Goal: Task Accomplishment & Management: Complete application form

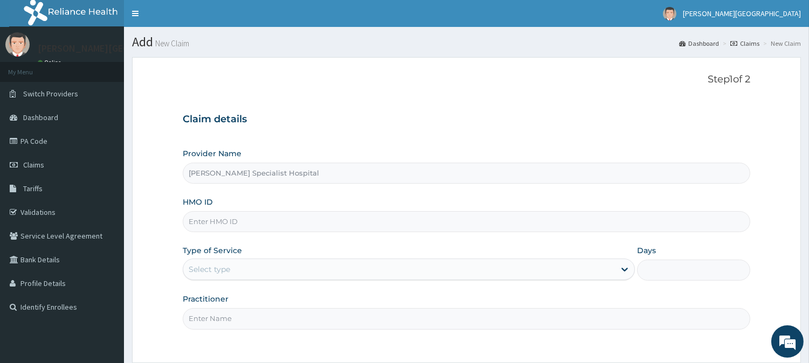
click at [331, 221] on input "HMO ID" at bounding box center [466, 221] width 567 height 21
type input "GSV/12624/A"
click at [217, 262] on div "Select type" at bounding box center [399, 269] width 432 height 17
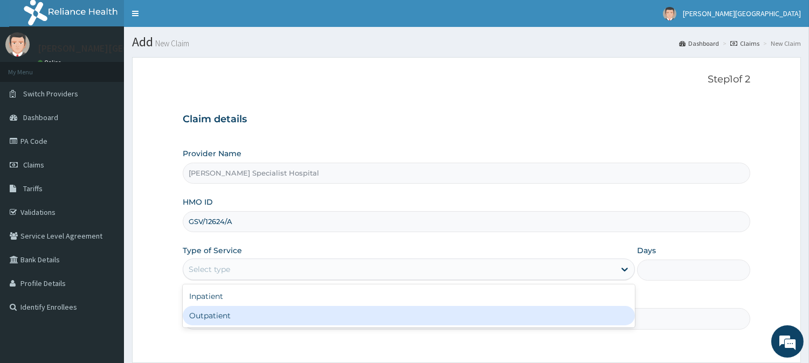
click at [214, 317] on div "Outpatient" at bounding box center [409, 315] width 452 height 19
type input "1"
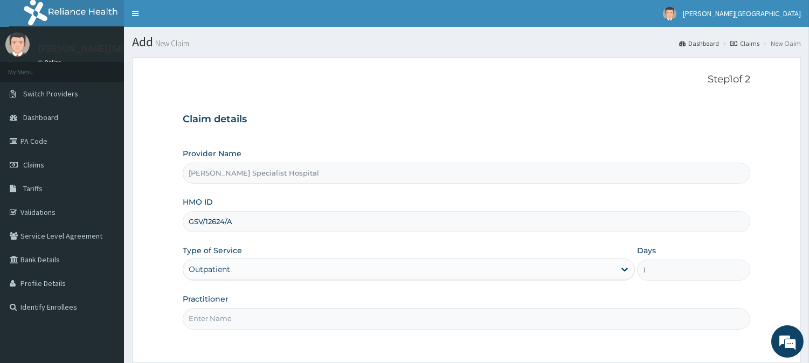
click at [211, 326] on input "Practitioner" at bounding box center [466, 318] width 567 height 21
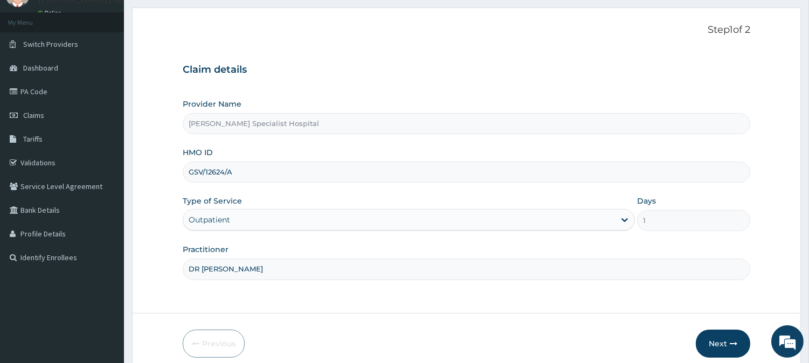
scroll to position [96, 0]
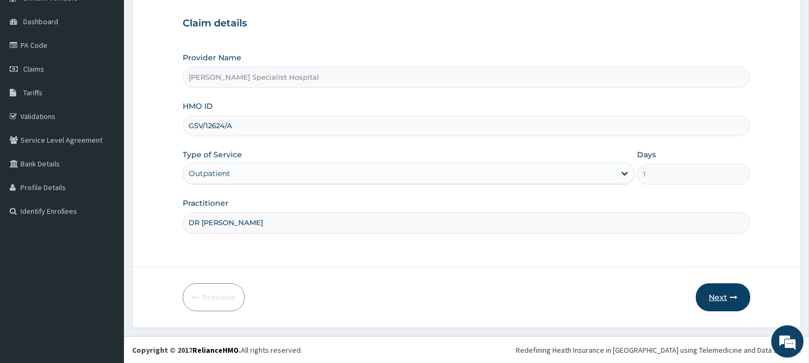
type input "DR [PERSON_NAME]"
click at [730, 299] on icon "button" at bounding box center [734, 298] width 8 height 8
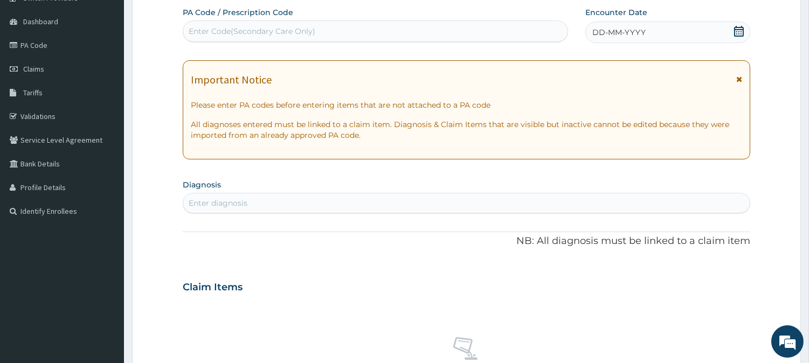
click at [740, 79] on icon at bounding box center [739, 79] width 6 height 8
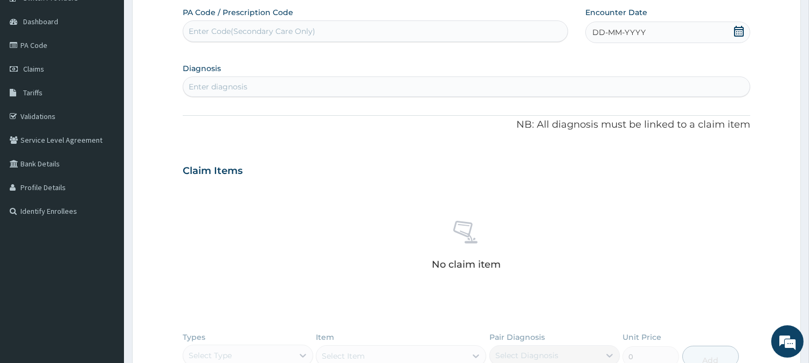
click at [740, 29] on icon at bounding box center [739, 31] width 10 height 11
click at [567, 60] on button "Previous Month" at bounding box center [566, 62] width 5 height 5
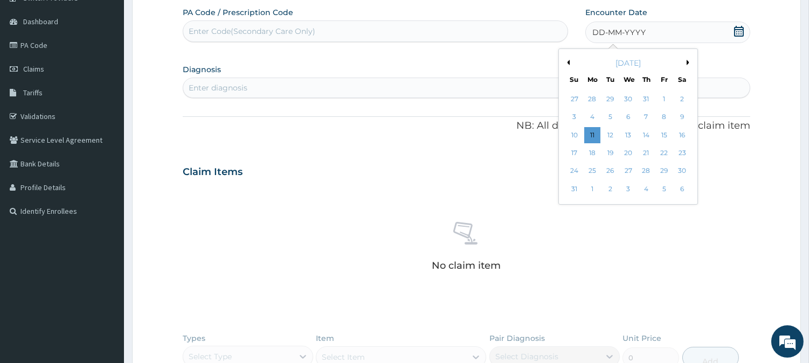
click at [568, 60] on button "Previous Month" at bounding box center [566, 62] width 5 height 5
click at [594, 133] on div "14" at bounding box center [592, 135] width 16 height 16
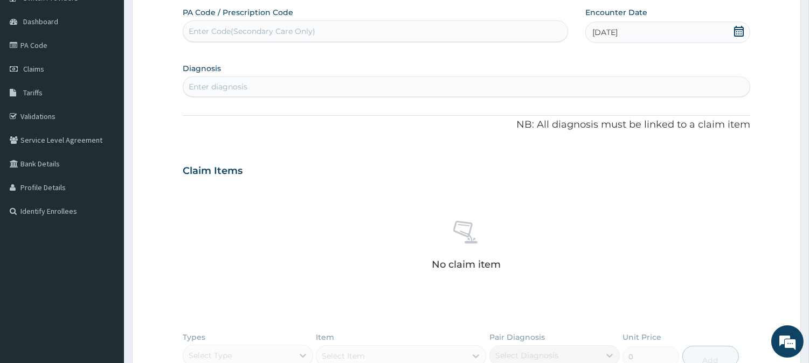
click at [278, 87] on div "Enter diagnosis" at bounding box center [466, 86] width 566 height 17
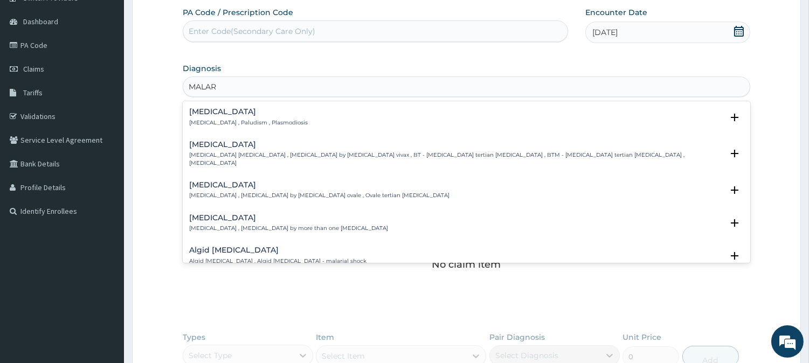
type input "MALARI"
click at [227, 115] on h4 "Malaria" at bounding box center [248, 112] width 119 height 8
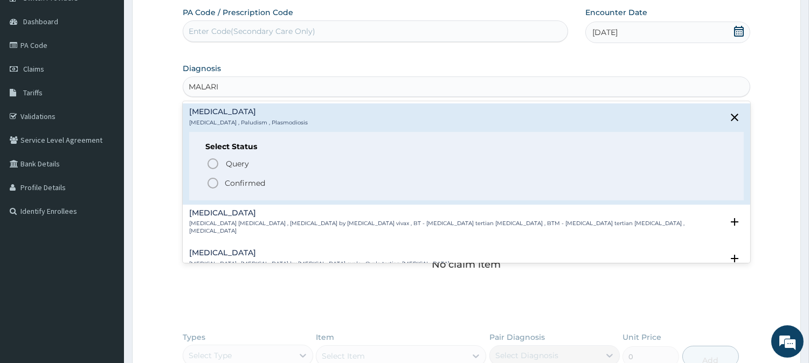
click at [225, 179] on p "Confirmed" at bounding box center [245, 183] width 40 height 11
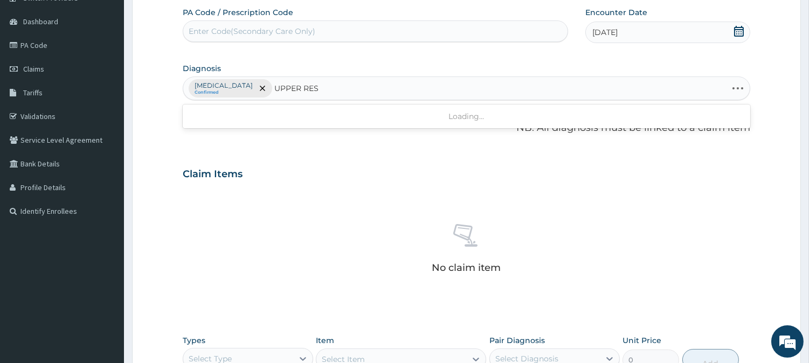
type input "UPPER RESP"
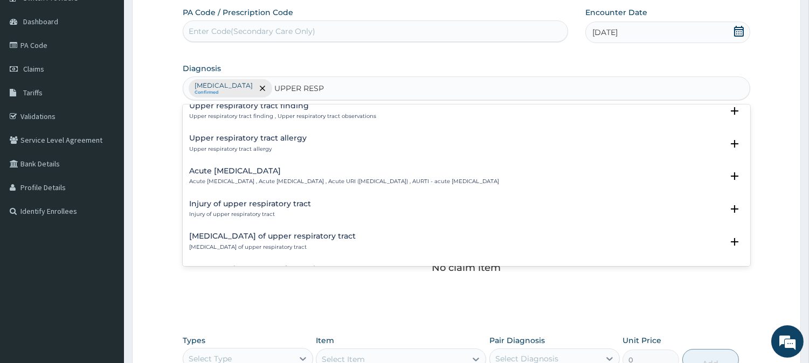
scroll to position [60, 0]
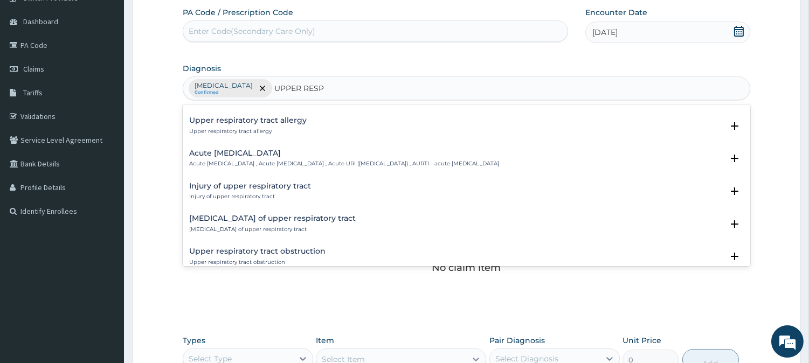
click at [249, 155] on h4 "Acute upper respiratory infection" at bounding box center [344, 153] width 310 height 8
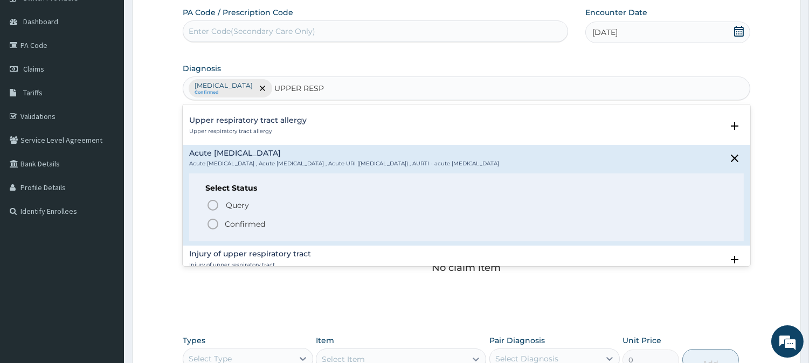
click at [267, 223] on span "Confirmed" at bounding box center [466, 224] width 521 height 13
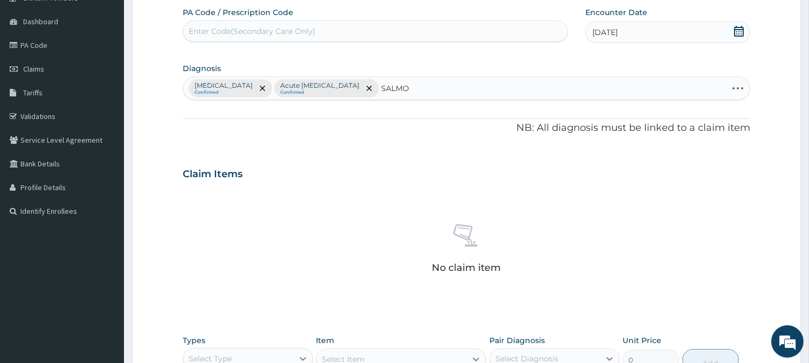
type input "SALMON"
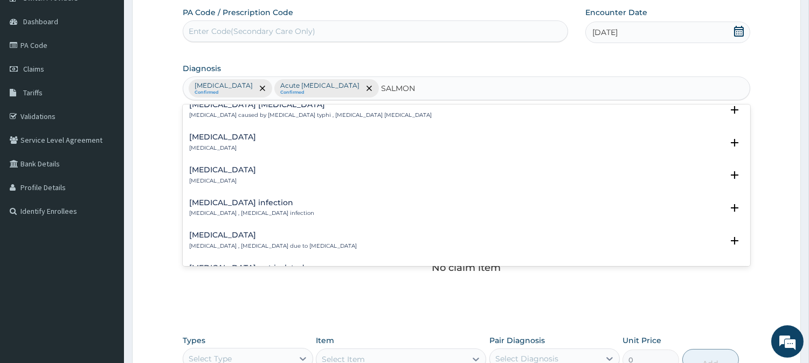
click at [239, 200] on h4 "Salmonella infection" at bounding box center [251, 203] width 125 height 8
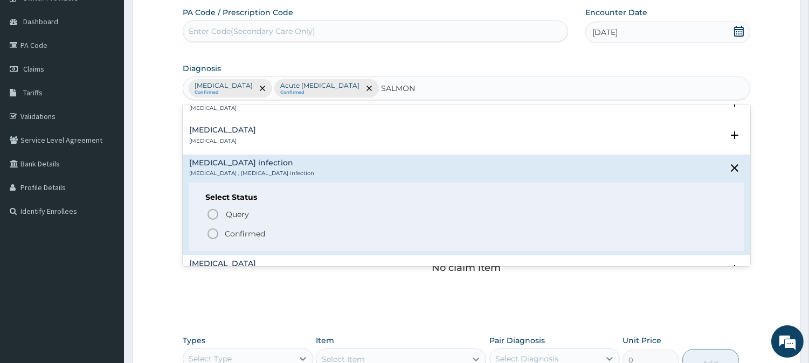
scroll to position [299, 0]
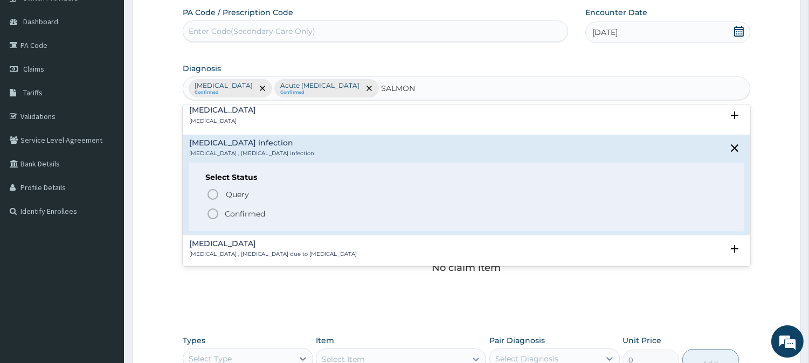
click at [244, 214] on p "Confirmed" at bounding box center [245, 214] width 40 height 11
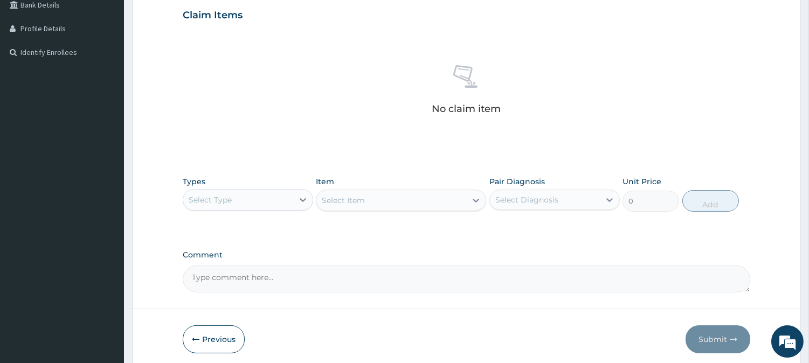
scroll to position [276, 0]
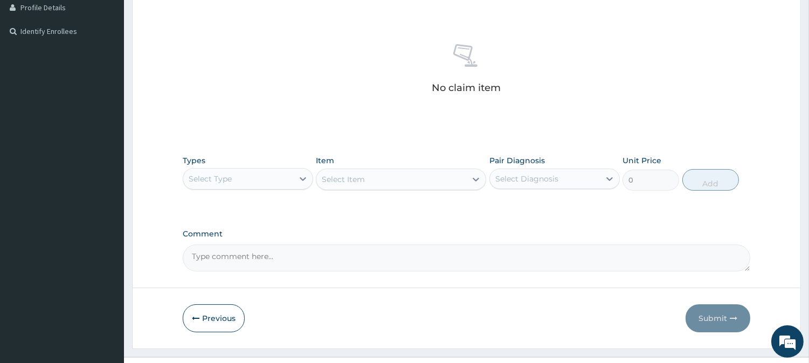
click at [255, 200] on div "Types Select Type Item Select Item Pair Diagnosis Select Diagnosis Unit Price 0…" at bounding box center [466, 181] width 567 height 63
click at [260, 188] on div "Select Type" at bounding box center [248, 179] width 130 height 22
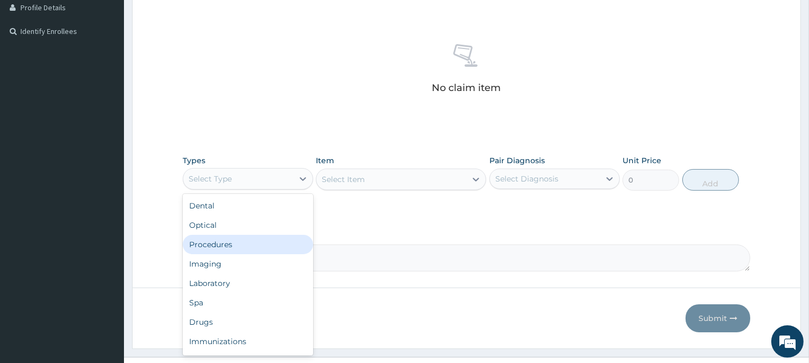
click at [237, 245] on div "Procedures" at bounding box center [248, 244] width 130 height 19
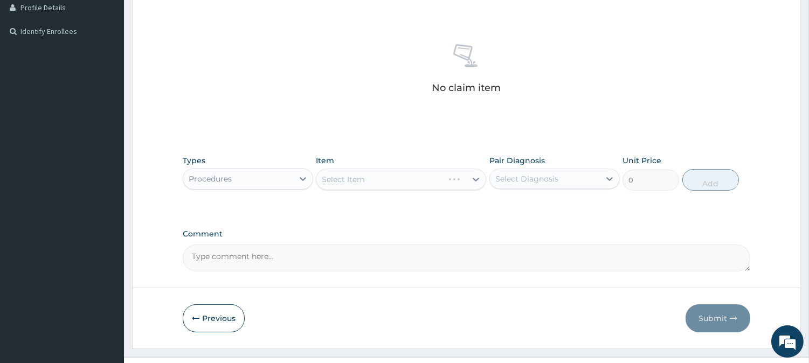
click at [341, 174] on div "Select Item" at bounding box center [401, 180] width 170 height 22
click at [400, 169] on div "Select Item" at bounding box center [401, 180] width 170 height 22
click at [399, 175] on div "Select Item" at bounding box center [401, 180] width 170 height 22
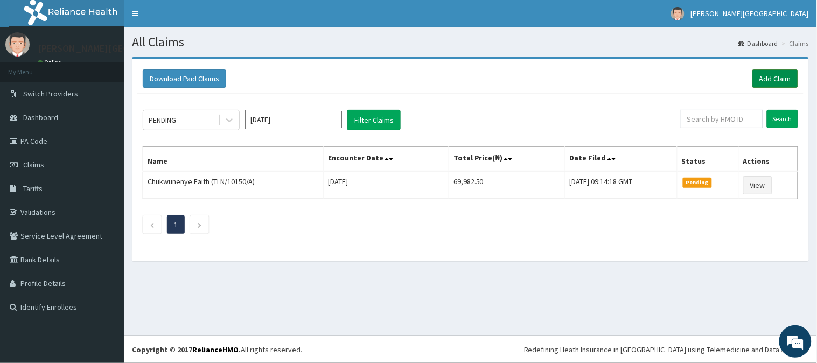
click at [784, 76] on link "Add Claim" at bounding box center [776, 79] width 46 height 18
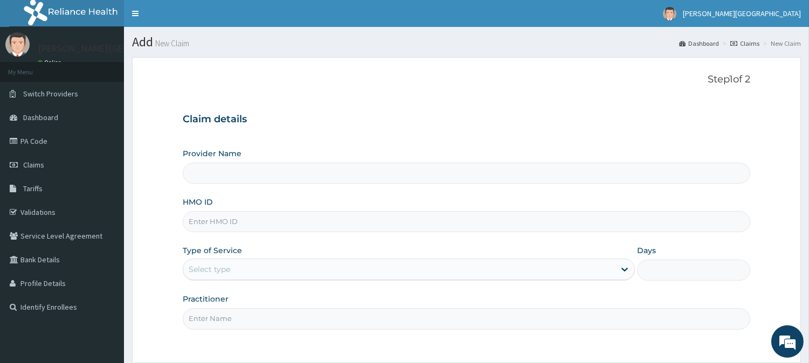
type input "[PERSON_NAME] Specialist Hospital"
type input "GSV/12624/A"
click at [273, 276] on div "Select type" at bounding box center [399, 269] width 432 height 17
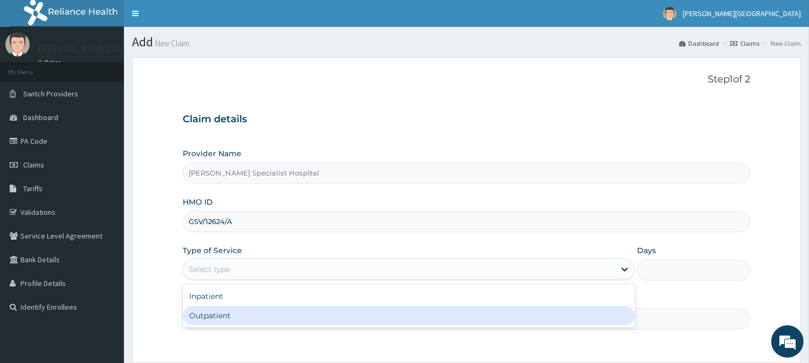
click at [230, 308] on div "Outpatient" at bounding box center [409, 315] width 452 height 19
type input "1"
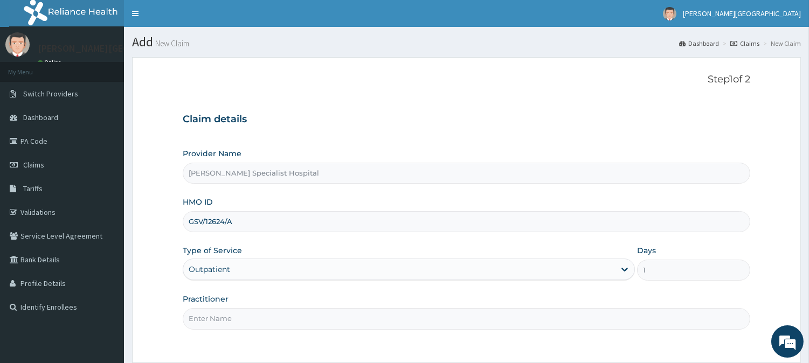
drag, startPoint x: 249, startPoint y: 310, endPoint x: 249, endPoint y: 319, distance: 9.2
click at [249, 310] on input "Practitioner" at bounding box center [466, 318] width 567 height 21
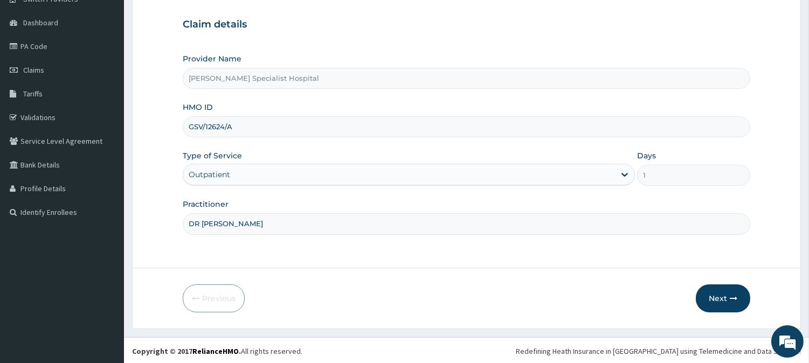
scroll to position [96, 0]
type input "DR INEM"
click at [729, 287] on button "Next" at bounding box center [723, 297] width 54 height 28
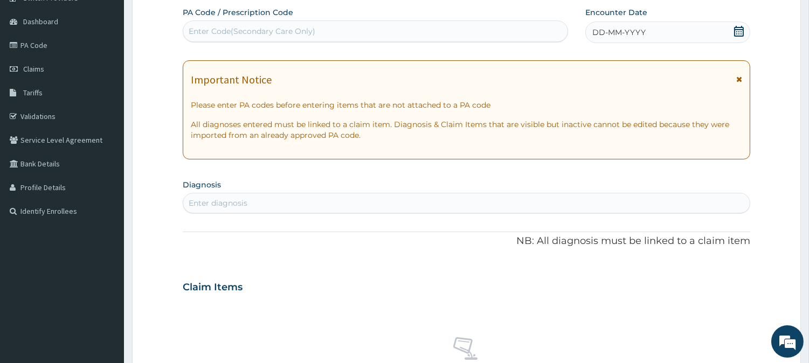
click at [737, 28] on icon at bounding box center [738, 31] width 11 height 11
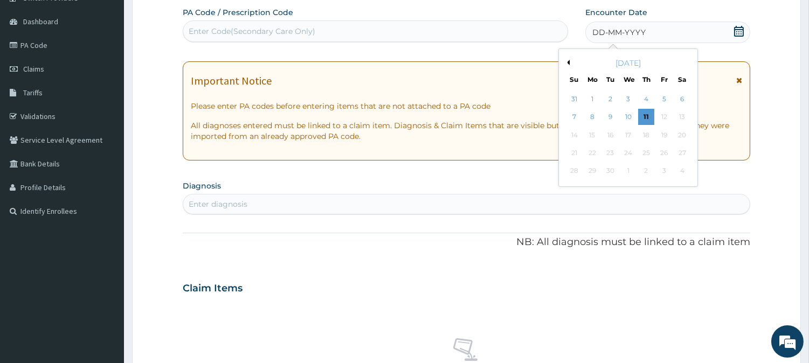
click at [568, 61] on button "Previous Month" at bounding box center [566, 62] width 5 height 5
click at [647, 133] on div "14" at bounding box center [646, 135] width 16 height 16
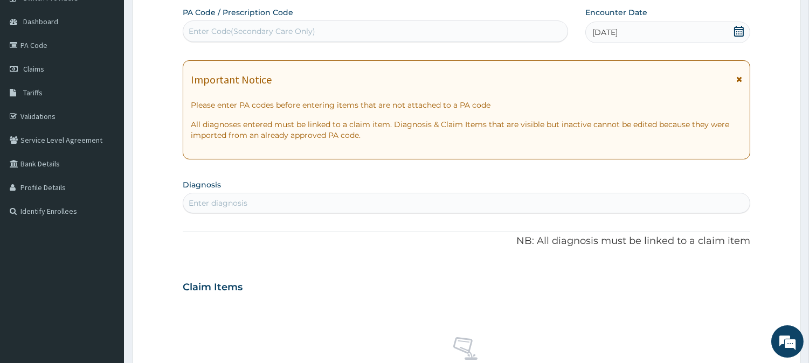
click at [738, 79] on icon at bounding box center [739, 79] width 6 height 8
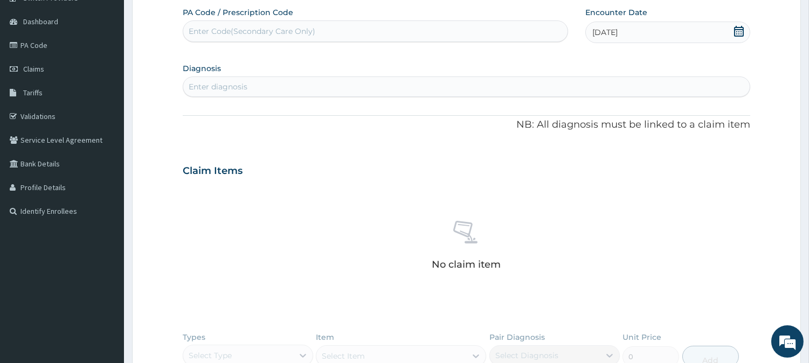
click at [345, 85] on div "Enter diagnosis" at bounding box center [466, 86] width 566 height 17
type input "MALAR"
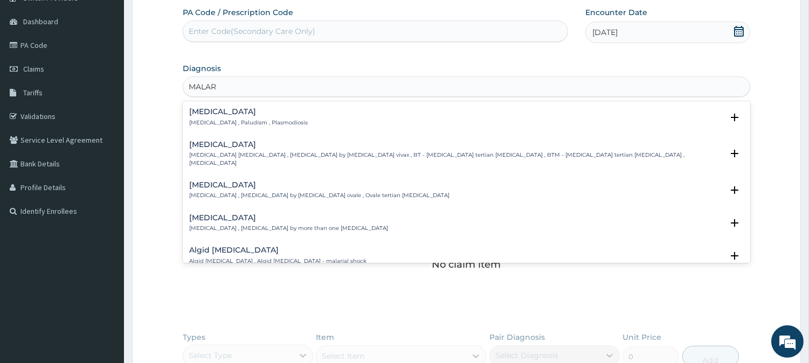
click at [235, 116] on div "Malaria Malaria , Paludism , Plasmodiosis" at bounding box center [248, 117] width 119 height 19
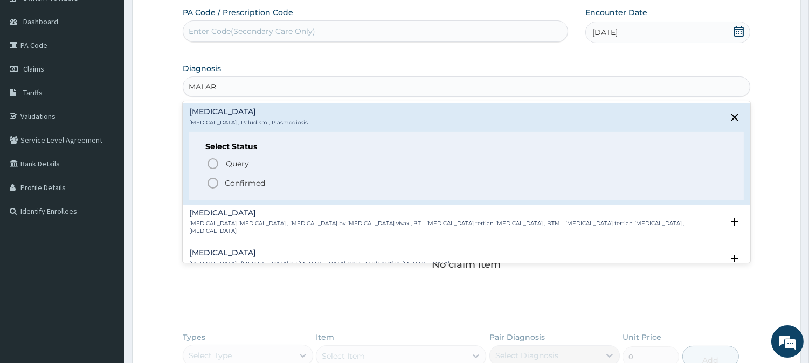
click at [217, 179] on circle "status option filled" at bounding box center [213, 183] width 10 height 10
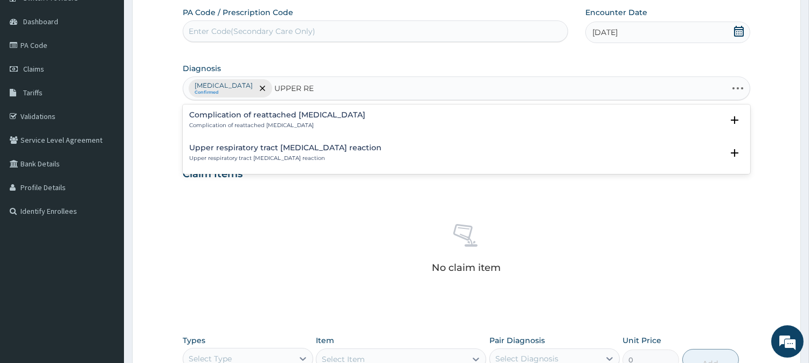
type input "UPPER RES"
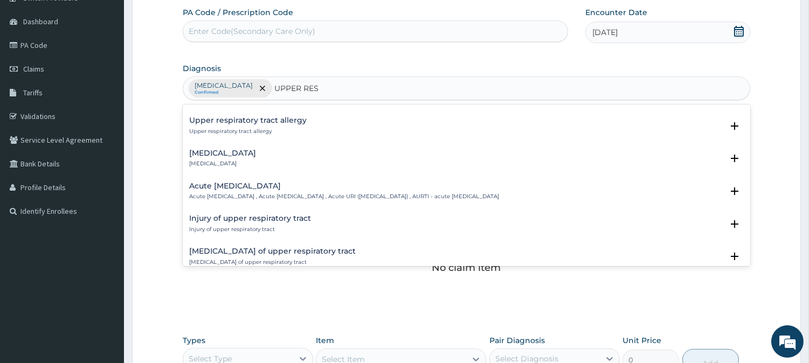
click at [236, 191] on div "Acute upper respiratory infection Acute upper respiratory infection , Acute upp…" at bounding box center [344, 191] width 310 height 19
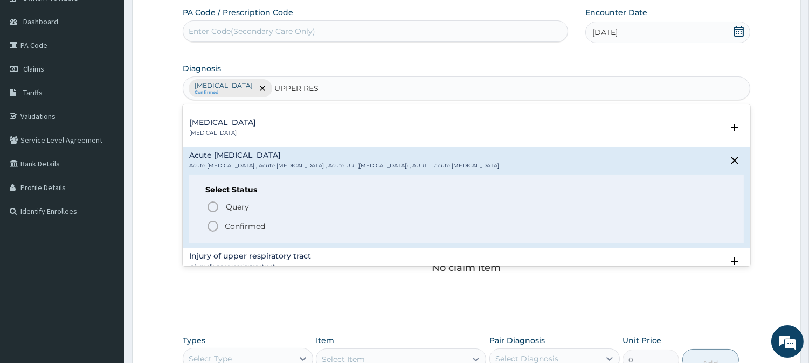
scroll to position [120, 0]
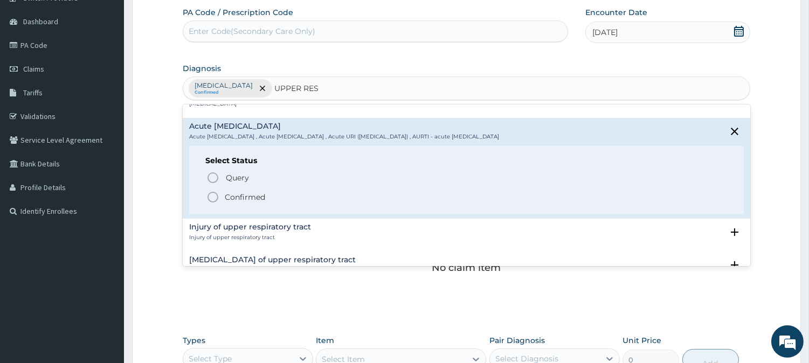
click at [245, 196] on p "Confirmed" at bounding box center [245, 197] width 40 height 11
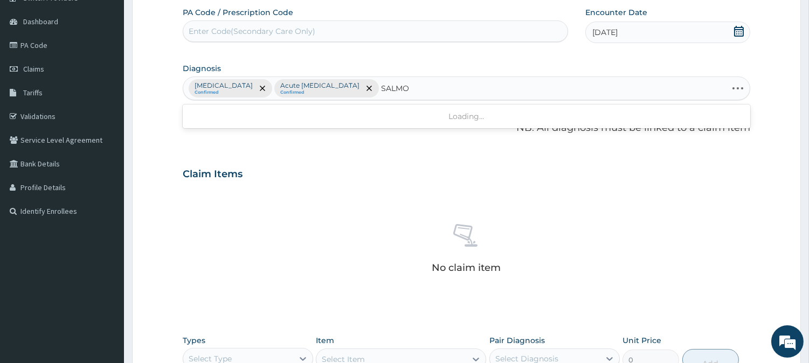
type input "SALMON"
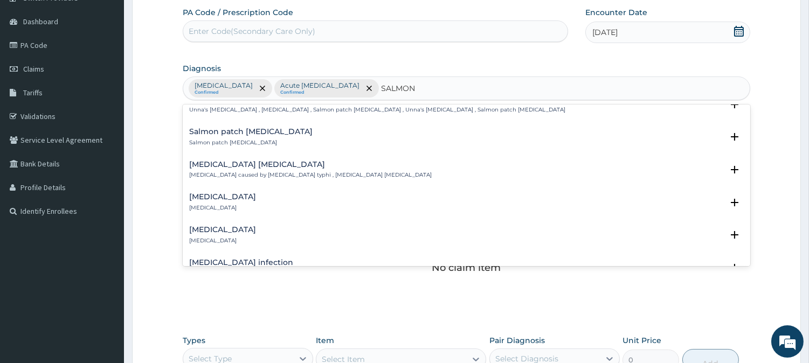
scroll to position [239, 0]
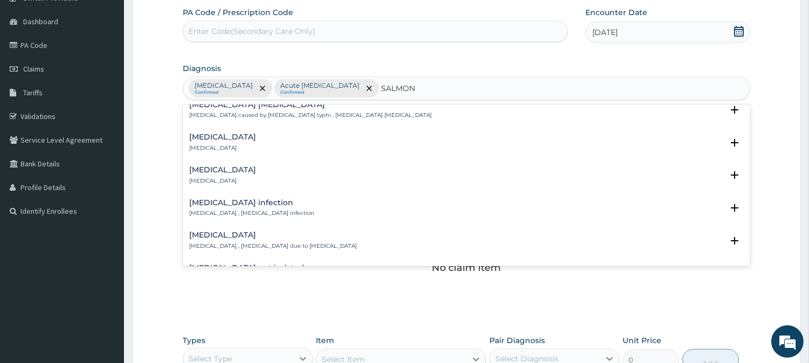
click at [249, 205] on h4 "Salmonella infection" at bounding box center [251, 203] width 125 height 8
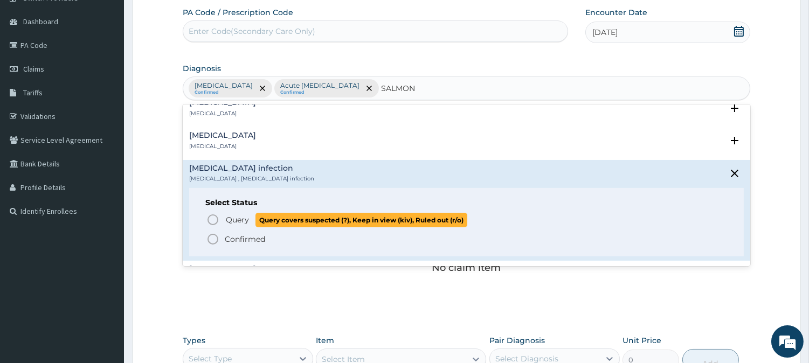
scroll to position [299, 0]
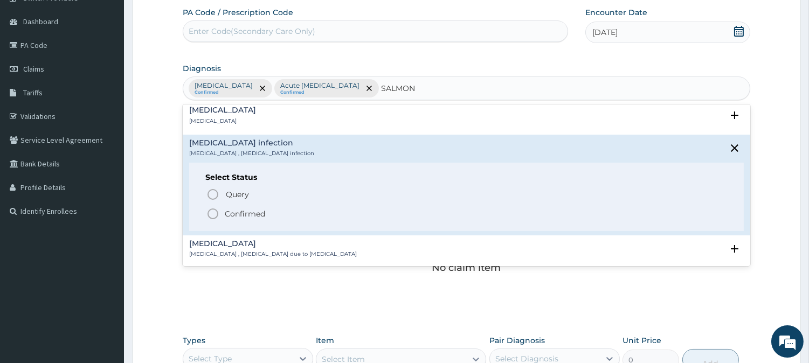
click at [249, 212] on p "Confirmed" at bounding box center [245, 214] width 40 height 11
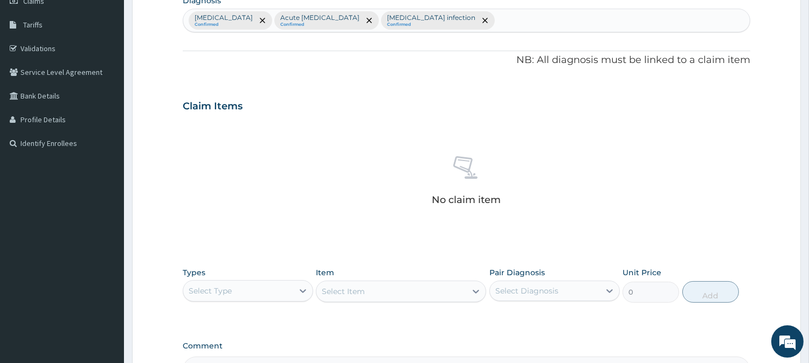
scroll to position [276, 0]
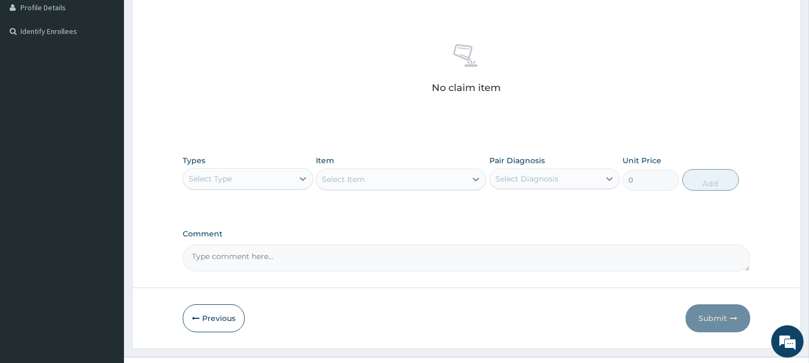
click at [205, 176] on div "Select Type" at bounding box center [210, 179] width 43 height 11
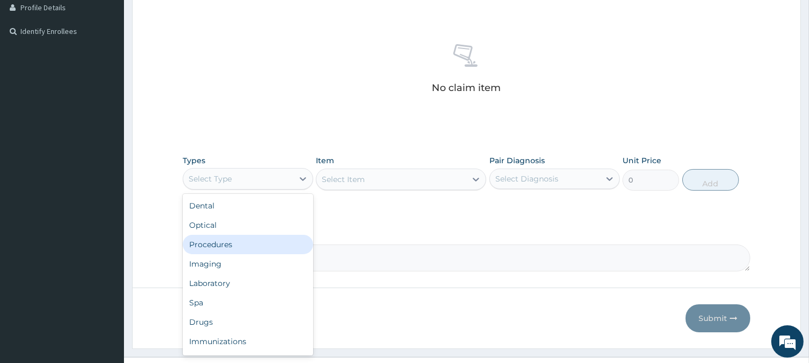
click at [226, 244] on div "Procedures" at bounding box center [248, 244] width 130 height 19
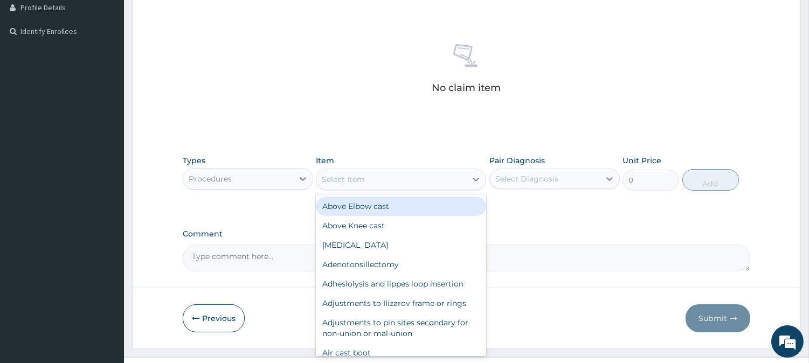
click at [363, 179] on div "Select Item" at bounding box center [343, 179] width 43 height 11
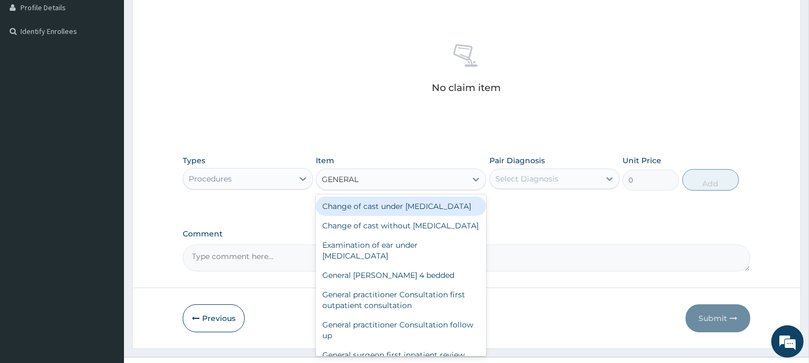
type input "GENERAL P"
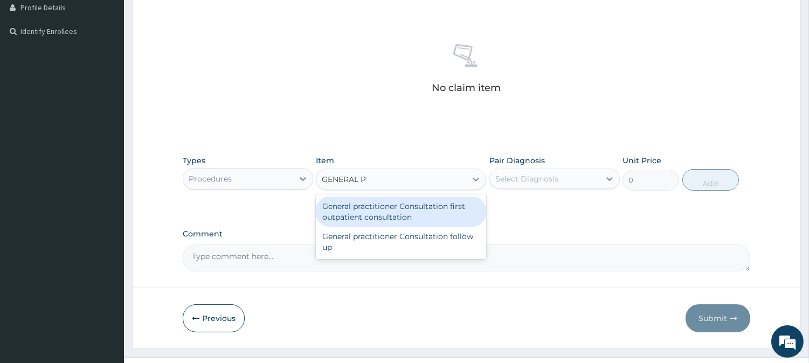
click at [361, 208] on div "General practitioner Consultation first outpatient consultation" at bounding box center [401, 212] width 170 height 30
type input "3547.5"
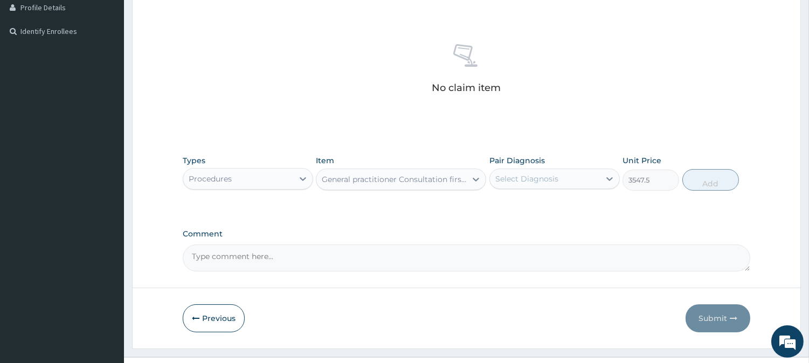
click at [518, 176] on div "Select Diagnosis" at bounding box center [526, 179] width 63 height 11
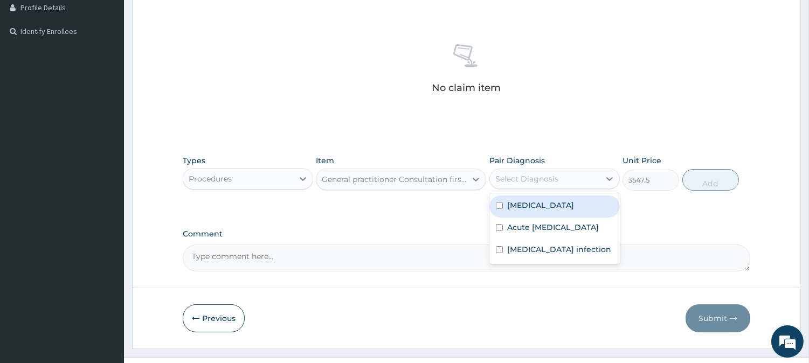
drag, startPoint x: 531, startPoint y: 207, endPoint x: 600, endPoint y: 197, distance: 69.1
click at [532, 207] on label "Malaria" at bounding box center [540, 205] width 67 height 11
checkbox input "true"
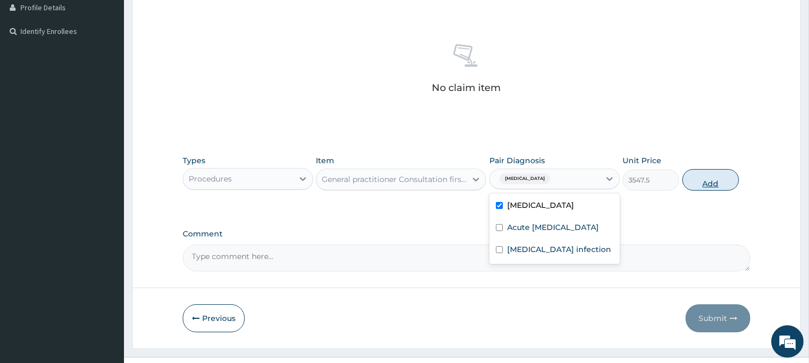
click at [723, 184] on button "Add" at bounding box center [710, 180] width 57 height 22
type input "0"
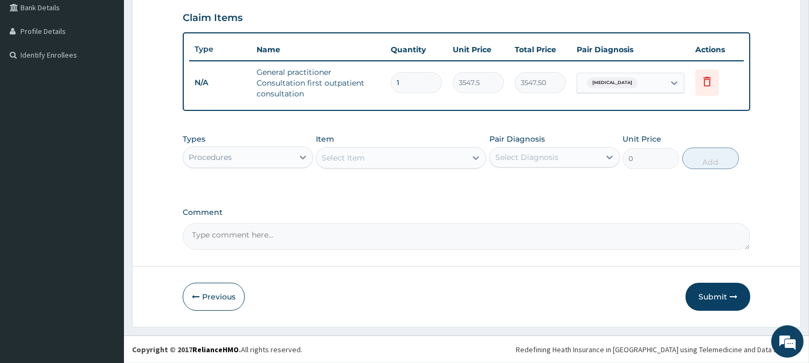
scroll to position [251, 0]
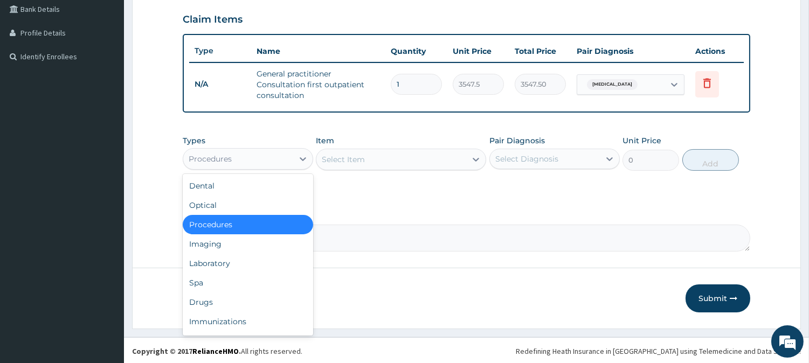
click at [274, 162] on div "Procedures" at bounding box center [238, 158] width 110 height 17
click at [219, 259] on div "Laboratory" at bounding box center [248, 263] width 130 height 19
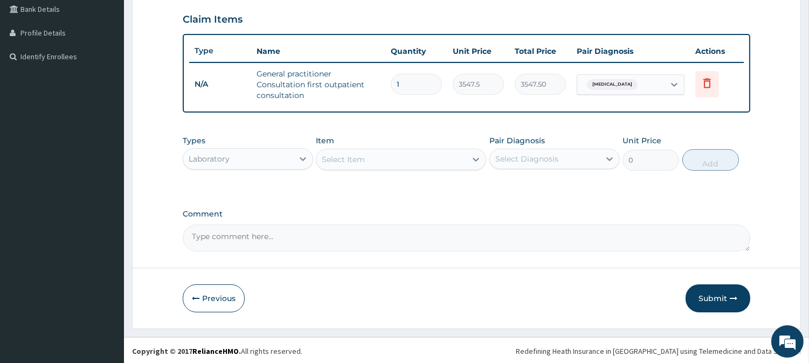
click at [365, 163] on div "Select Item" at bounding box center [391, 159] width 150 height 17
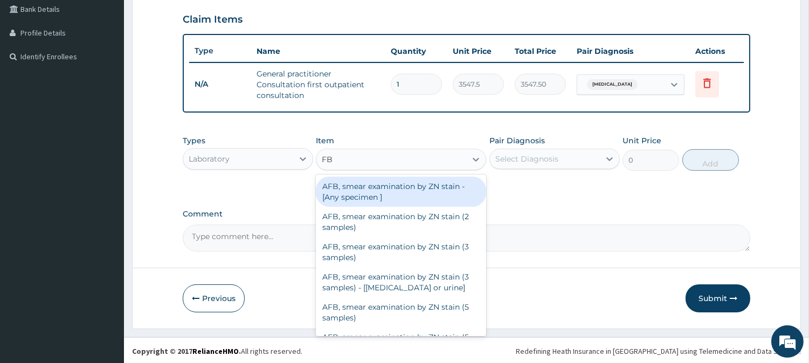
type input "FBC"
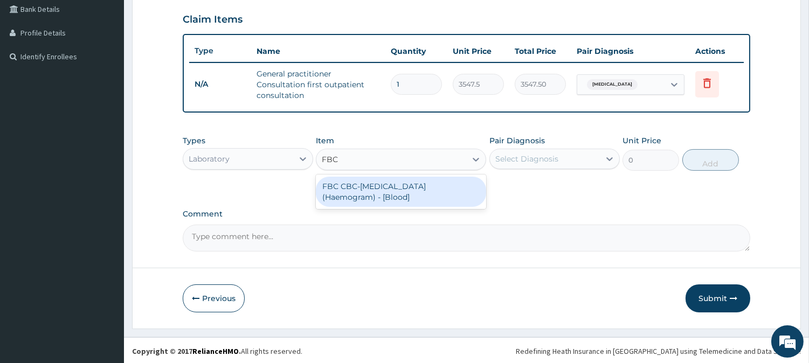
click at [389, 186] on div "FBC CBC-[MEDICAL_DATA] (Haemogram) - [Blood]" at bounding box center [401, 192] width 170 height 30
type input "4300"
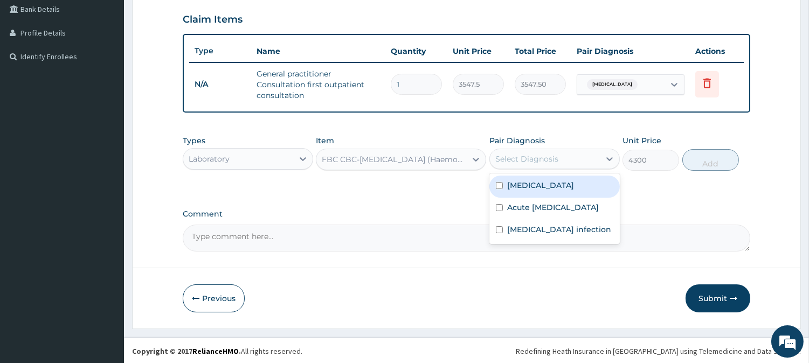
click at [510, 157] on div "Select Diagnosis" at bounding box center [526, 159] width 63 height 11
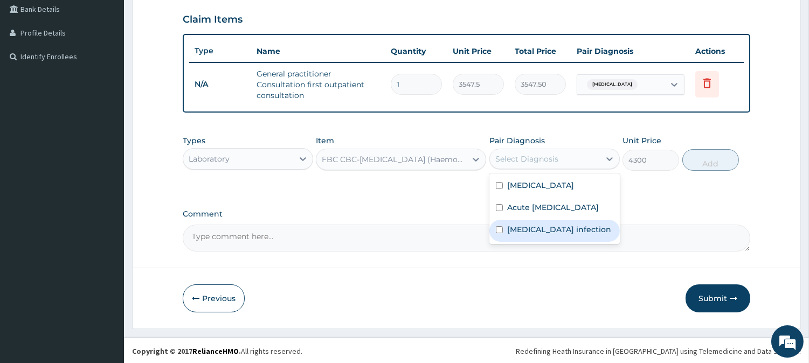
drag, startPoint x: 529, startPoint y: 245, endPoint x: 676, endPoint y: 223, distance: 149.3
click at [529, 242] on div "[MEDICAL_DATA] infection" at bounding box center [554, 231] width 130 height 22
checkbox input "true"
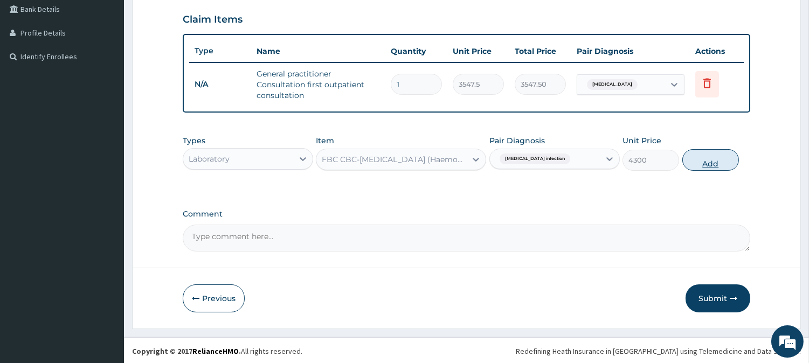
click at [720, 157] on button "Add" at bounding box center [710, 160] width 57 height 22
type input "0"
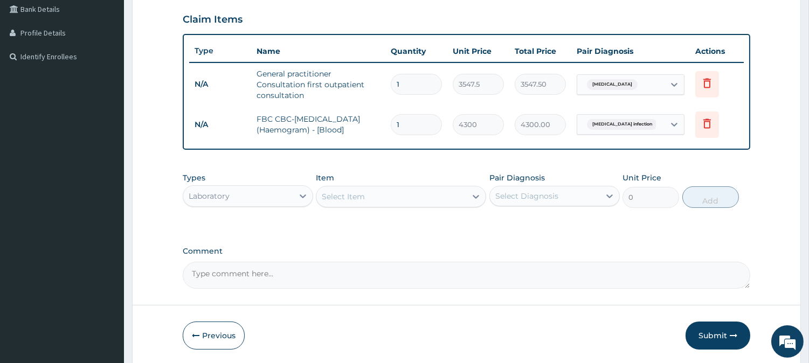
click at [461, 198] on div "Select Item" at bounding box center [391, 196] width 150 height 17
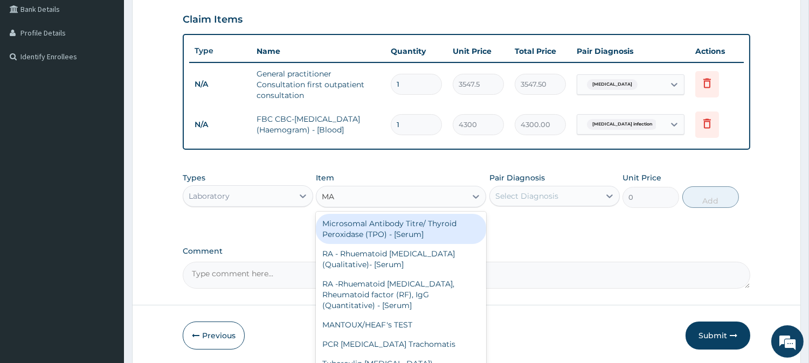
type input "MAL"
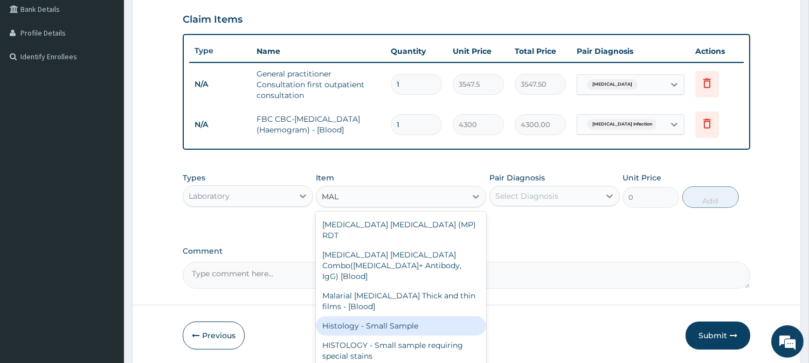
scroll to position [62, 0]
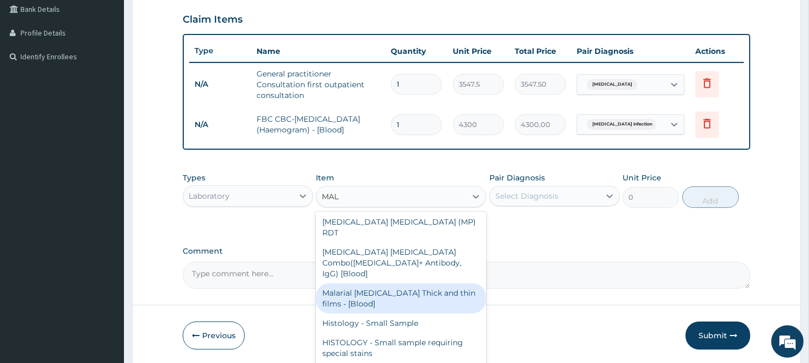
click at [390, 283] on div "Malarial [MEDICAL_DATA] Thick and thin films - [Blood]" at bounding box center [401, 298] width 170 height 30
type input "1612.5"
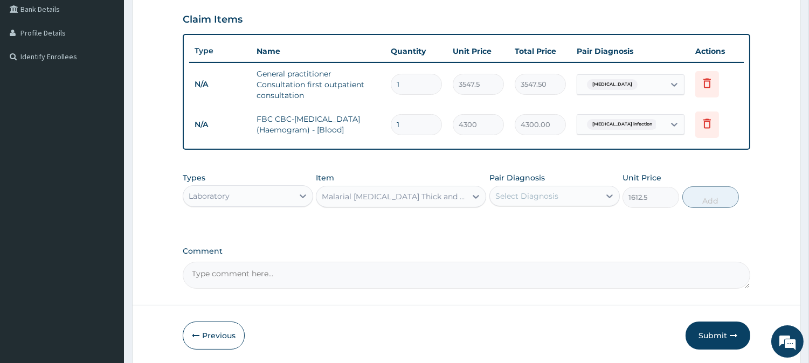
click at [523, 197] on div "Select Diagnosis" at bounding box center [526, 196] width 63 height 11
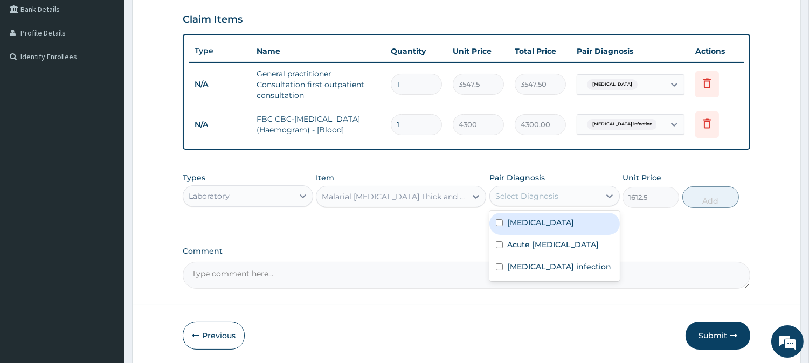
click at [517, 224] on label "[MEDICAL_DATA]" at bounding box center [540, 222] width 67 height 11
checkbox input "true"
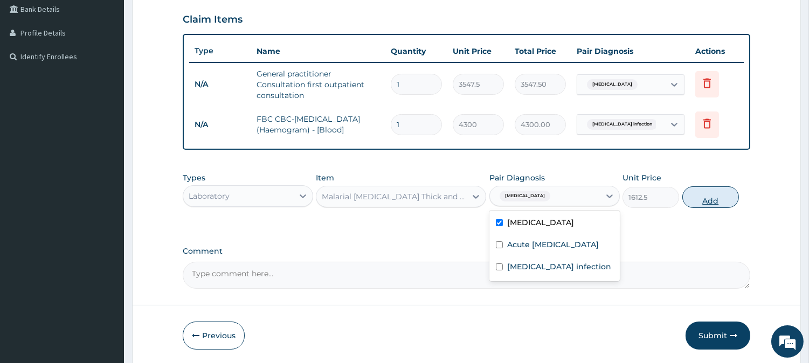
click at [720, 196] on button "Add" at bounding box center [710, 197] width 57 height 22
type input "0"
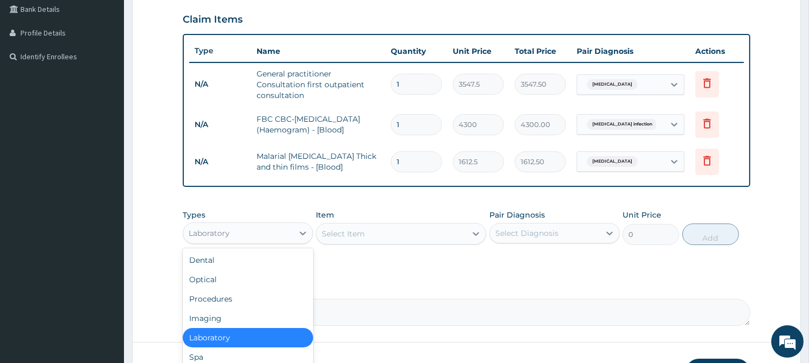
click at [276, 235] on div "Laboratory" at bounding box center [238, 233] width 110 height 17
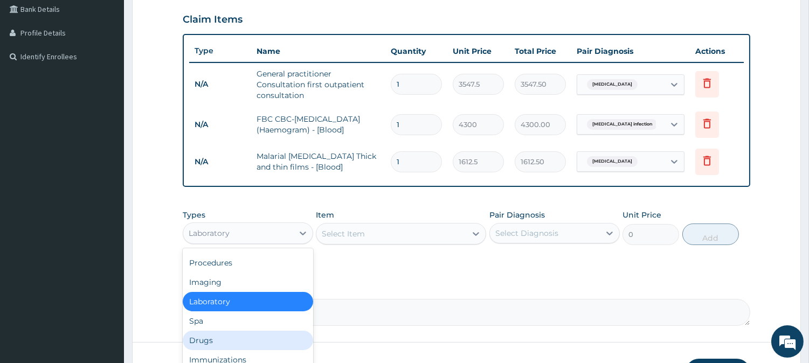
click at [230, 332] on div "Drugs" at bounding box center [248, 340] width 130 height 19
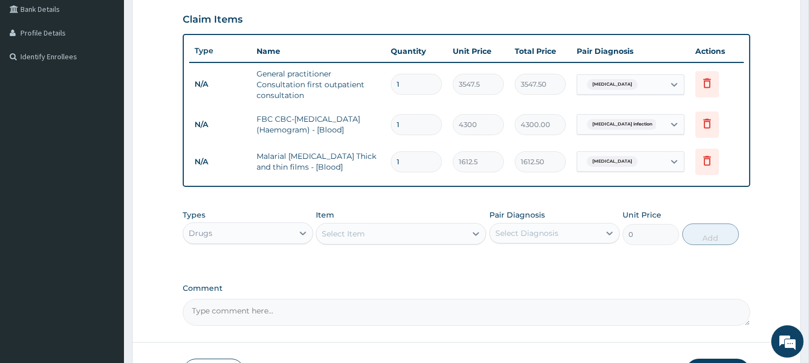
click at [357, 251] on div "Types option Drugs, selected. Select is focused ,type to refine list, press Dow…" at bounding box center [466, 235] width 567 height 63
click at [368, 241] on div "Select Item" at bounding box center [401, 234] width 170 height 22
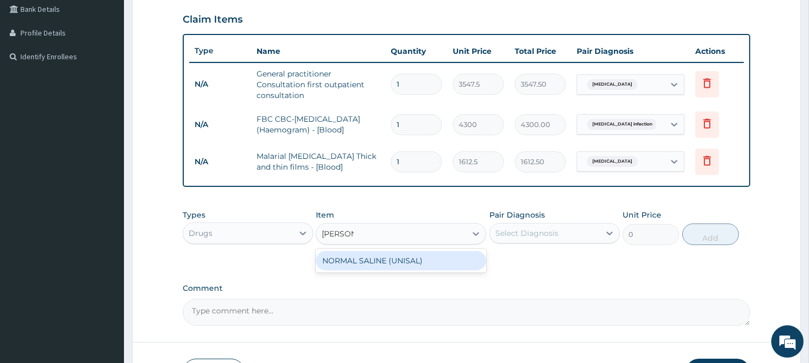
type input "NORMAL"
drag, startPoint x: 406, startPoint y: 261, endPoint x: 456, endPoint y: 254, distance: 51.1
click at [406, 261] on div "NORMAL SALINE (UNISAL)" at bounding box center [401, 260] width 170 height 19
type input "1773.75"
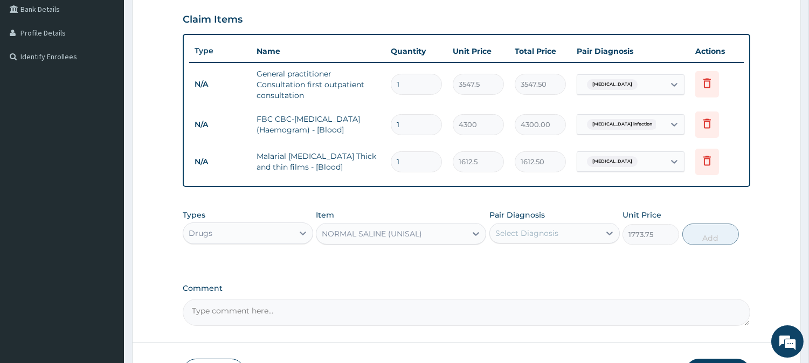
click at [574, 234] on div "Select Diagnosis" at bounding box center [545, 233] width 110 height 17
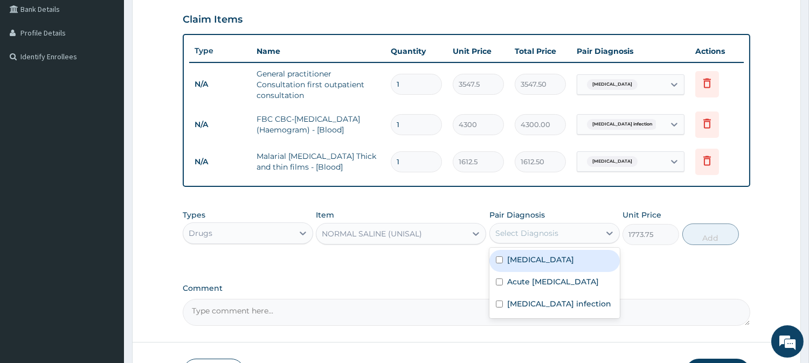
click at [543, 252] on div "Malaria" at bounding box center [554, 261] width 130 height 22
checkbox input "true"
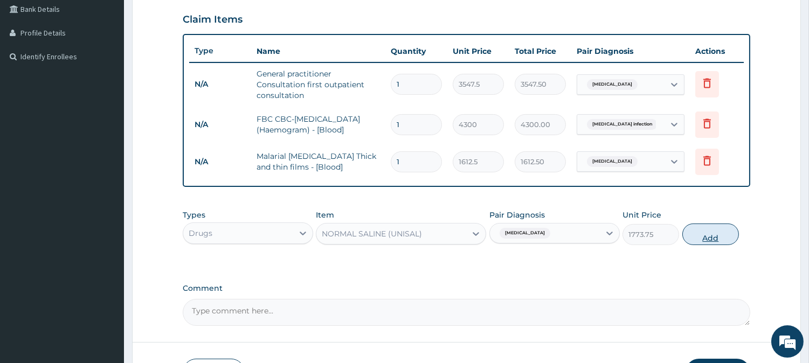
click at [704, 234] on button "Add" at bounding box center [710, 235] width 57 height 22
type input "0"
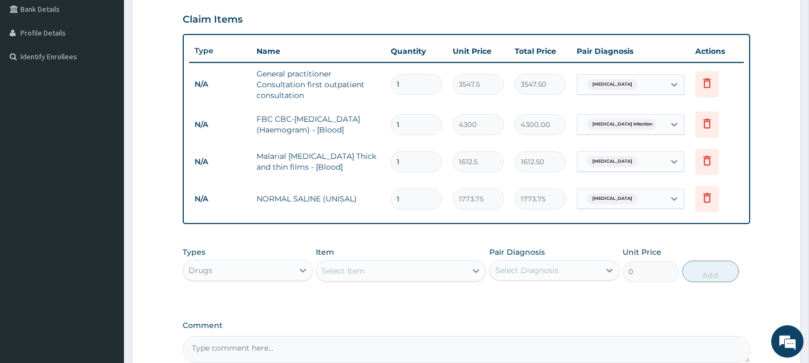
click at [363, 268] on div "Select Item" at bounding box center [343, 271] width 43 height 11
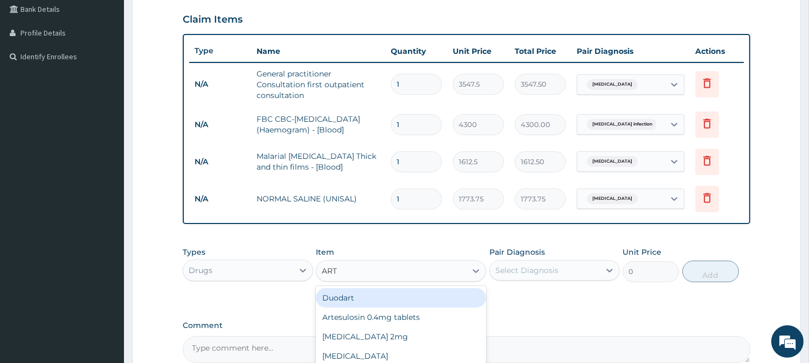
type input "ARTE"
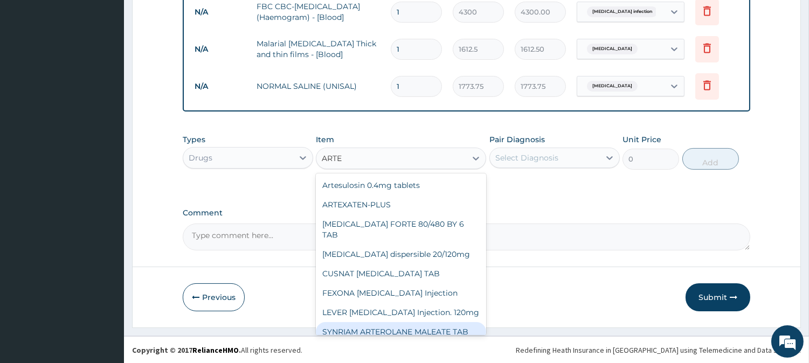
scroll to position [75, 0]
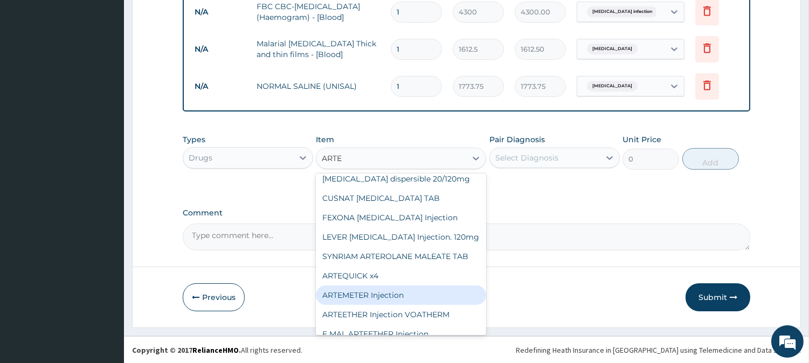
click at [379, 286] on div "ARTEMETER Injection" at bounding box center [401, 295] width 170 height 19
type input "946"
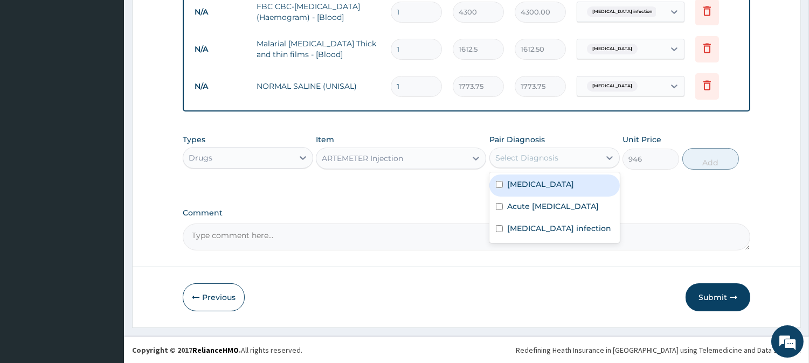
click at [498, 153] on div "Select Diagnosis" at bounding box center [526, 158] width 63 height 11
drag, startPoint x: 523, startPoint y: 180, endPoint x: 585, endPoint y: 170, distance: 63.3
click at [524, 180] on label "Malaria" at bounding box center [540, 184] width 67 height 11
checkbox input "true"
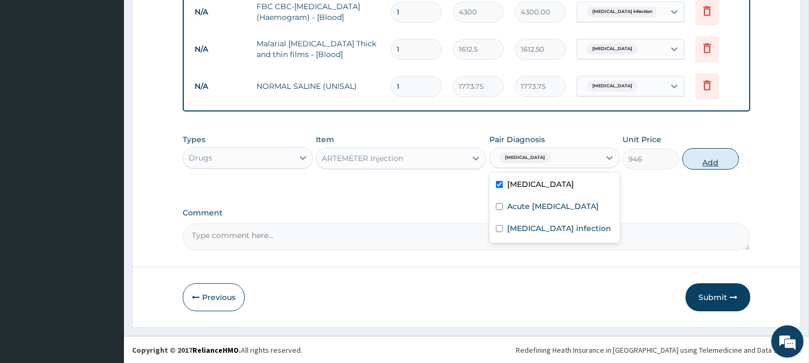
click at [715, 159] on button "Add" at bounding box center [710, 159] width 57 height 22
type input "0"
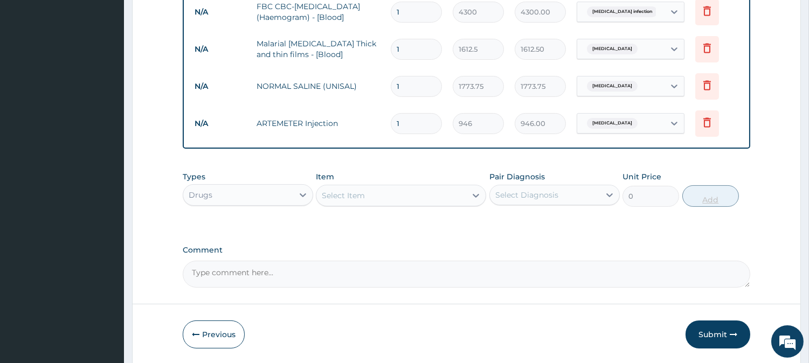
type input "0.00"
type input "3"
type input "2838.00"
type input "3"
click at [370, 198] on div "Select Item" at bounding box center [391, 195] width 150 height 17
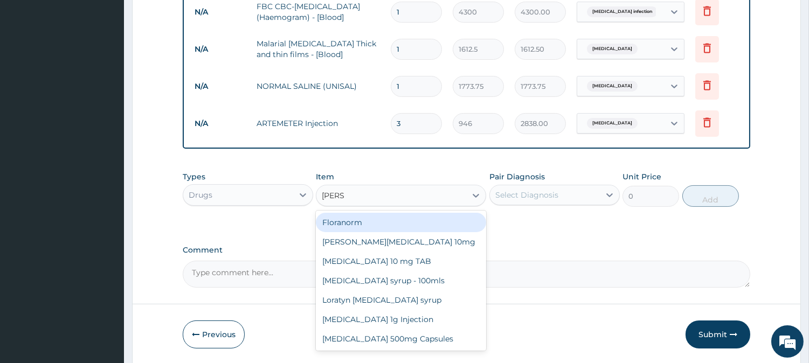
type input "LORAT"
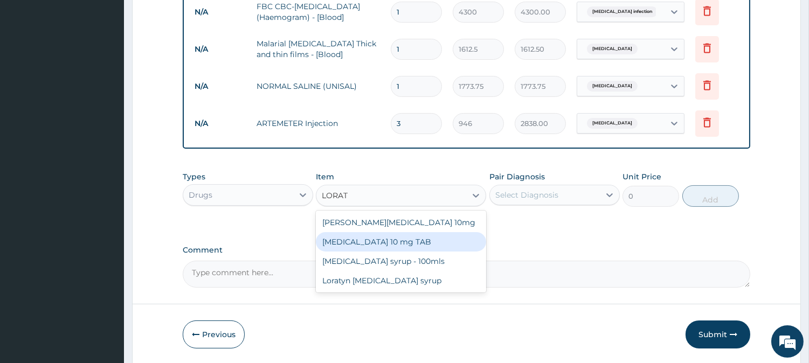
click at [384, 238] on div "LORATADINE 10 mg TAB" at bounding box center [401, 241] width 170 height 19
type input "59.125"
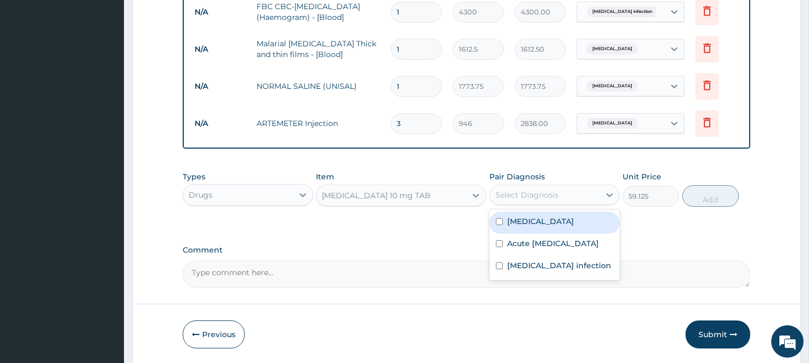
click at [547, 192] on div "Select Diagnosis" at bounding box center [526, 195] width 63 height 11
click at [543, 219] on div "Malaria" at bounding box center [554, 223] width 130 height 22
checkbox input "true"
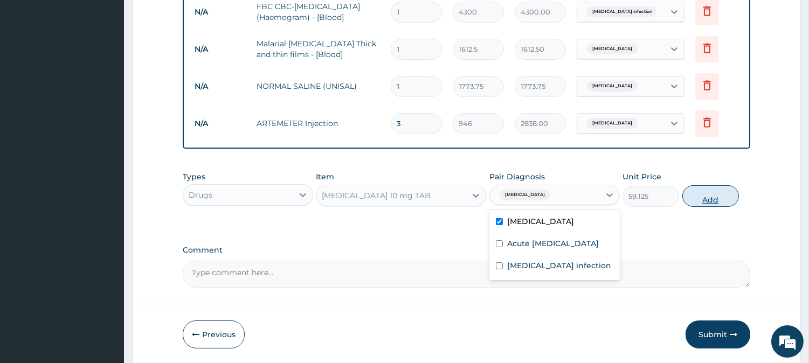
click at [701, 198] on button "Add" at bounding box center [710, 196] width 57 height 22
type input "0"
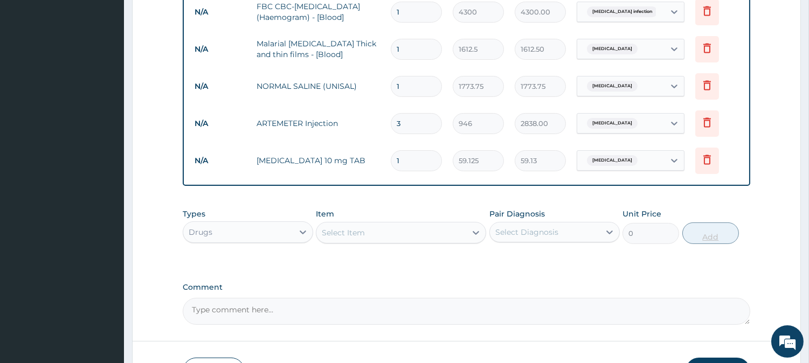
type input "10"
type input "591.25"
type input "10"
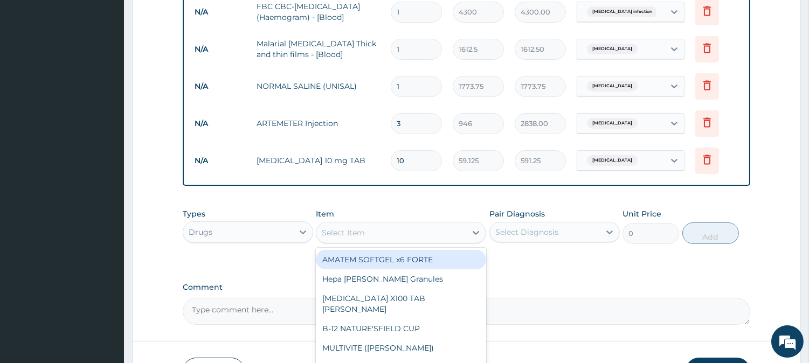
click at [417, 238] on div "Select Item" at bounding box center [391, 232] width 150 height 17
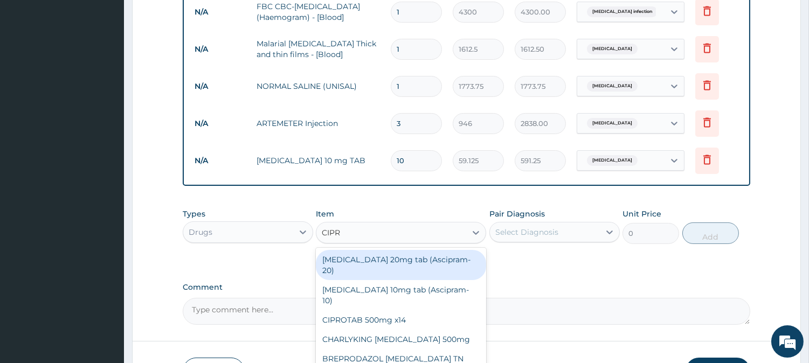
type input "CIPRO"
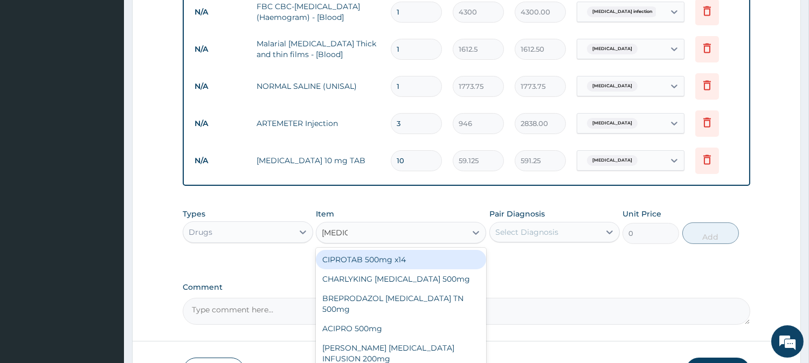
click at [391, 259] on div "CIPROTAB 500mg x14" at bounding box center [401, 259] width 170 height 19
type input "319.275"
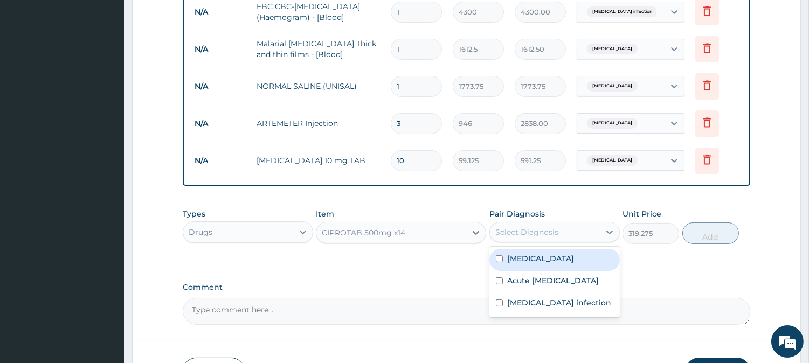
click at [547, 227] on div "Select Diagnosis" at bounding box center [526, 232] width 63 height 11
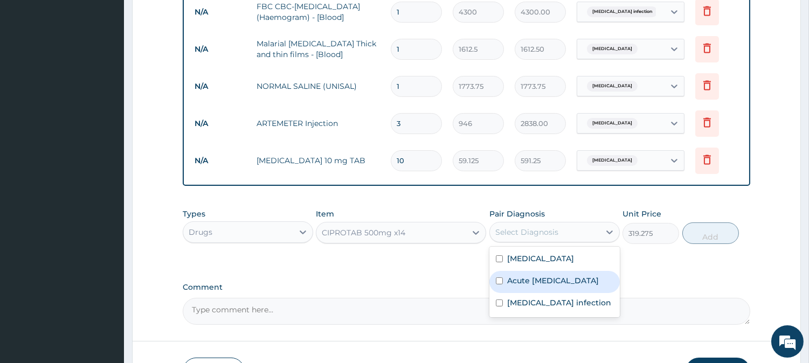
click at [542, 286] on label "Acute upper respiratory infection" at bounding box center [553, 280] width 92 height 11
checkbox input "true"
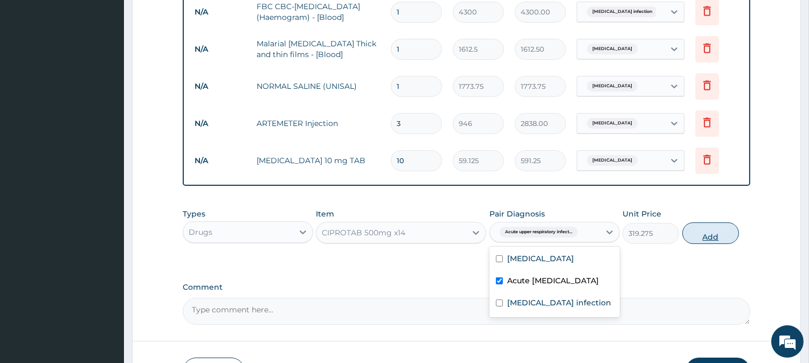
click at [710, 234] on button "Add" at bounding box center [710, 234] width 57 height 22
type input "0"
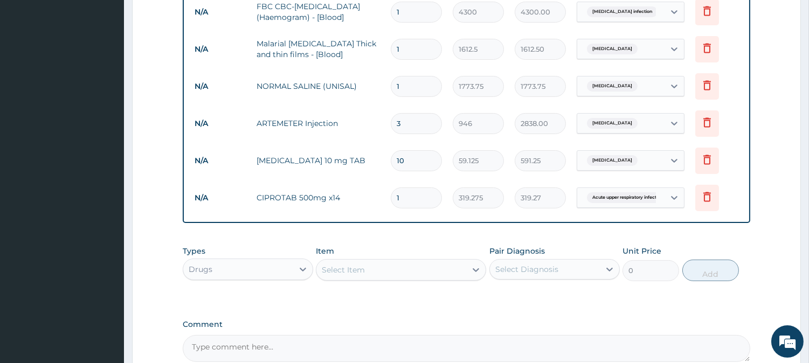
type input "10"
type input "3192.75"
type input "10"
click at [375, 268] on div "Select Item" at bounding box center [391, 269] width 150 height 17
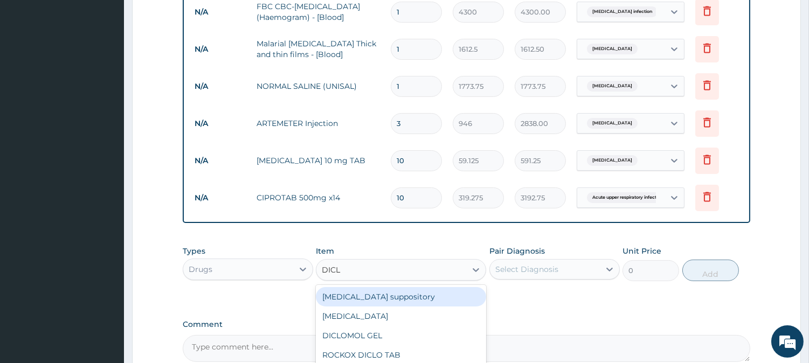
type input "DICLO"
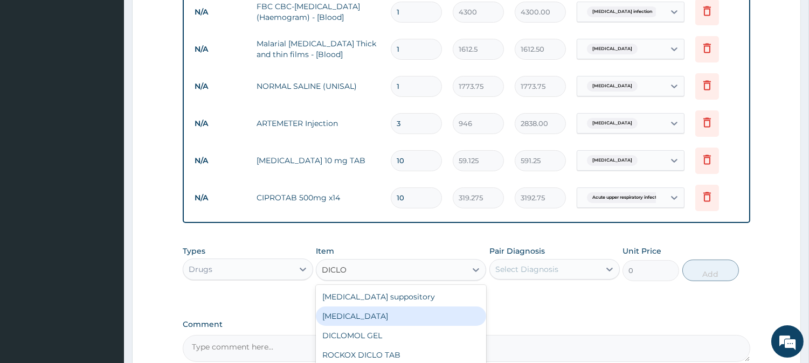
click at [346, 310] on div "Diclofenac" at bounding box center [401, 316] width 170 height 19
type input "591.25"
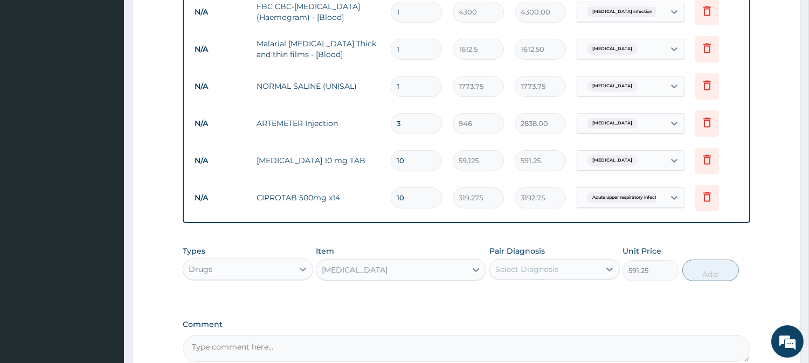
click at [542, 265] on div "Select Diagnosis" at bounding box center [526, 269] width 63 height 11
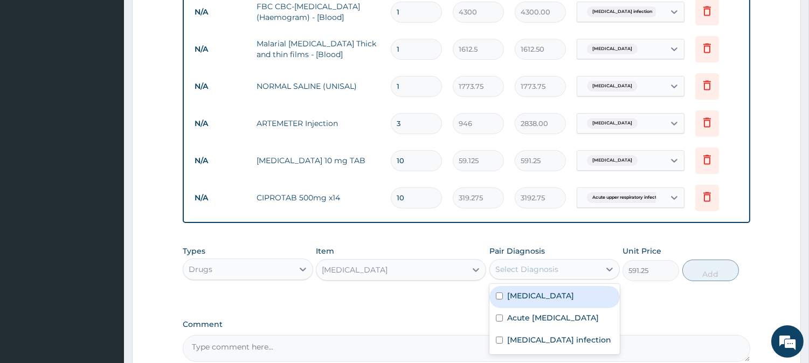
click at [526, 287] on div "Malaria" at bounding box center [554, 297] width 130 height 22
checkbox input "true"
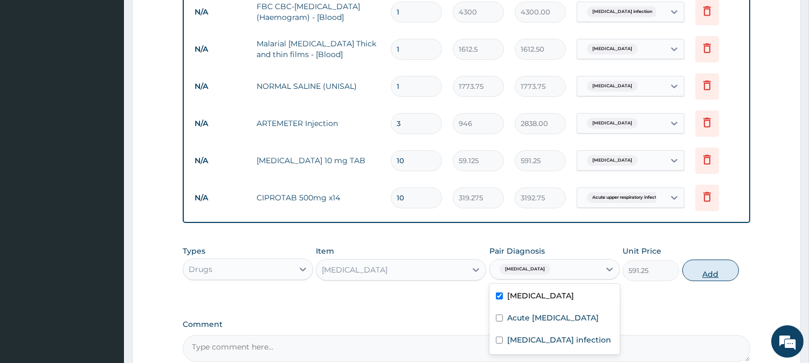
click at [688, 276] on button "Add" at bounding box center [710, 271] width 57 height 22
type input "0"
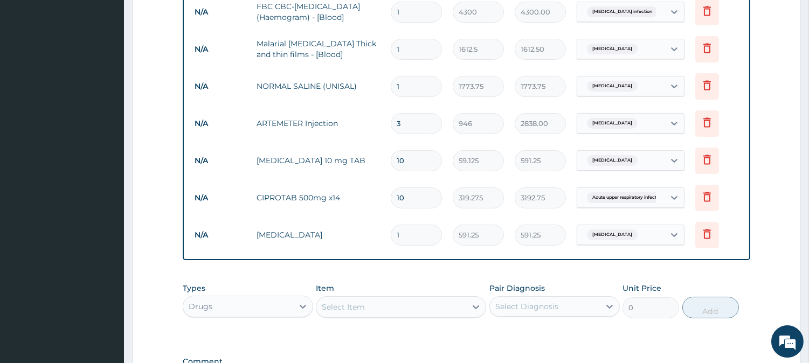
type input "0.00"
type input "3"
type input "1773.75"
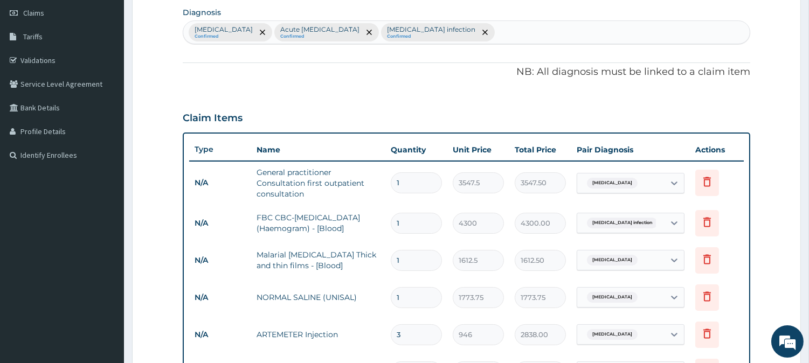
scroll to position [94, 0]
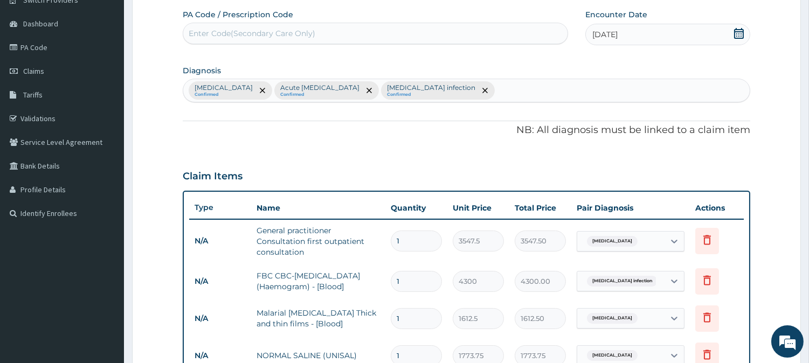
type input "3"
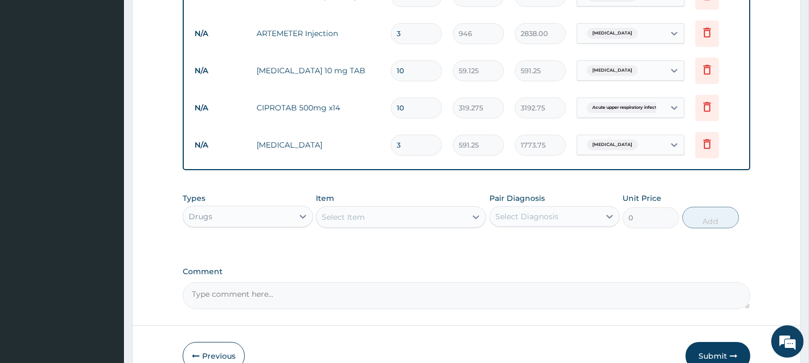
scroll to position [273, 0]
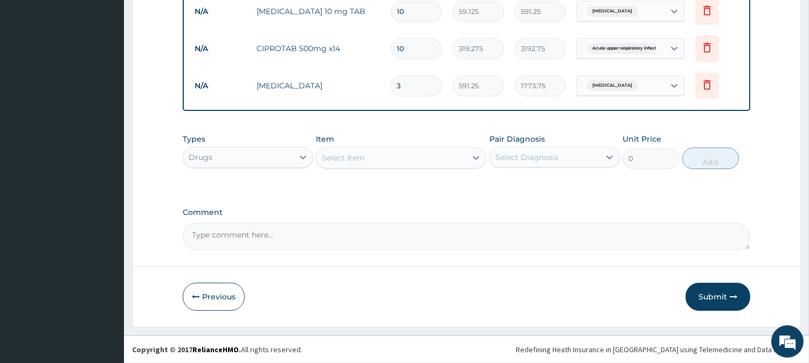
drag, startPoint x: 701, startPoint y: 288, endPoint x: 694, endPoint y: 287, distance: 7.1
click at [702, 288] on button "Submit" at bounding box center [717, 297] width 65 height 28
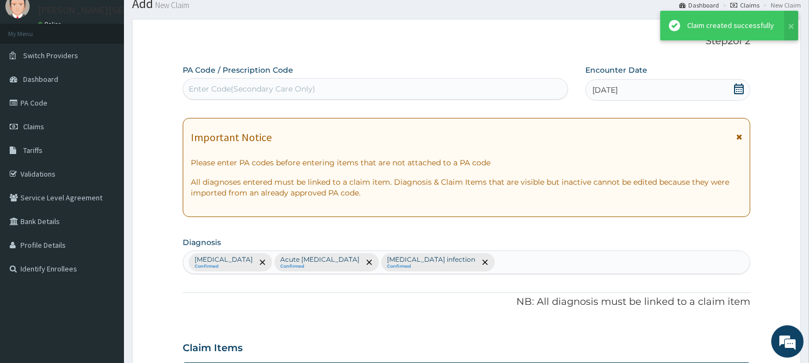
scroll to position [513, 0]
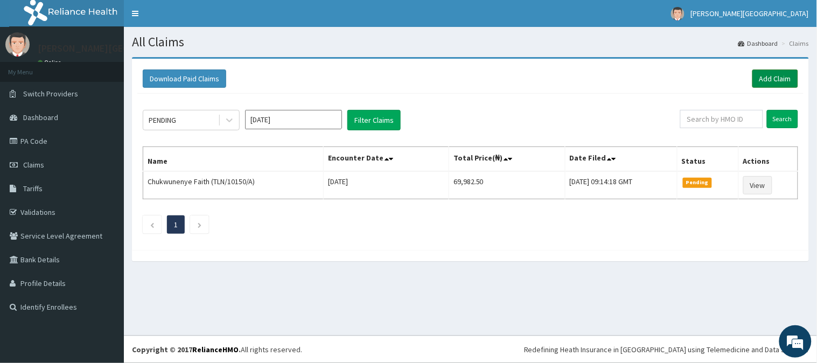
click at [759, 78] on link "Add Claim" at bounding box center [776, 79] width 46 height 18
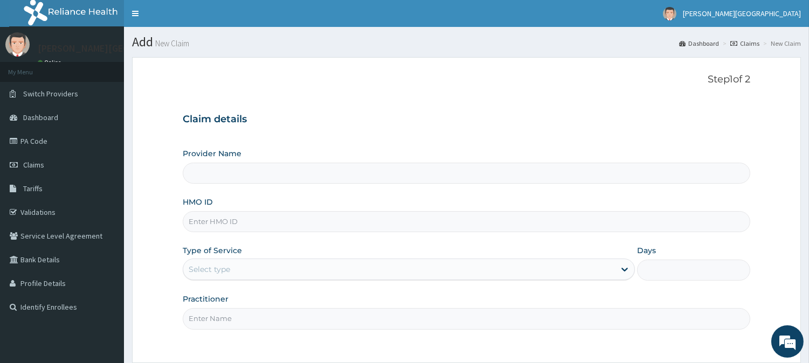
type input "[PERSON_NAME] Specialist Hospital"
click at [341, 222] on input "HMO ID" at bounding box center [466, 221] width 567 height 21
type input "SFA/11007/A"
click at [281, 271] on div "Select type" at bounding box center [399, 269] width 432 height 17
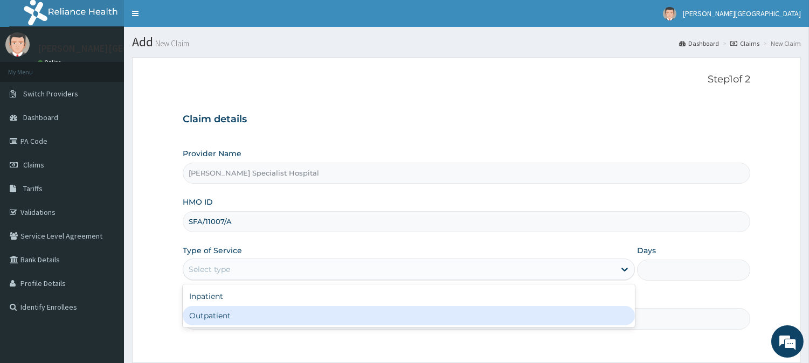
click at [248, 309] on div "Outpatient" at bounding box center [409, 315] width 452 height 19
type input "1"
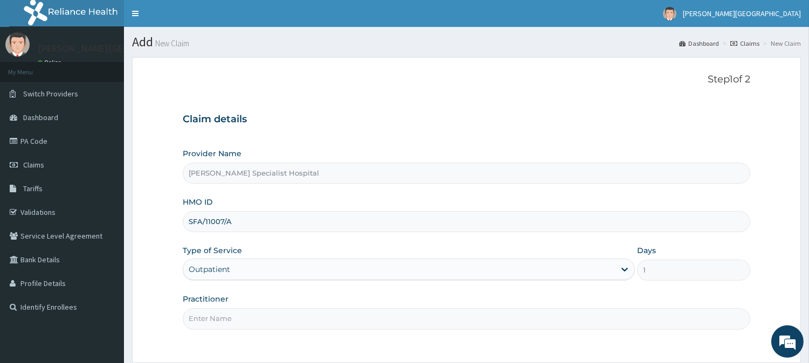
click at [248, 309] on input "Practitioner" at bounding box center [466, 318] width 567 height 21
type input "DR JOSEPH"
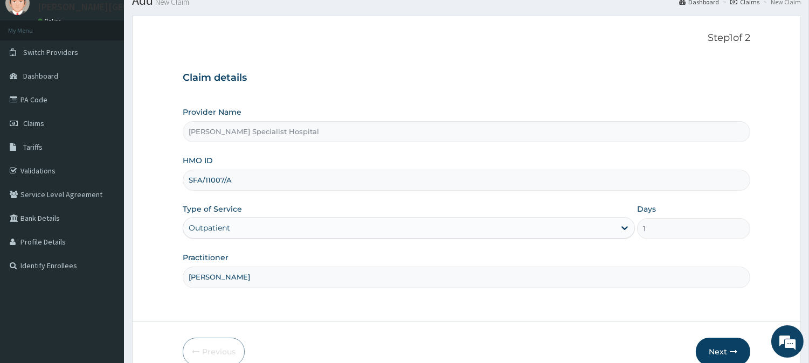
scroll to position [96, 0]
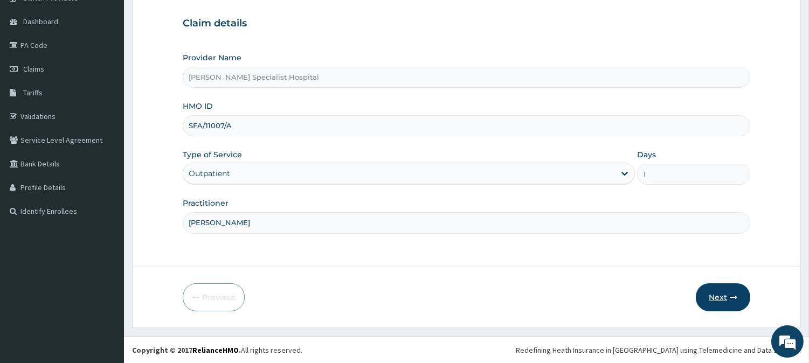
click at [716, 295] on button "Next" at bounding box center [723, 297] width 54 height 28
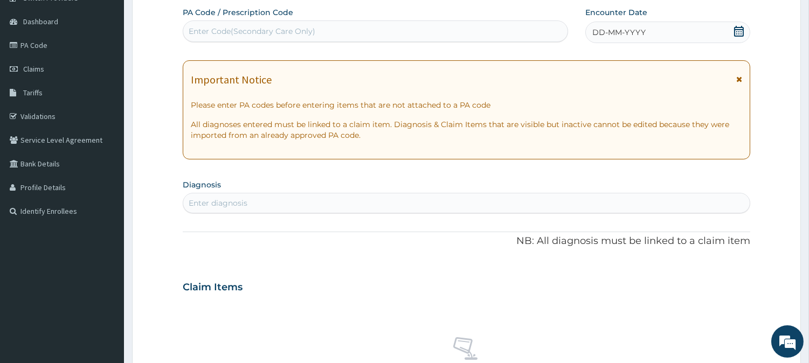
click at [738, 78] on icon at bounding box center [739, 79] width 6 height 8
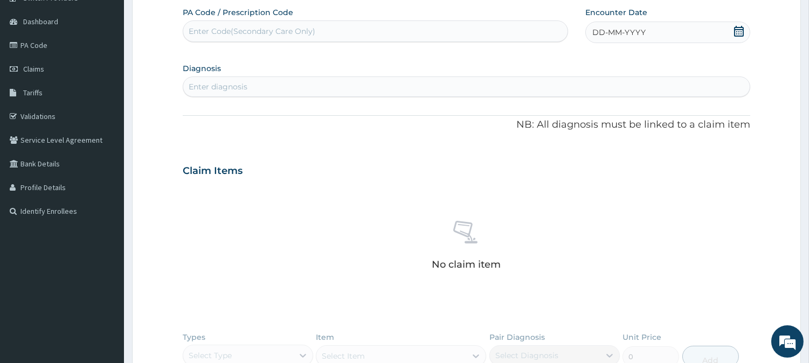
click at [739, 33] on icon at bounding box center [739, 31] width 10 height 11
click at [566, 64] on button "Previous Month" at bounding box center [566, 62] width 5 height 5
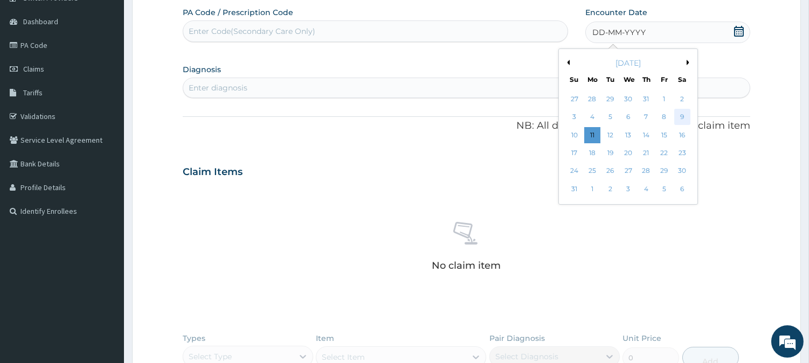
click at [677, 116] on div "9" at bounding box center [682, 117] width 16 height 16
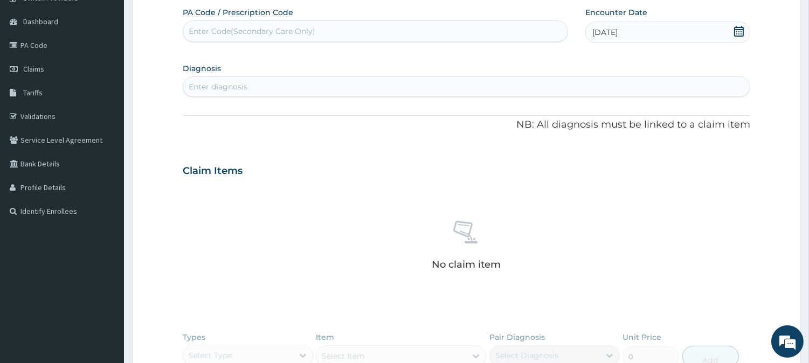
click at [260, 82] on div "Enter diagnosis" at bounding box center [466, 86] width 566 height 17
type input "MALA"
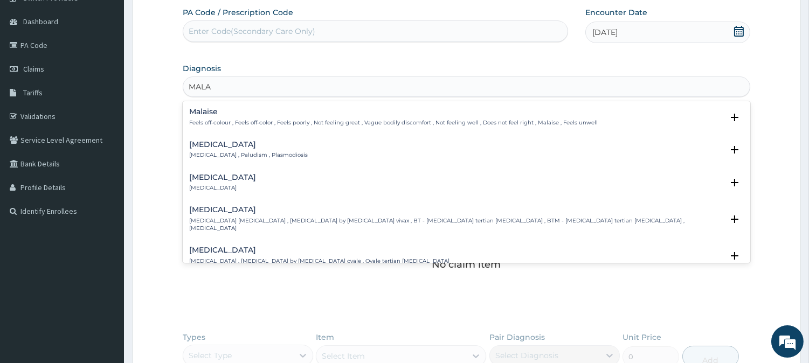
click at [211, 136] on div "Malaria Malaria , Paludism , Plasmodiosis Select Status Query Query covers susp…" at bounding box center [466, 152] width 567 height 33
click at [211, 146] on h4 "Malaria" at bounding box center [248, 145] width 119 height 8
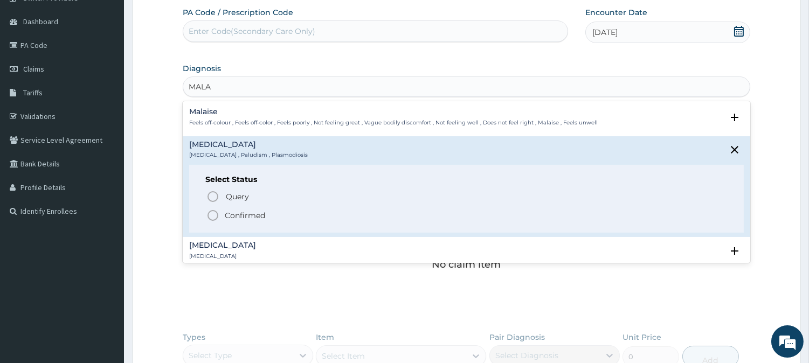
click at [223, 211] on span "Confirmed" at bounding box center [466, 215] width 521 height 13
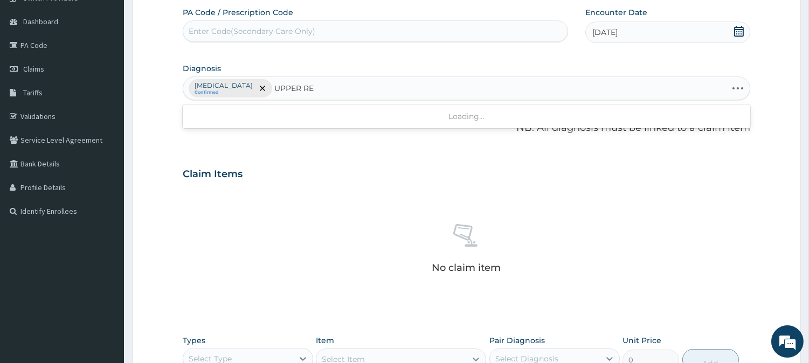
type input "UPPER RES"
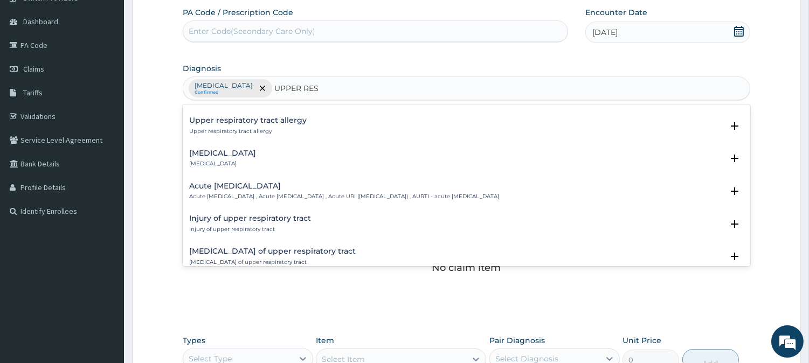
click at [244, 189] on h4 "Acute upper respiratory infection" at bounding box center [344, 186] width 310 height 8
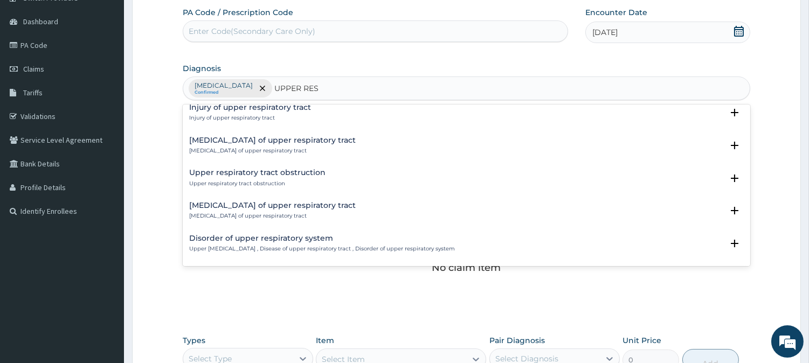
scroll to position [179, 0]
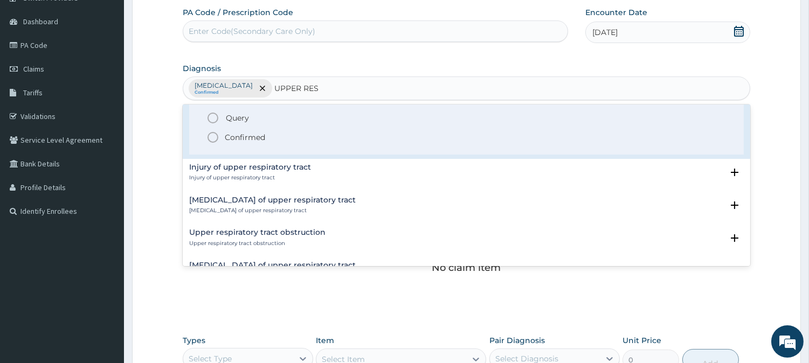
click at [248, 138] on p "Confirmed" at bounding box center [245, 137] width 40 height 11
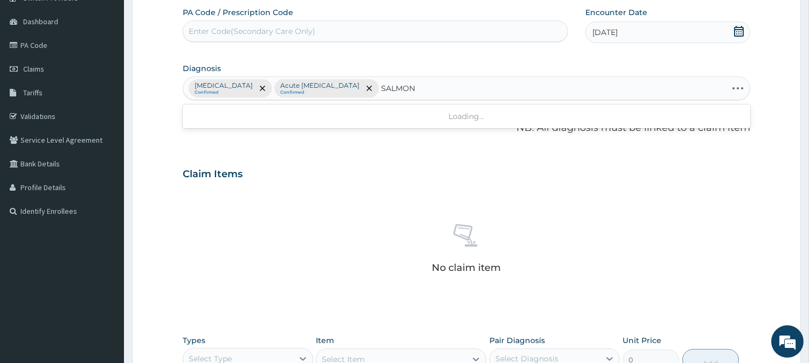
type input "SALMONE"
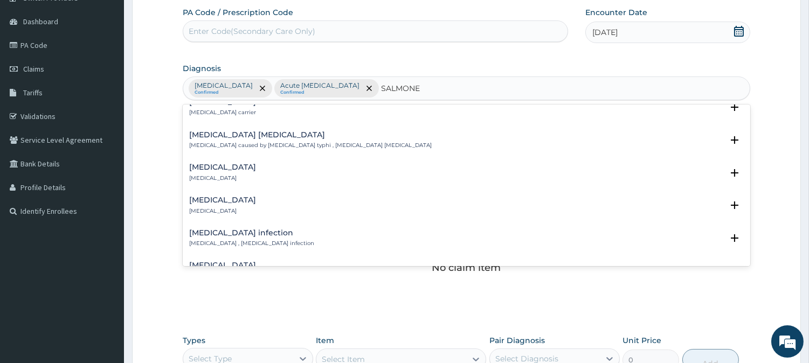
scroll to position [120, 0]
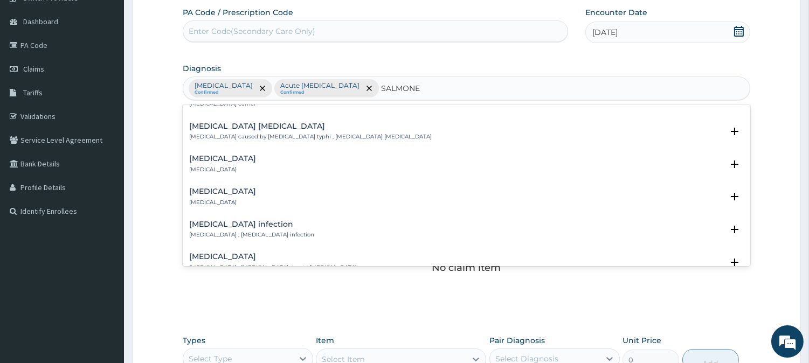
click at [244, 228] on div "Salmonella infection Salmonellosis , Salmonella infection" at bounding box center [251, 229] width 125 height 19
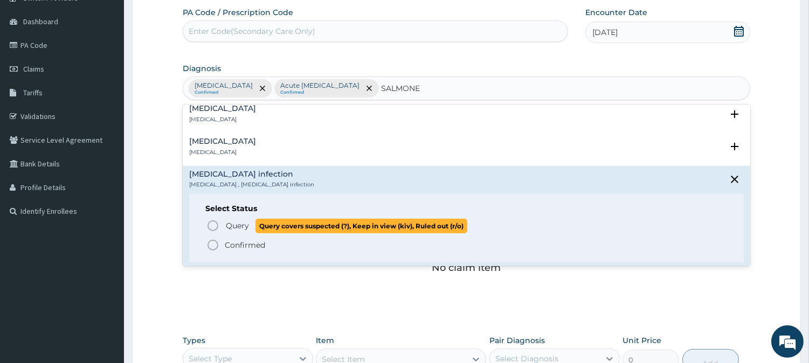
scroll to position [179, 0]
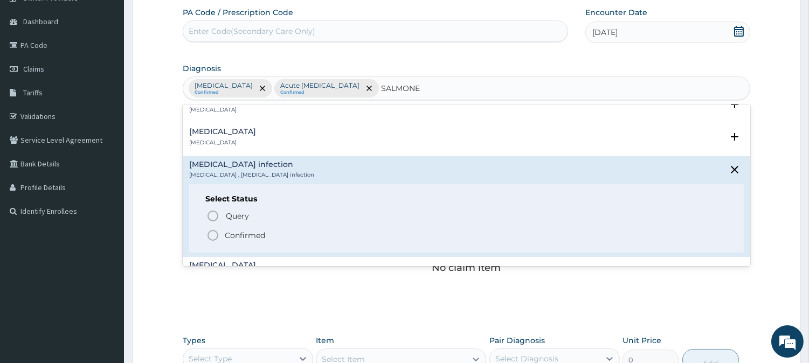
click at [222, 233] on span "Confirmed" at bounding box center [466, 235] width 521 height 13
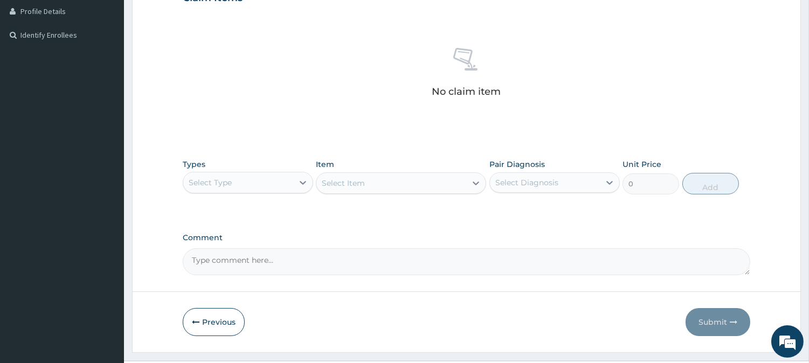
scroll to position [276, 0]
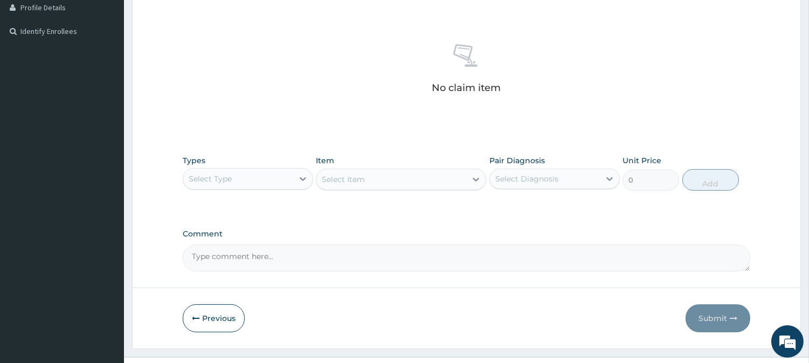
click at [264, 179] on div "Select Type" at bounding box center [238, 178] width 110 height 17
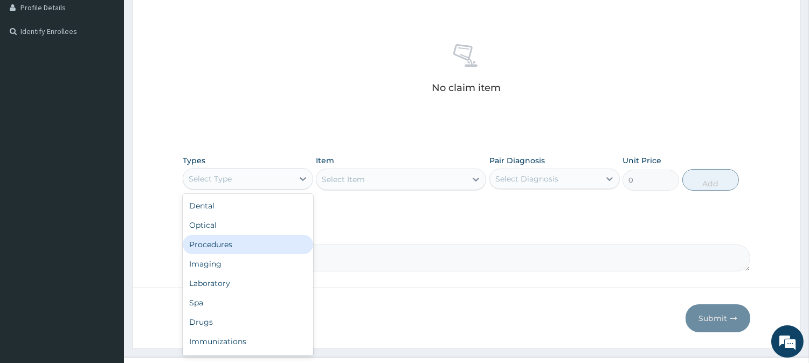
click at [231, 244] on div "Procedures" at bounding box center [248, 244] width 130 height 19
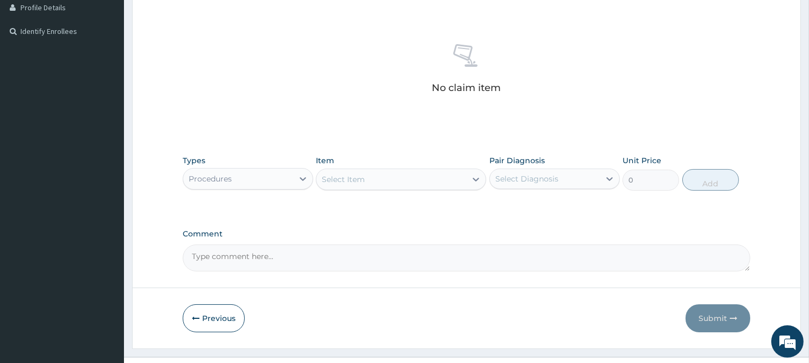
click at [344, 174] on div "Select Item" at bounding box center [343, 179] width 43 height 11
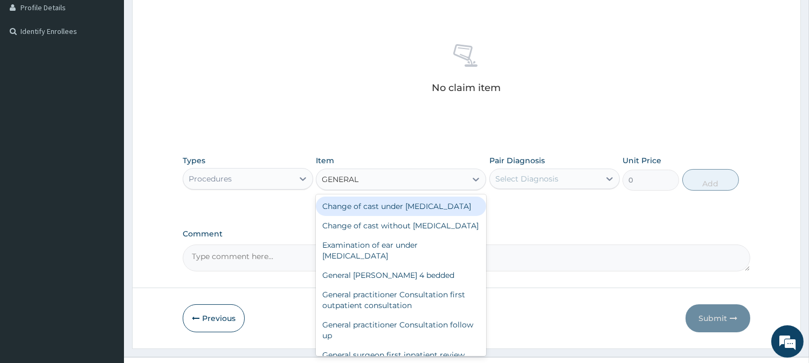
type input "GENERAL P"
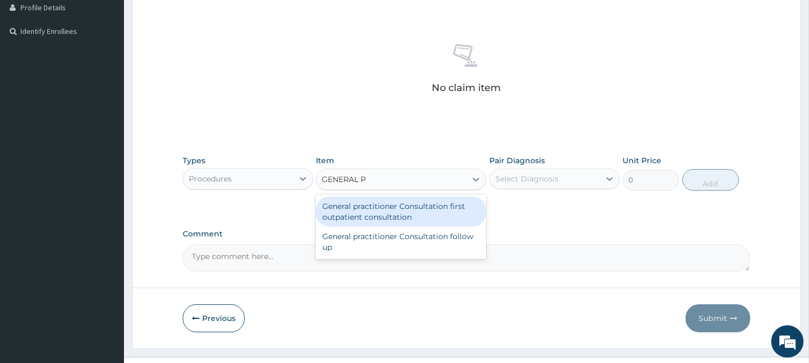
drag, startPoint x: 385, startPoint y: 212, endPoint x: 469, endPoint y: 196, distance: 85.1
click at [386, 212] on div "General practitioner Consultation first outpatient consultation" at bounding box center [401, 212] width 170 height 30
type input "3547.5"
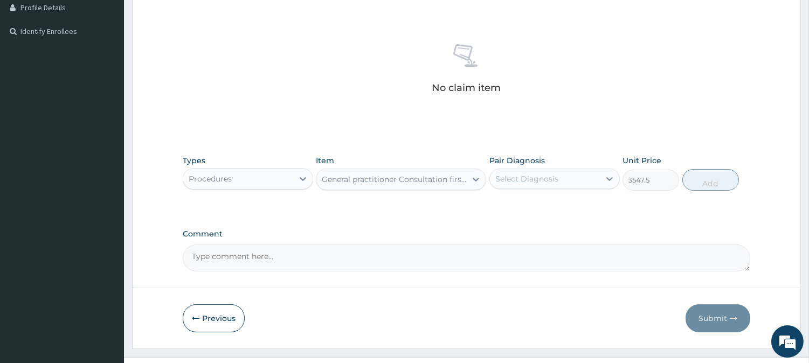
click at [511, 174] on div "Select Diagnosis" at bounding box center [526, 179] width 63 height 11
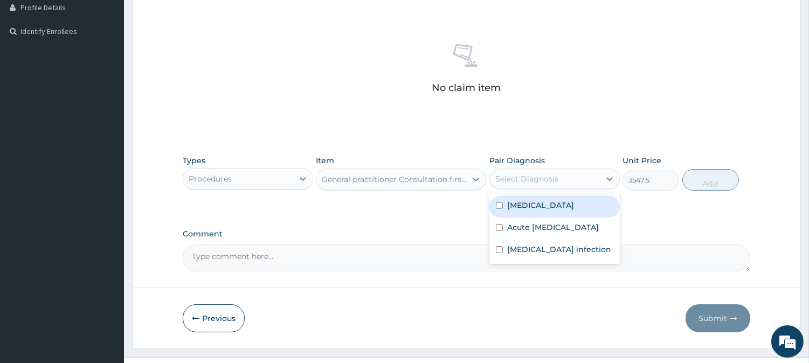
click at [538, 211] on div "Malaria" at bounding box center [554, 207] width 130 height 22
checkbox input "true"
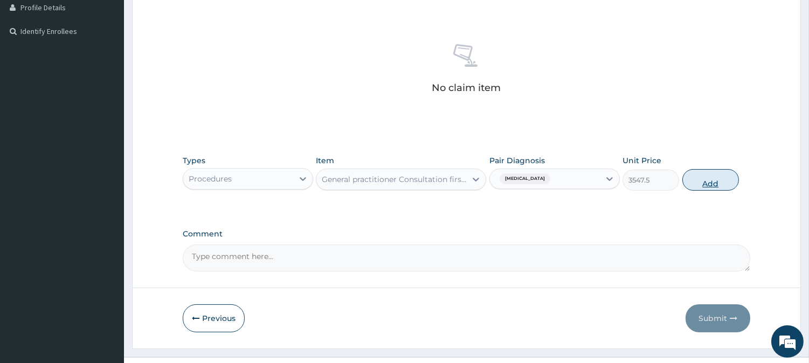
click at [712, 178] on button "Add" at bounding box center [710, 180] width 57 height 22
type input "0"
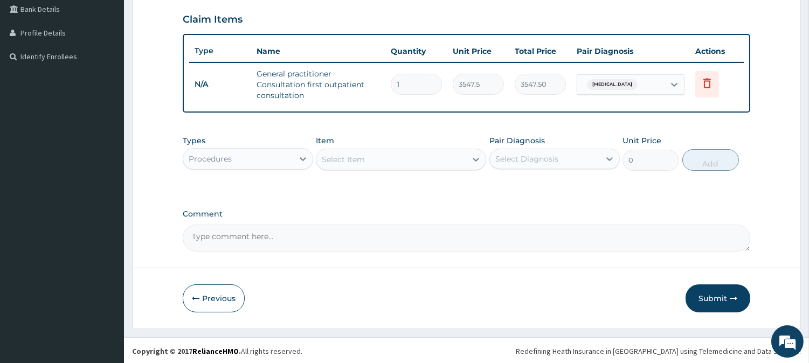
click at [233, 154] on div "Procedures" at bounding box center [238, 158] width 110 height 17
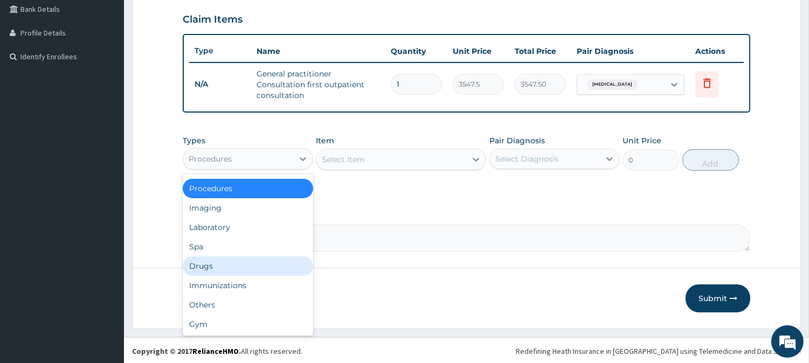
scroll to position [0, 0]
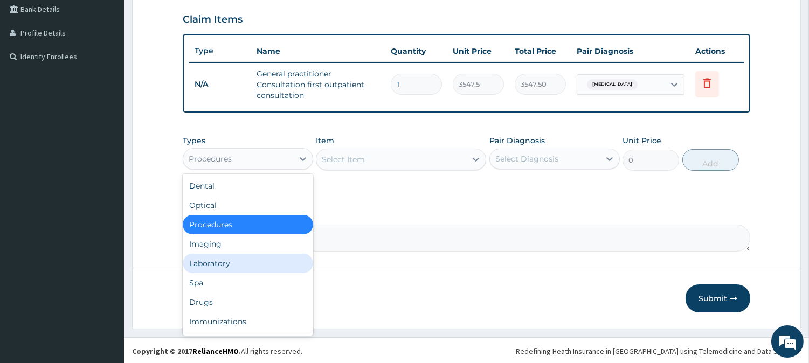
click at [216, 260] on div "Laboratory" at bounding box center [248, 263] width 130 height 19
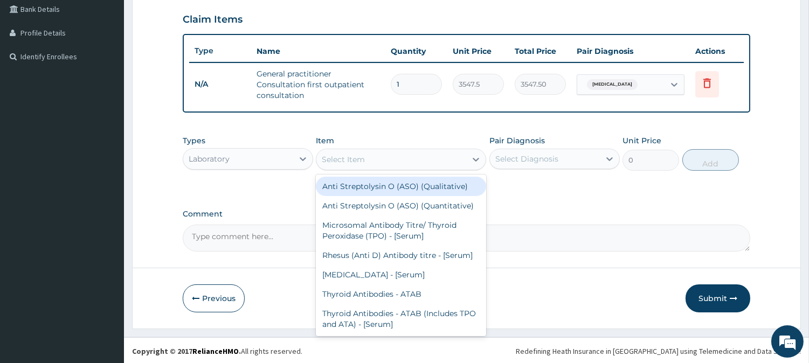
click at [346, 158] on div "Select Item" at bounding box center [343, 159] width 43 height 11
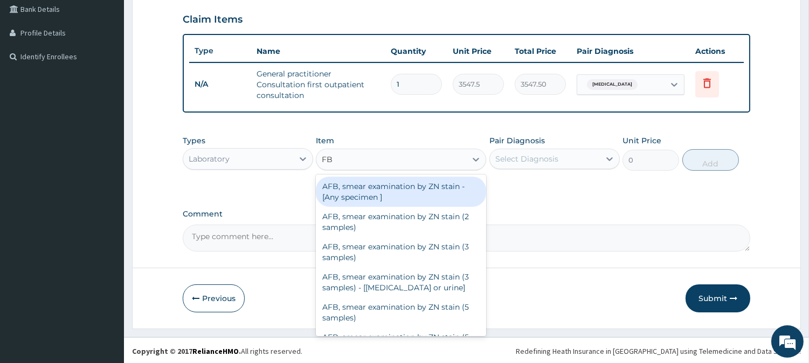
type input "FBC"
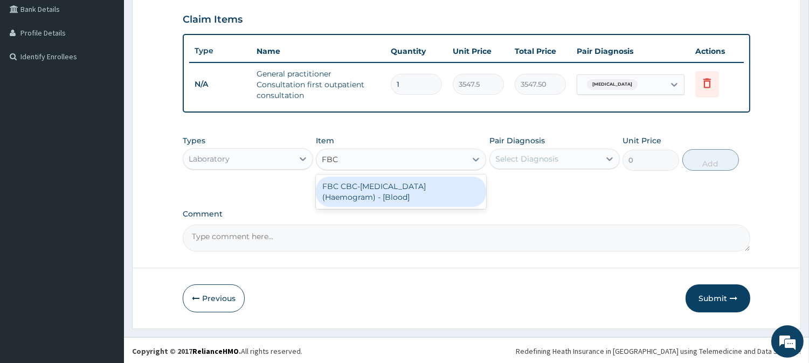
drag, startPoint x: 396, startPoint y: 194, endPoint x: 445, endPoint y: 178, distance: 52.1
click at [399, 192] on div "FBC CBC-Complete Blood Count (Haemogram) - [Blood]" at bounding box center [401, 192] width 170 height 30
type input "4300"
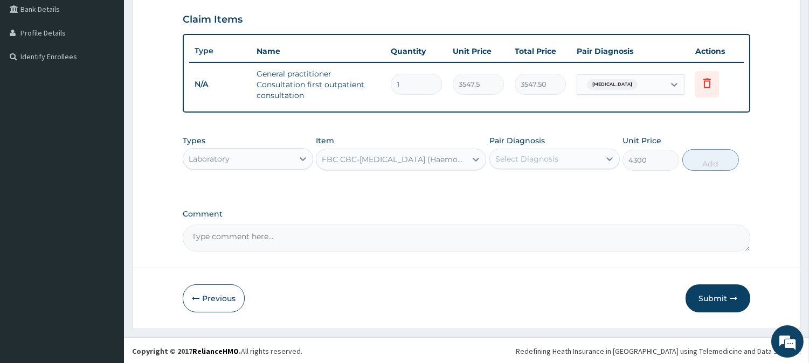
click at [512, 157] on div "Select Diagnosis" at bounding box center [526, 159] width 63 height 11
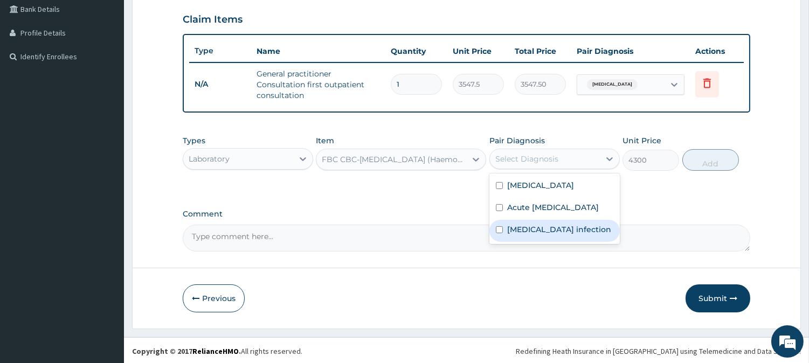
click at [539, 235] on label "Salmonella infection" at bounding box center [559, 229] width 104 height 11
checkbox input "true"
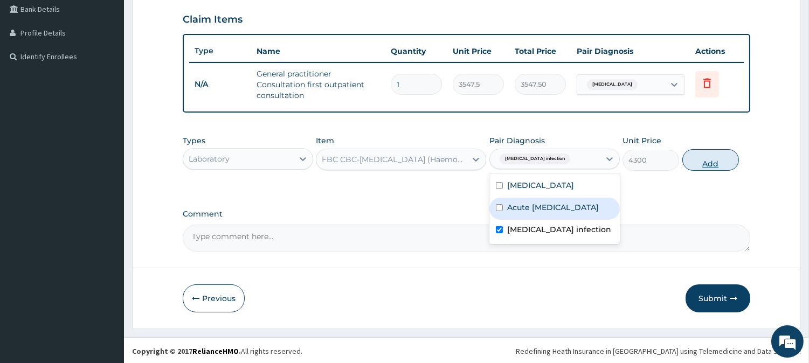
click at [702, 159] on button "Add" at bounding box center [710, 160] width 57 height 22
type input "0"
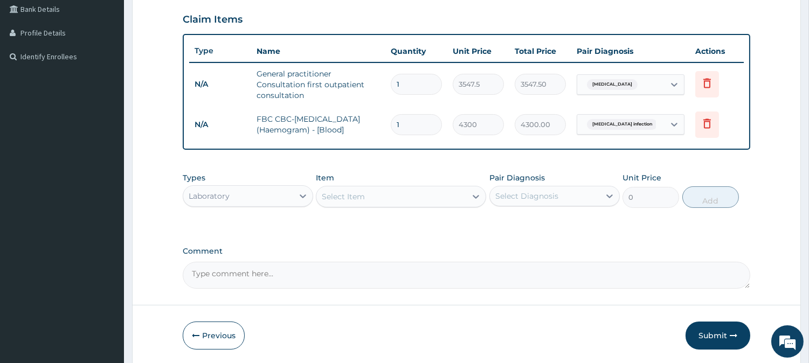
click at [353, 198] on div "Select Item" at bounding box center [343, 196] width 43 height 11
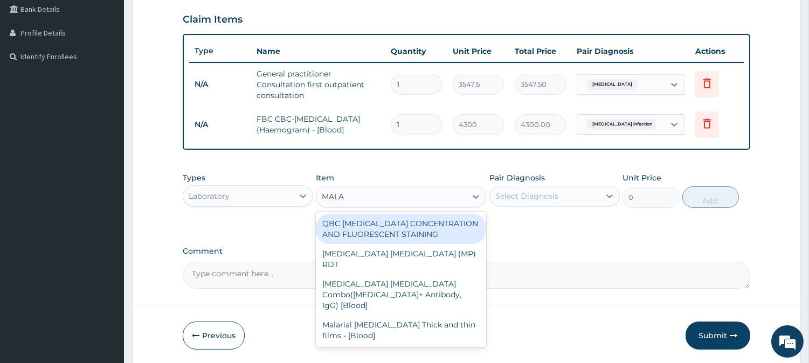
type input "MALAR"
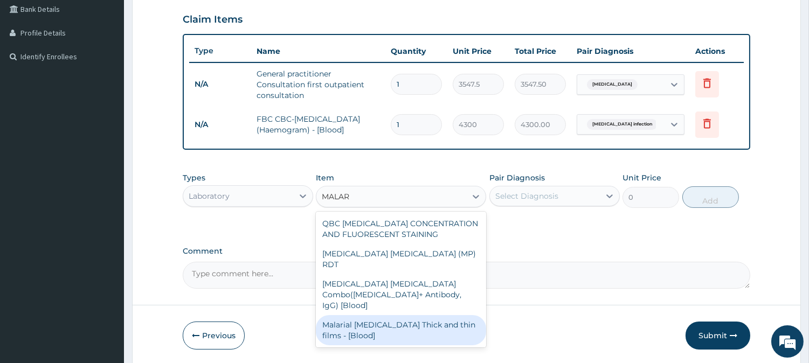
click at [372, 315] on div "Malarial [MEDICAL_DATA] Thick and thin films - [Blood]" at bounding box center [401, 330] width 170 height 30
type input "1612.5"
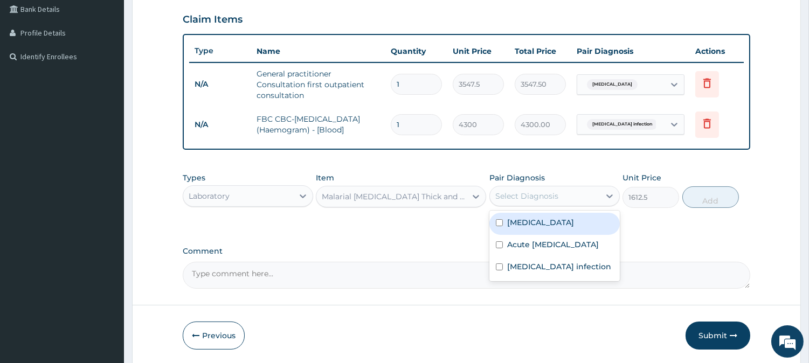
click at [566, 198] on div "Select Diagnosis" at bounding box center [545, 196] width 110 height 17
click at [544, 217] on div "Malaria" at bounding box center [554, 224] width 130 height 22
checkbox input "true"
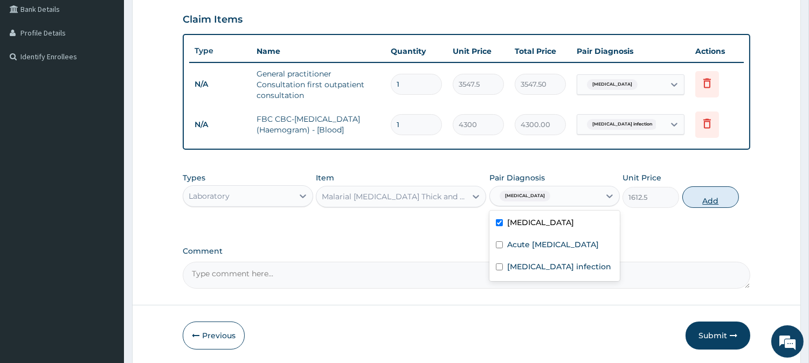
click at [702, 193] on button "Add" at bounding box center [710, 197] width 57 height 22
type input "0"
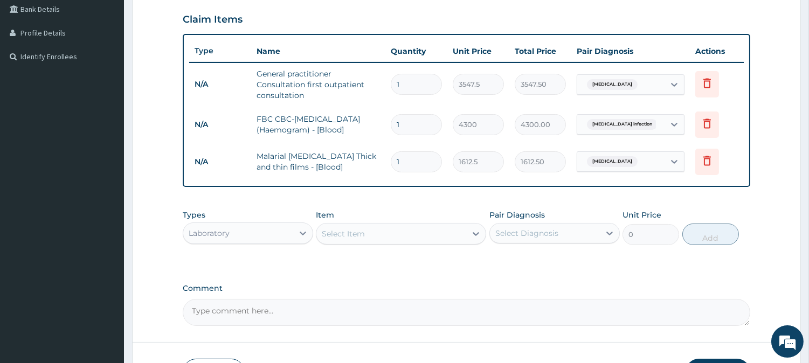
click at [291, 235] on div "Laboratory" at bounding box center [238, 233] width 110 height 17
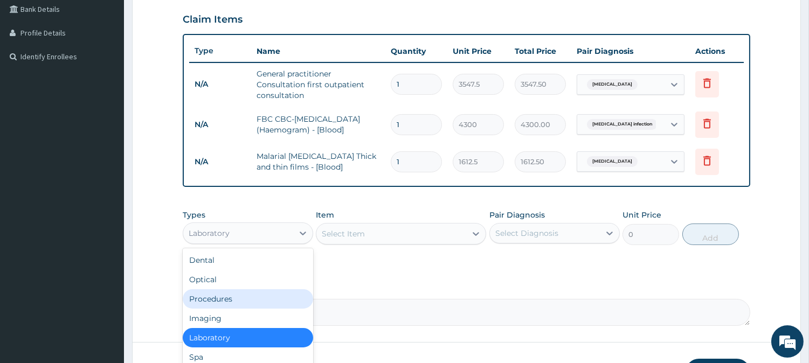
scroll to position [36, 0]
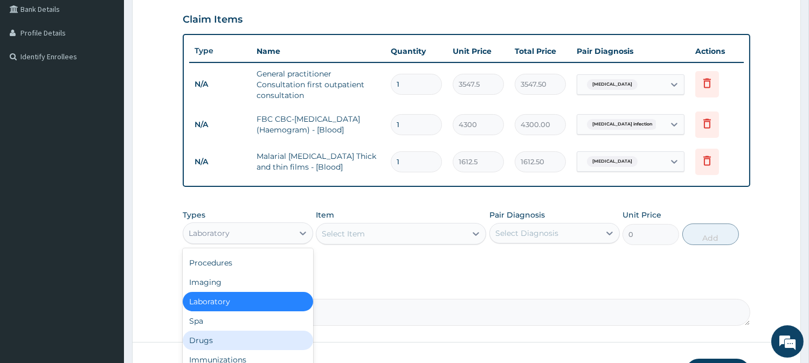
click at [229, 332] on div "Drugs" at bounding box center [248, 340] width 130 height 19
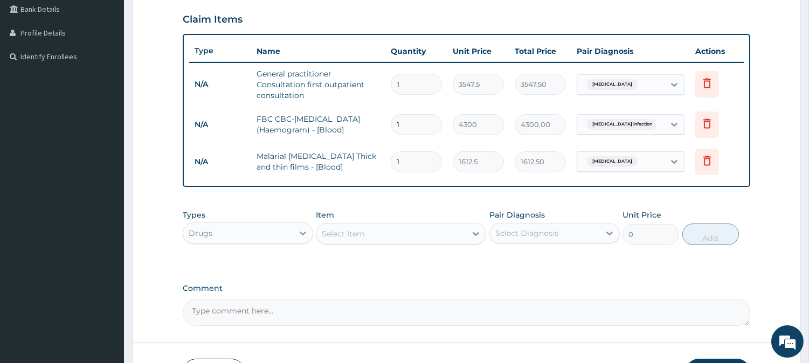
click at [372, 238] on div "Select Item" at bounding box center [391, 233] width 150 height 17
click at [370, 225] on div "Select Item" at bounding box center [391, 233] width 150 height 17
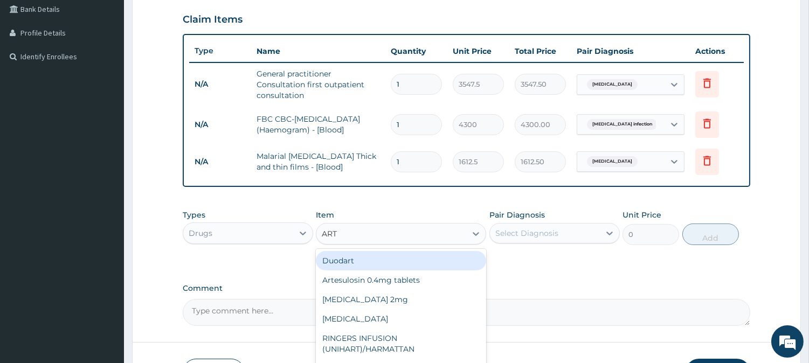
type input "ARTE"
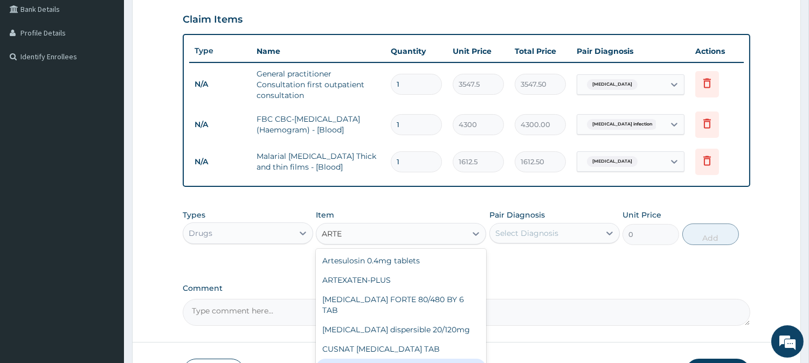
scroll to position [74, 0]
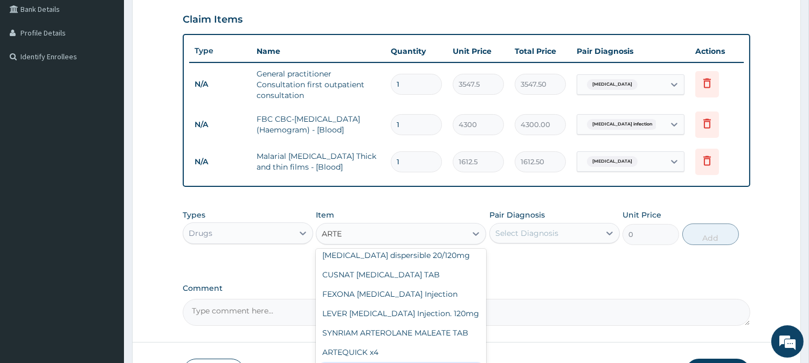
type input "946"
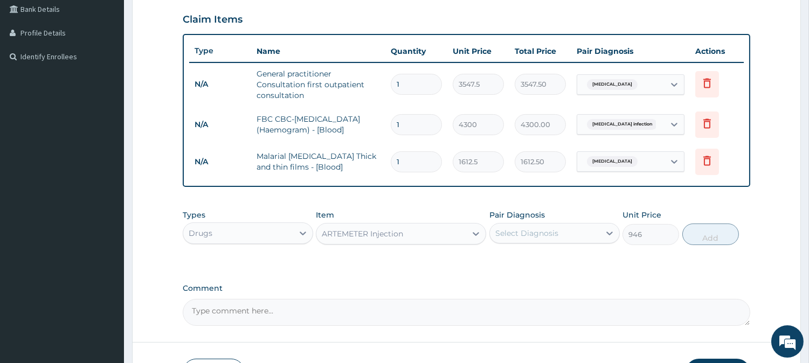
click at [548, 230] on div "Select Diagnosis" at bounding box center [526, 233] width 63 height 11
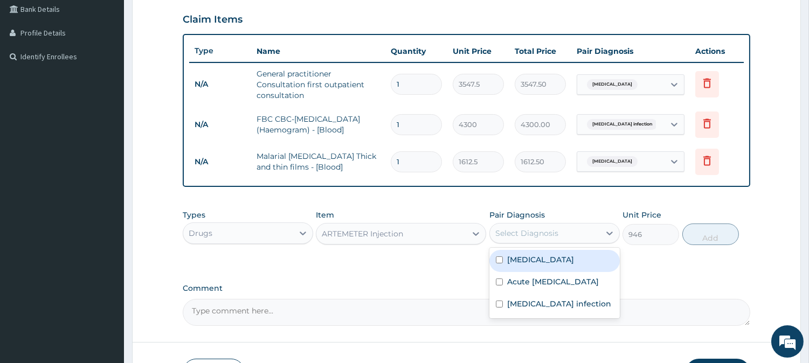
click at [534, 262] on label "Malaria" at bounding box center [540, 259] width 67 height 11
checkbox input "true"
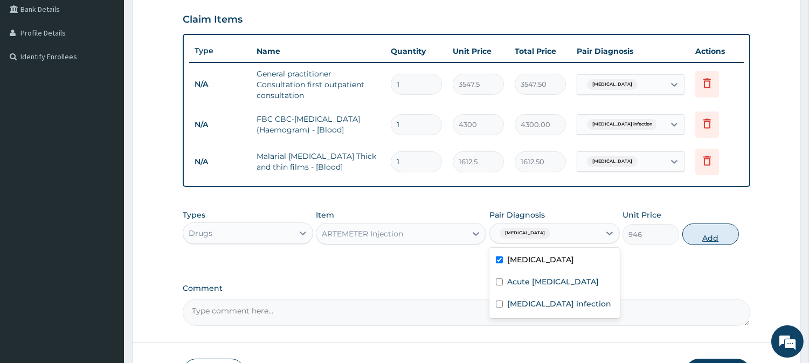
click at [714, 228] on button "Add" at bounding box center [710, 235] width 57 height 22
type input "0"
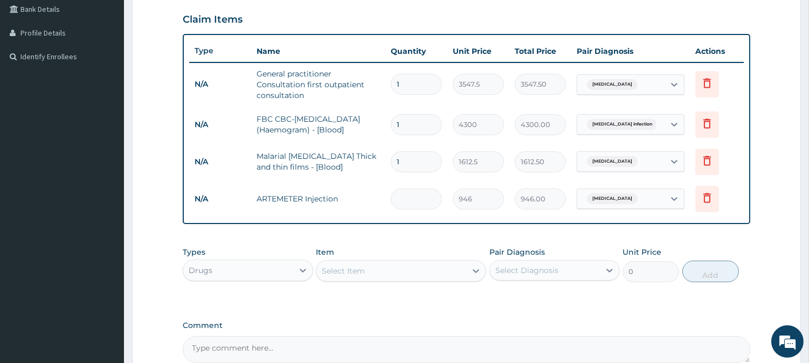
type input "0.00"
type input "6"
type input "5676.00"
type input "6"
click at [418, 269] on div "Select Item" at bounding box center [391, 270] width 150 height 17
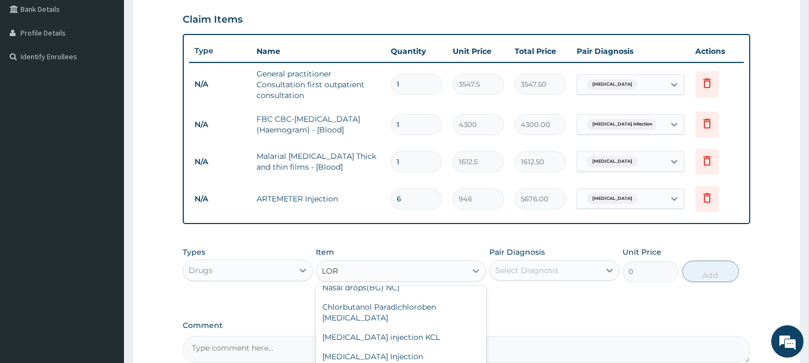
scroll to position [0, 0]
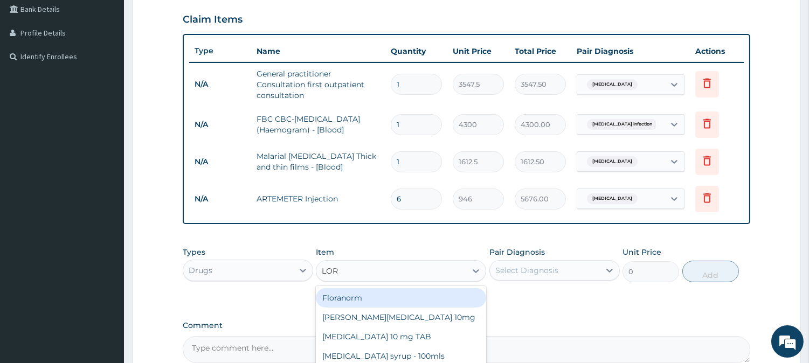
type input "LORA"
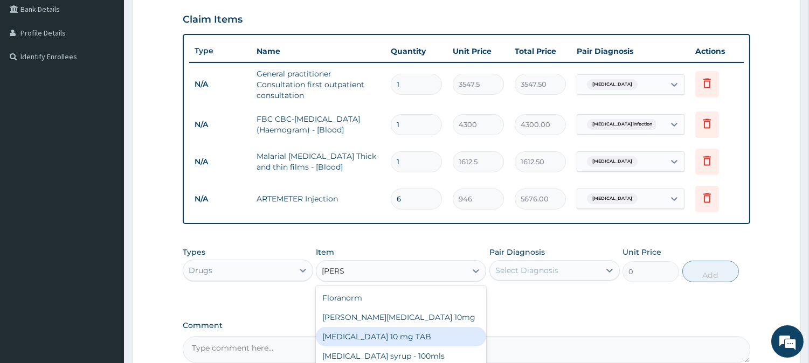
click at [365, 338] on div "LORATADINE 10 mg TAB" at bounding box center [401, 336] width 170 height 19
type input "59.125"
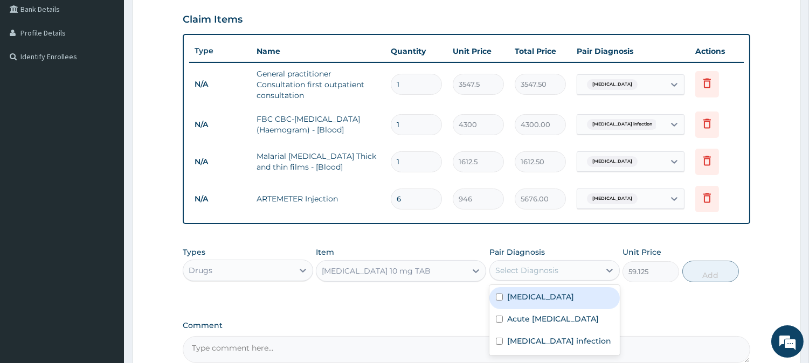
click at [532, 272] on div "Select Diagnosis" at bounding box center [526, 270] width 63 height 11
click at [529, 302] on div "Malaria" at bounding box center [554, 298] width 130 height 22
checkbox input "true"
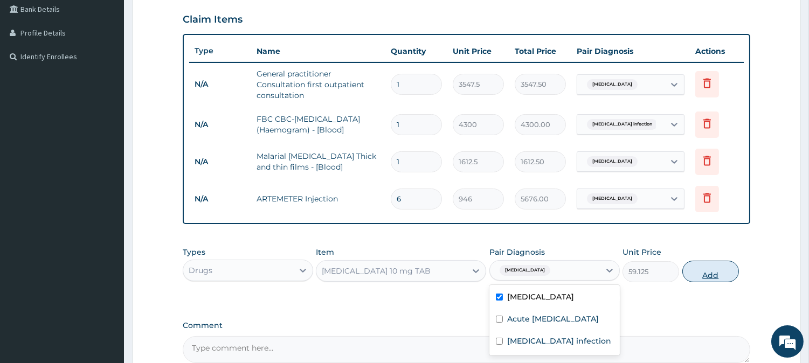
click at [701, 275] on button "Add" at bounding box center [710, 272] width 57 height 22
type input "0"
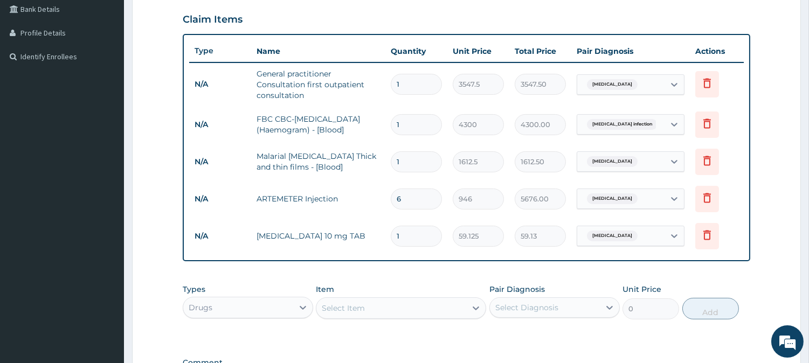
type input "10"
type input "591.25"
type input "10"
click at [413, 195] on input "6" at bounding box center [416, 199] width 51 height 21
type input "0.00"
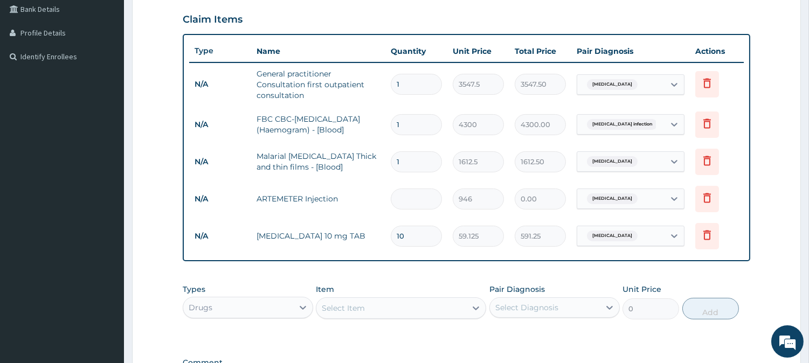
type input "3"
type input "2838.00"
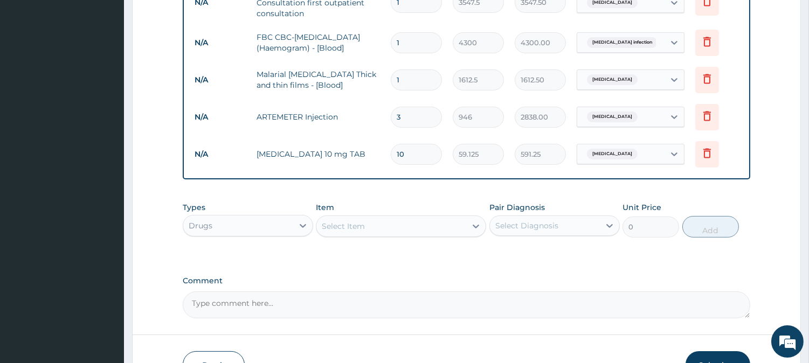
scroll to position [370, 0]
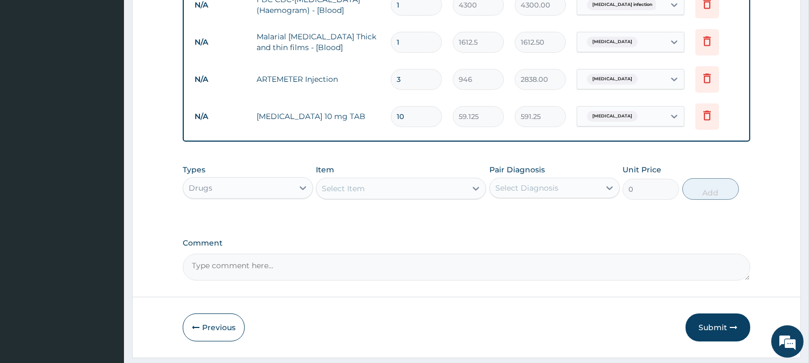
type input "3"
click at [350, 187] on div "Select Item" at bounding box center [343, 188] width 43 height 11
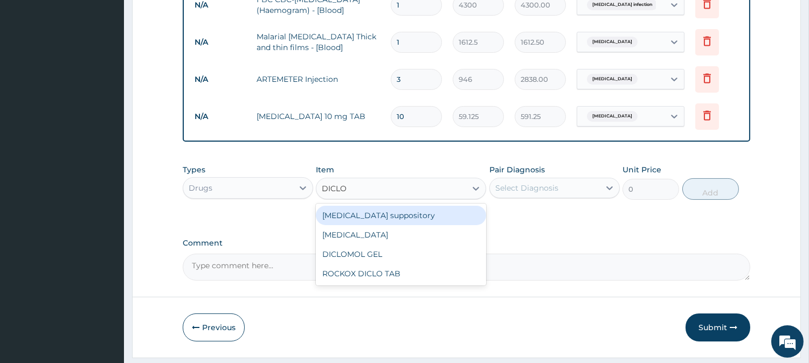
type input "DICLOF"
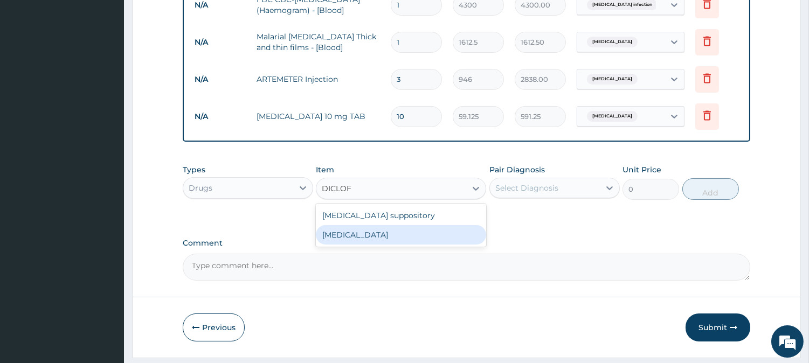
click at [351, 241] on div "[MEDICAL_DATA]" at bounding box center [401, 234] width 170 height 19
type input "591.25"
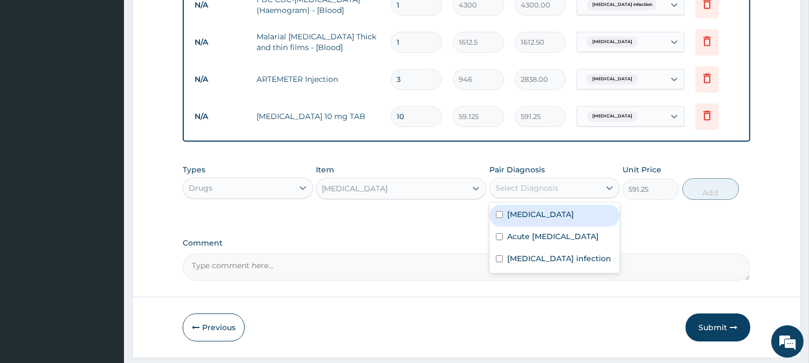
click at [532, 188] on div "Select Diagnosis" at bounding box center [526, 188] width 63 height 11
click at [533, 214] on label "[MEDICAL_DATA]" at bounding box center [540, 214] width 67 height 11
checkbox input "true"
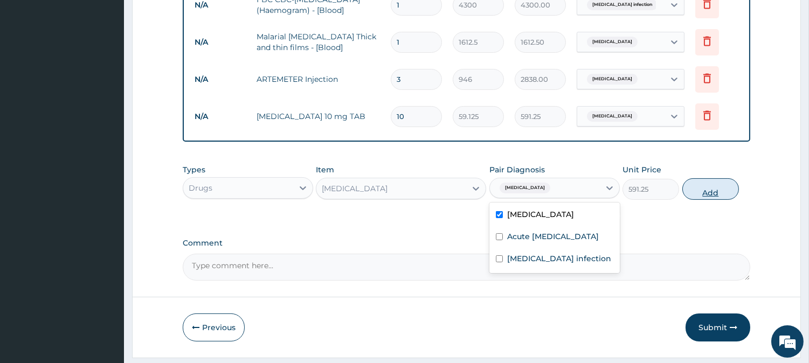
click at [705, 198] on button "Add" at bounding box center [710, 189] width 57 height 22
type input "0"
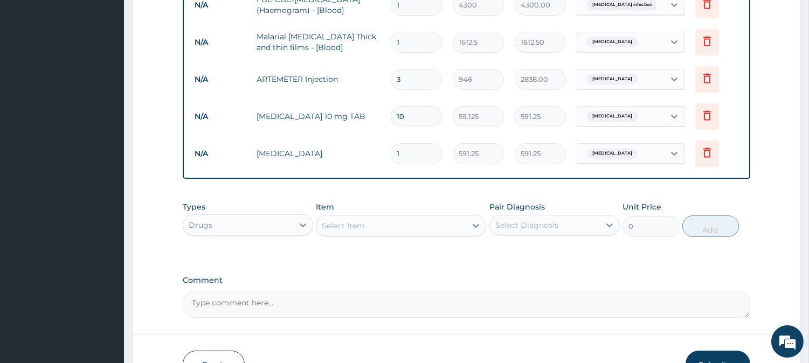
type input "0.00"
type input "3"
type input "1773.75"
type input "3"
click at [342, 227] on div "Select Item" at bounding box center [343, 225] width 43 height 11
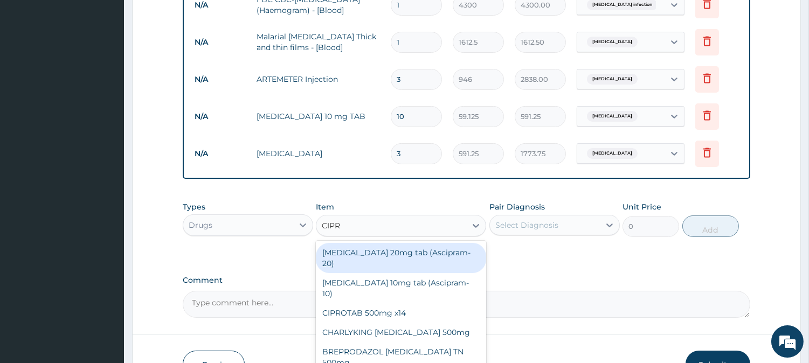
type input "CIPRO"
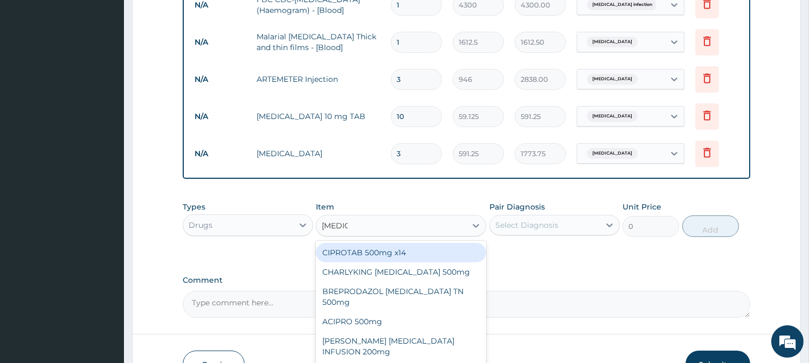
click at [372, 251] on div "CIPROTAB 500mg x14" at bounding box center [401, 252] width 170 height 19
type input "319.275"
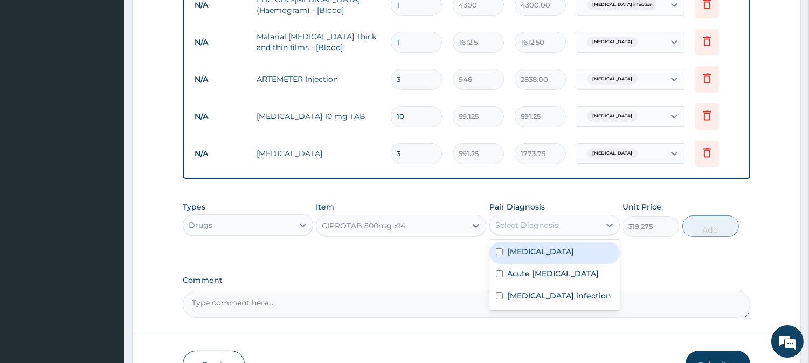
click at [530, 225] on div "Select Diagnosis" at bounding box center [526, 225] width 63 height 11
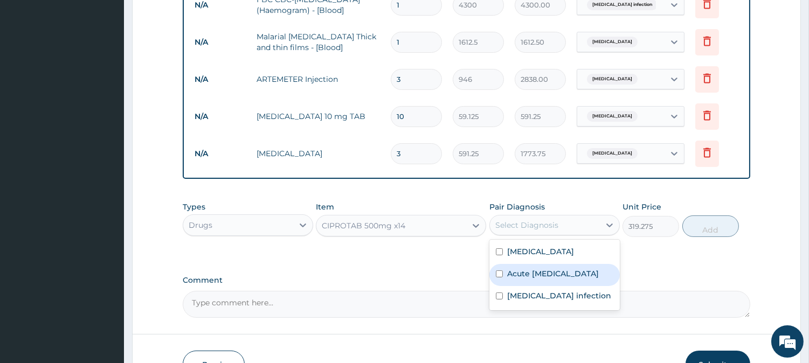
click at [534, 276] on label "Acute upper respiratory infection" at bounding box center [553, 273] width 92 height 11
checkbox input "true"
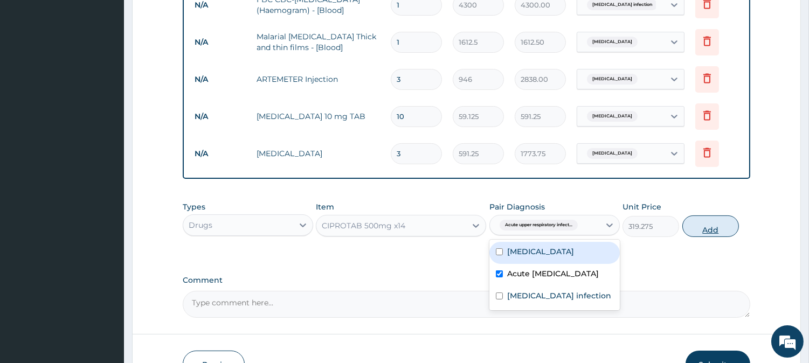
click at [696, 224] on button "Add" at bounding box center [710, 227] width 57 height 22
type input "0"
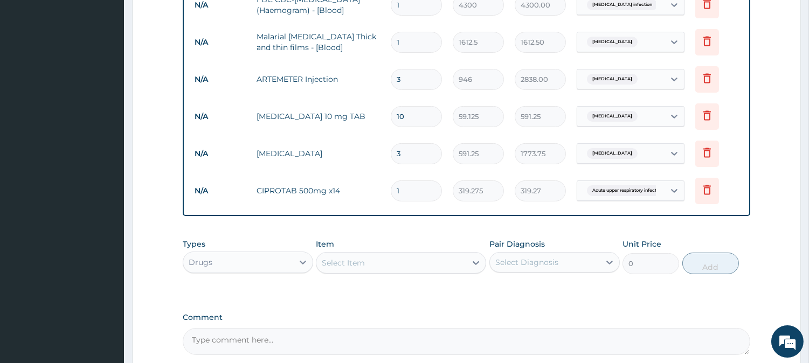
type input "10"
type input "3192.75"
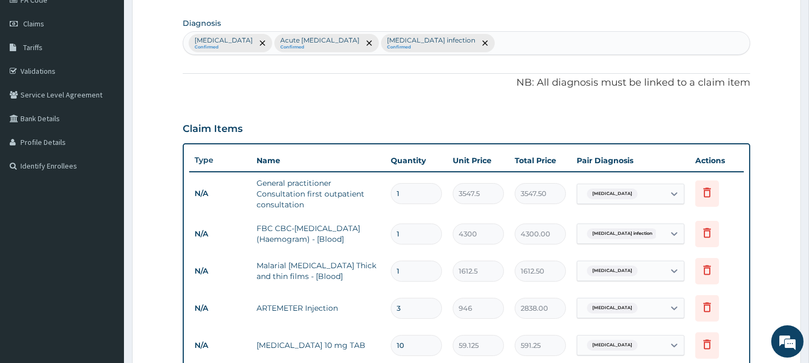
scroll to position [71, 0]
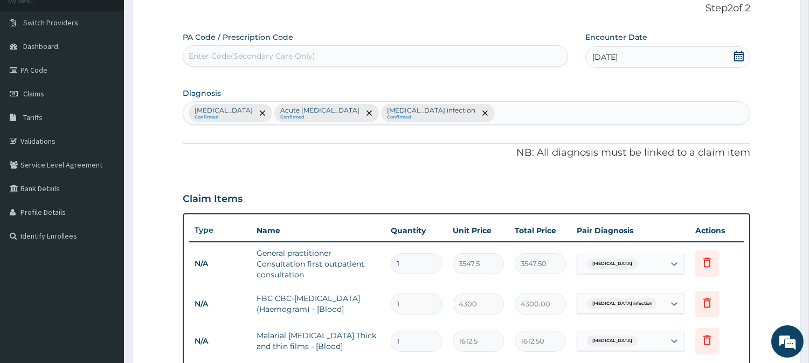
type input "10"
click at [491, 116] on div "Malaria Confirmed Acute upper respiratory infection Confirmed Salmonella infect…" at bounding box center [466, 113] width 566 height 23
type input "COUGH"
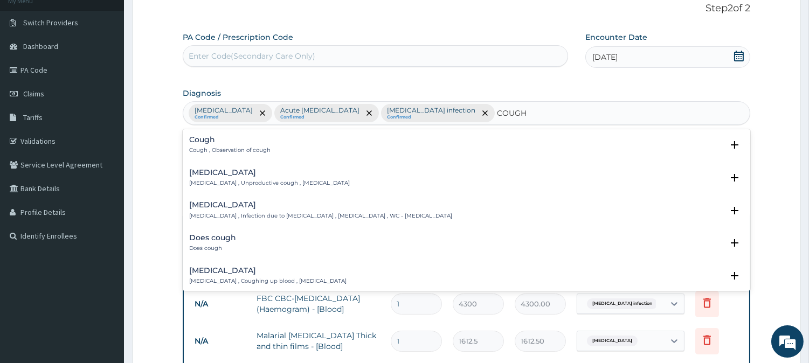
click at [237, 148] on p "Cough , Observation of cough" at bounding box center [229, 151] width 81 height 8
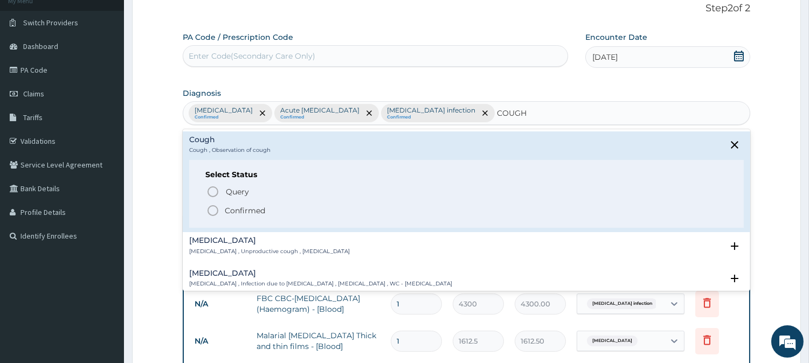
click at [249, 208] on p "Confirmed" at bounding box center [245, 210] width 40 height 11
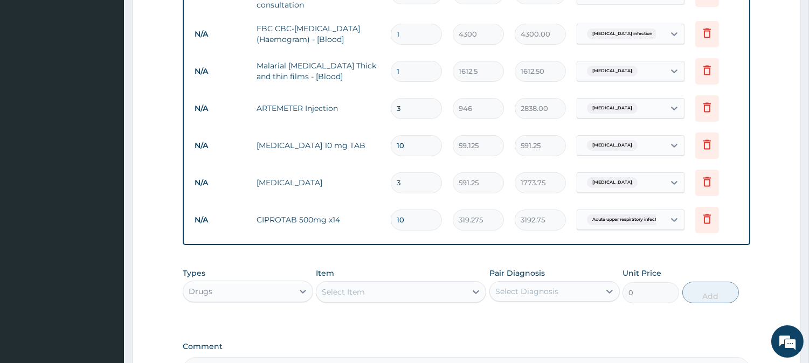
scroll to position [430, 0]
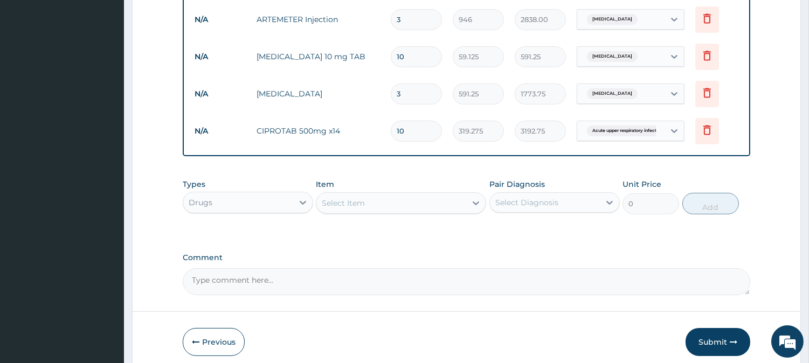
click at [418, 202] on div "Select Item" at bounding box center [391, 203] width 150 height 17
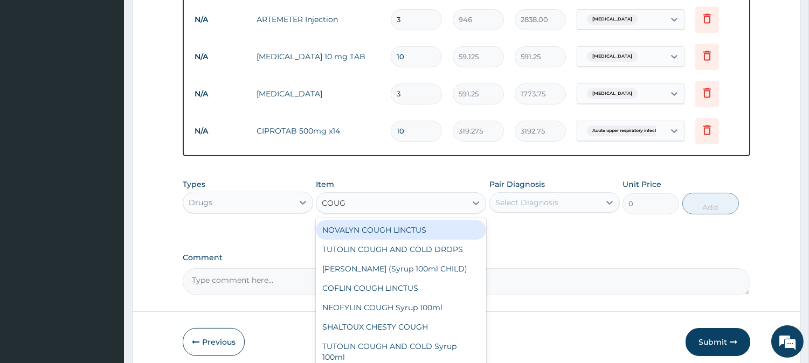
type input "COUGH"
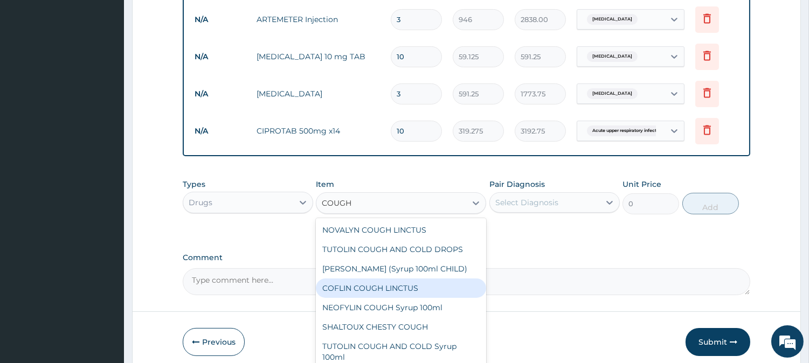
click at [384, 296] on div "COFLIN COUGH LINCTUS" at bounding box center [401, 288] width 170 height 19
type input "1182.5"
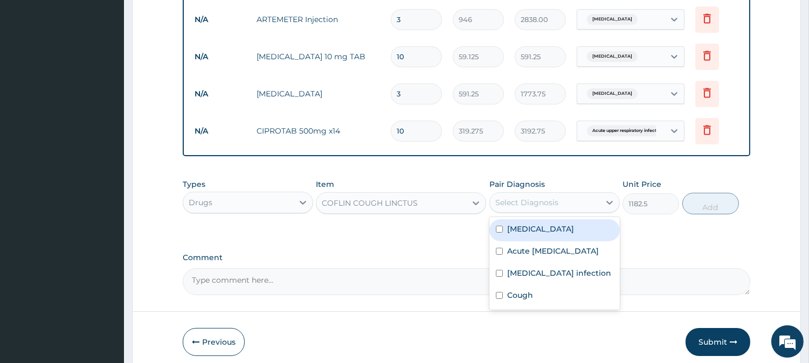
click at [543, 200] on div "Select Diagnosis" at bounding box center [526, 202] width 63 height 11
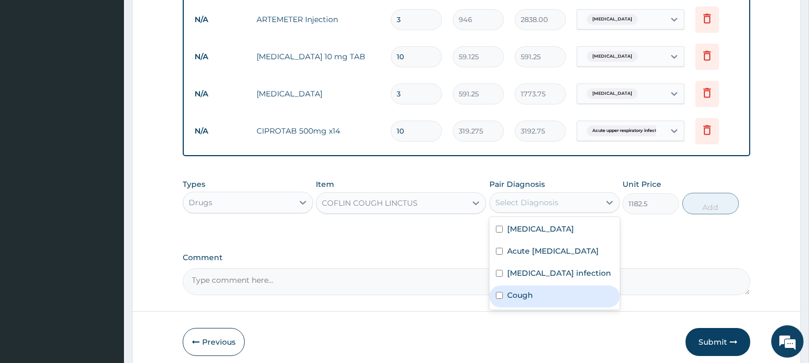
click at [533, 302] on div "Cough" at bounding box center [554, 297] width 130 height 22
checkbox input "true"
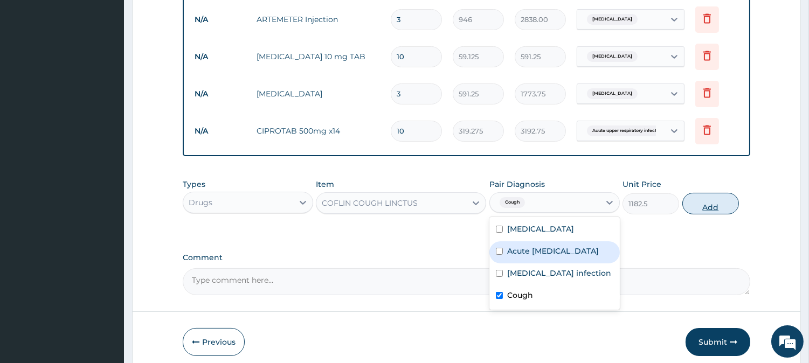
click at [706, 197] on button "Add" at bounding box center [710, 204] width 57 height 22
type input "0"
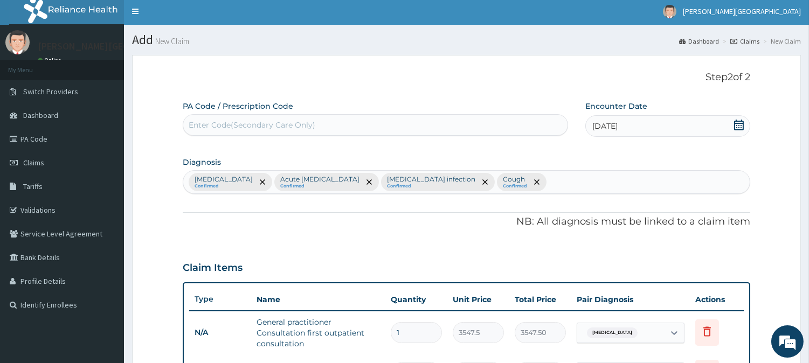
scroll to position [0, 0]
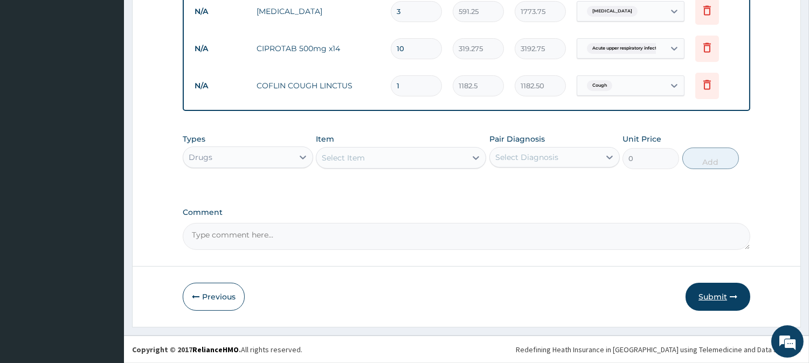
click at [725, 288] on button "Submit" at bounding box center [717, 297] width 65 height 28
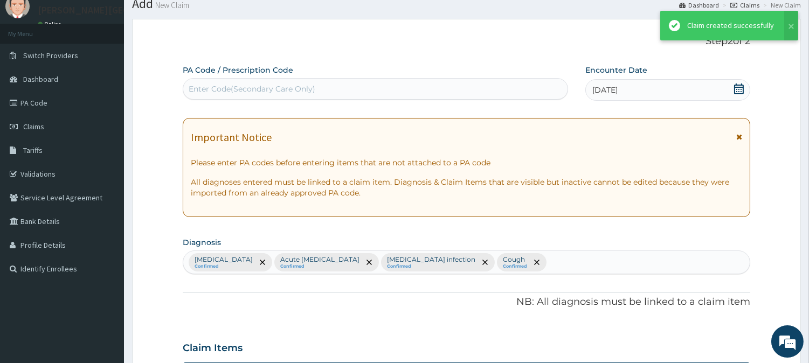
scroll to position [513, 0]
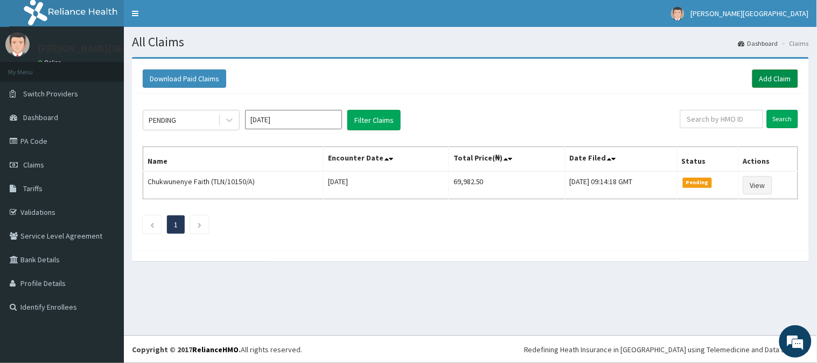
click at [780, 73] on link "Add Claim" at bounding box center [776, 79] width 46 height 18
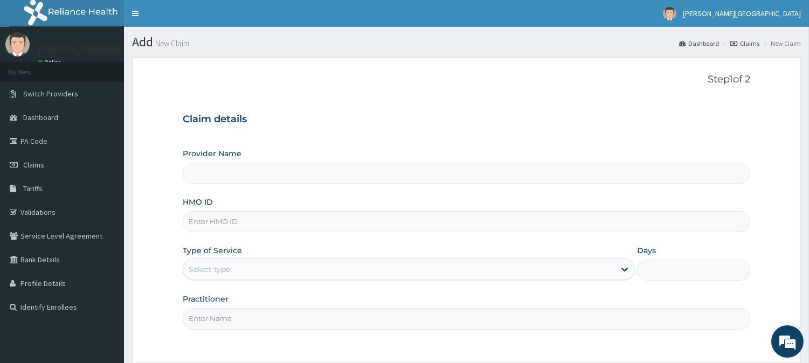
type input "[PERSON_NAME] Specialist Hospital"
click at [233, 228] on input "HMO ID" at bounding box center [466, 221] width 567 height 21
type input "ARI/10041/A"
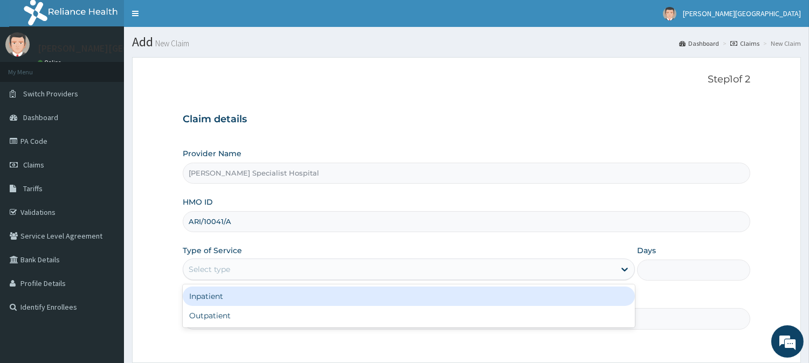
click at [230, 268] on div "Select type" at bounding box center [209, 269] width 41 height 11
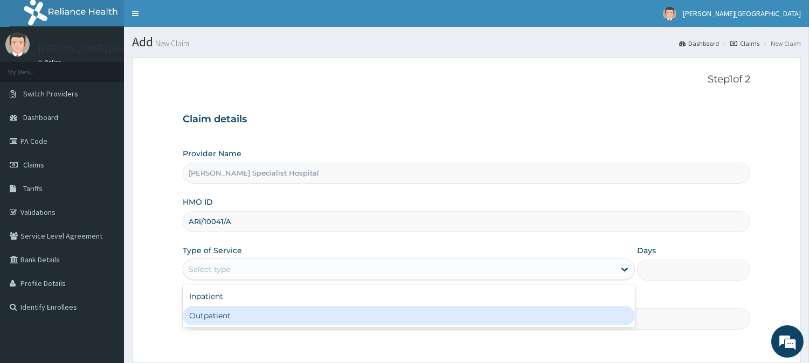
click at [218, 316] on div "Outpatient" at bounding box center [409, 315] width 452 height 19
type input "1"
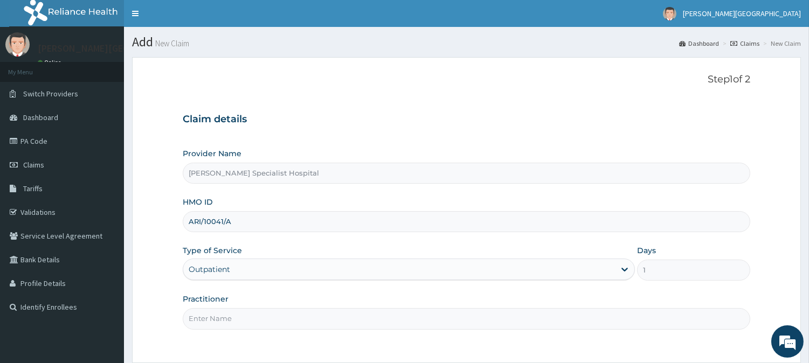
click at [222, 310] on input "Practitioner" at bounding box center [466, 318] width 567 height 21
type input "[PERSON_NAME]"
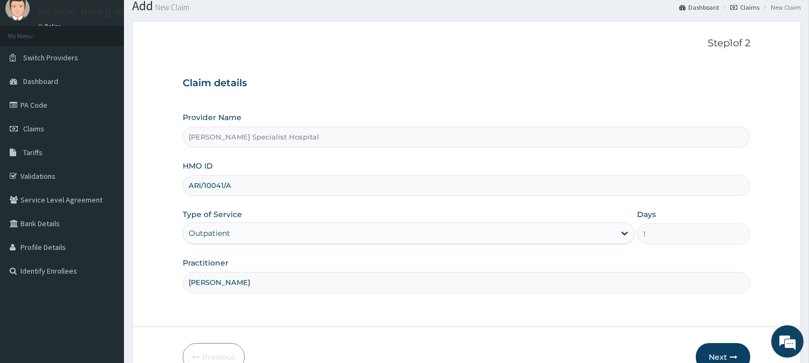
scroll to position [96, 0]
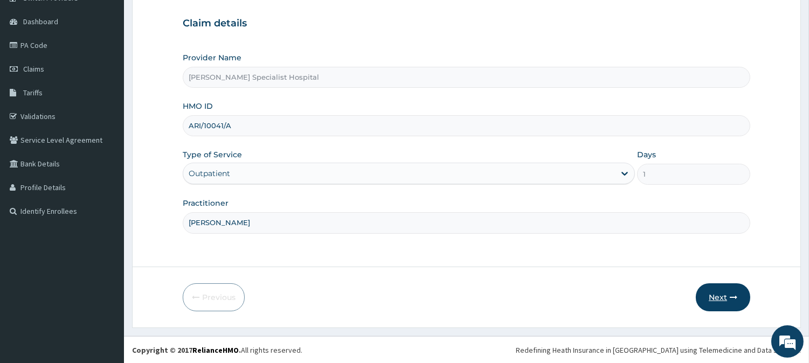
click at [720, 299] on button "Next" at bounding box center [723, 297] width 54 height 28
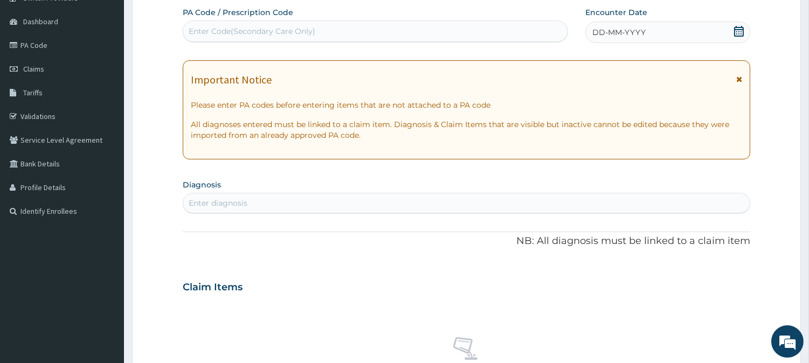
click at [341, 32] on div "Enter Code(Secondary Care Only)" at bounding box center [375, 31] width 384 height 17
type input "PA/B11F42"
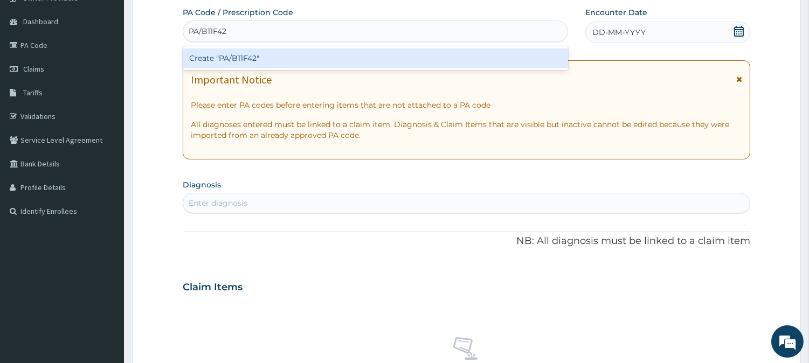
click at [265, 50] on div "Create "PA/B11F42"" at bounding box center [375, 57] width 385 height 19
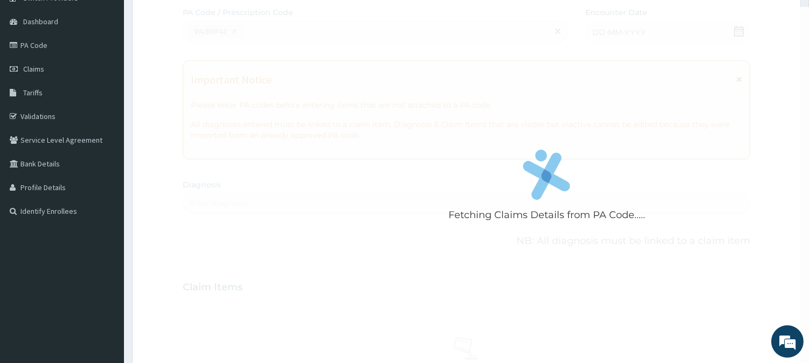
scroll to position [0, 0]
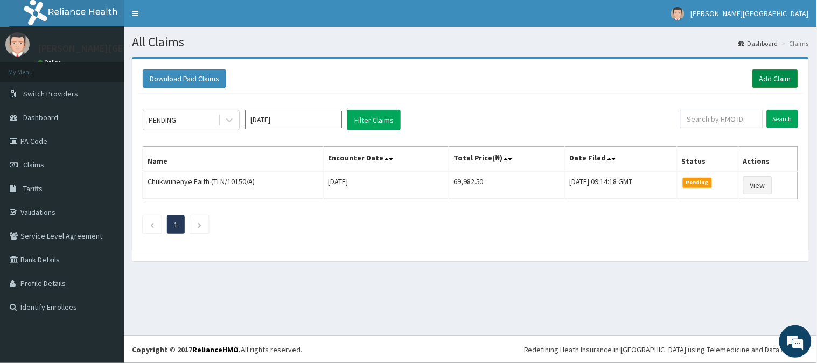
click at [776, 71] on link "Add Claim" at bounding box center [776, 79] width 46 height 18
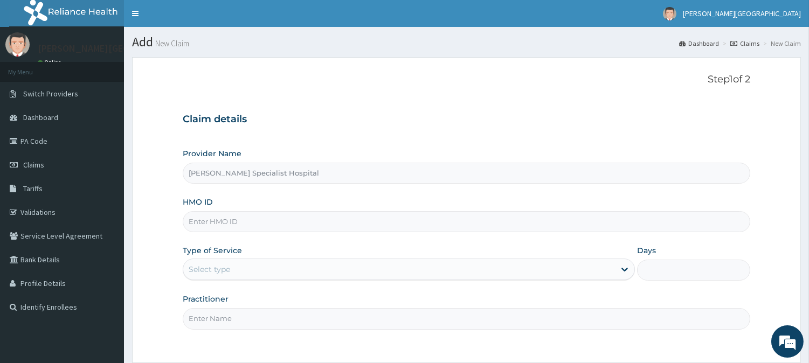
click at [214, 273] on div "Select type" at bounding box center [209, 269] width 41 height 11
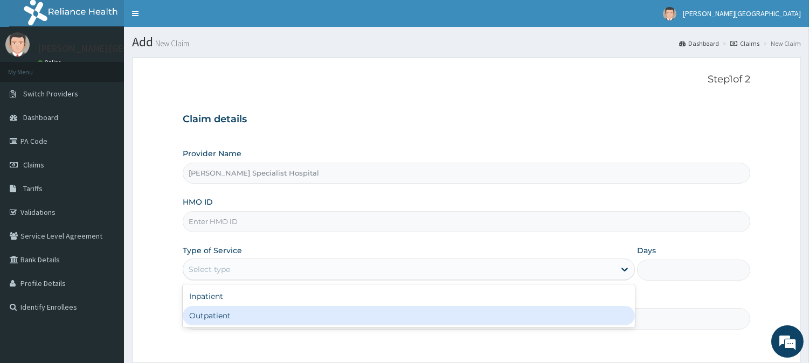
click at [209, 314] on div "Outpatient" at bounding box center [409, 315] width 452 height 19
type input "1"
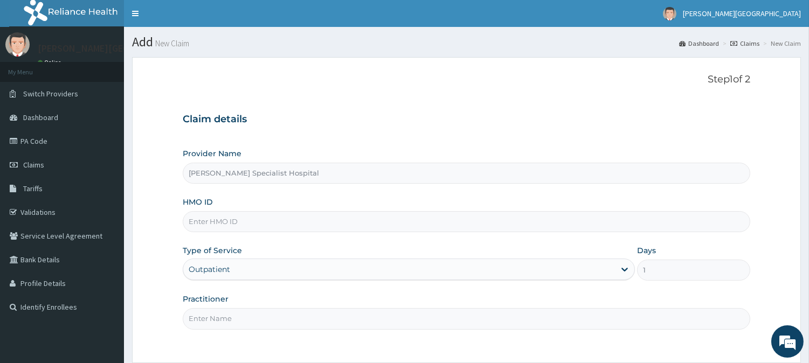
click at [239, 218] on input "HMO ID" at bounding box center [466, 221] width 567 height 21
type input "ARI/10041/A"
click at [241, 320] on input "Practitioner" at bounding box center [466, 318] width 567 height 21
type input "DR JOSEPH"
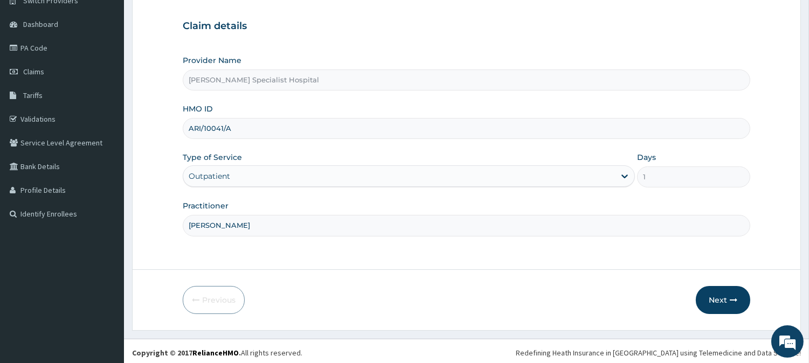
scroll to position [96, 0]
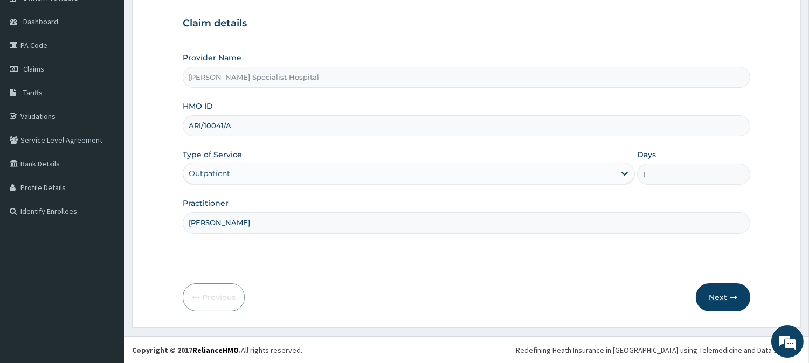
click at [732, 297] on icon "button" at bounding box center [734, 298] width 8 height 8
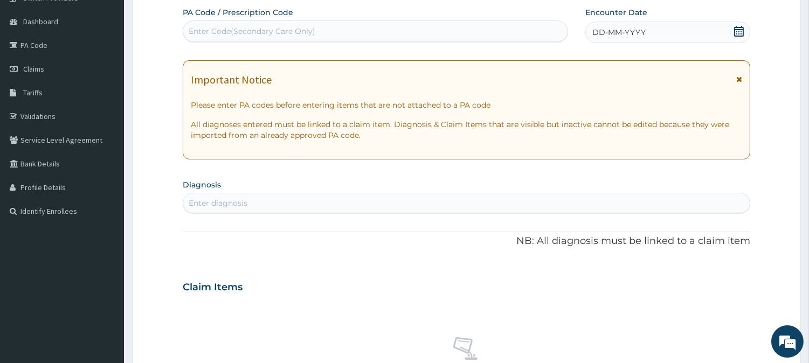
click at [301, 24] on div "Enter Code(Secondary Care Only)" at bounding box center [375, 31] width 384 height 17
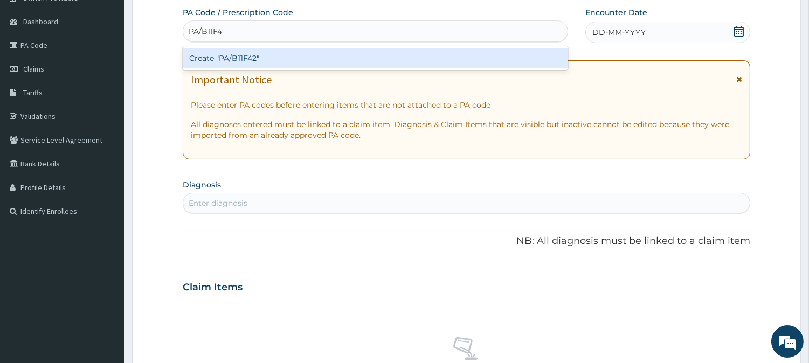
type input "PA/B11F42"
click at [427, 56] on div "Create "PA/B11F42"" at bounding box center [375, 57] width 385 height 19
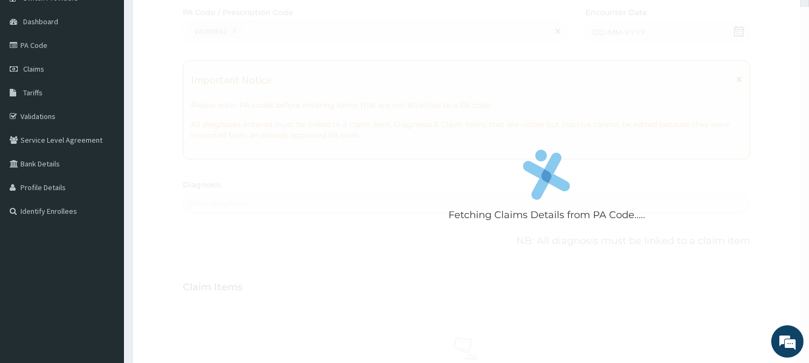
click at [380, 57] on div "Fetching Claims Details from PA Code....." at bounding box center [547, 188] width 728 height 363
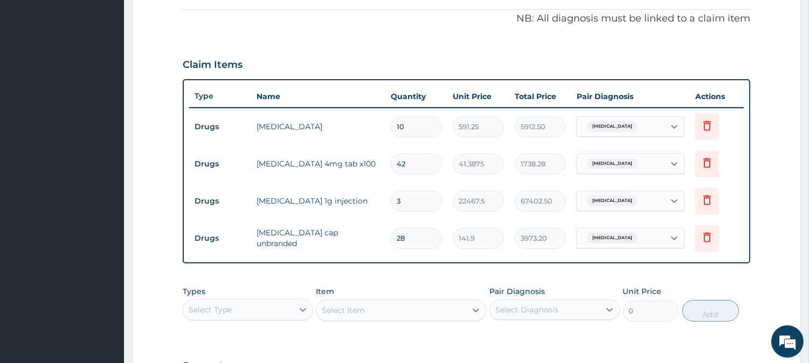
scroll to position [378, 0]
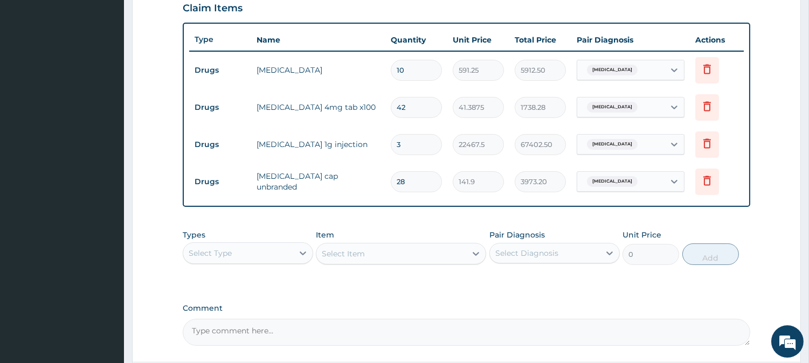
click at [265, 254] on div "Select Type" at bounding box center [238, 253] width 110 height 17
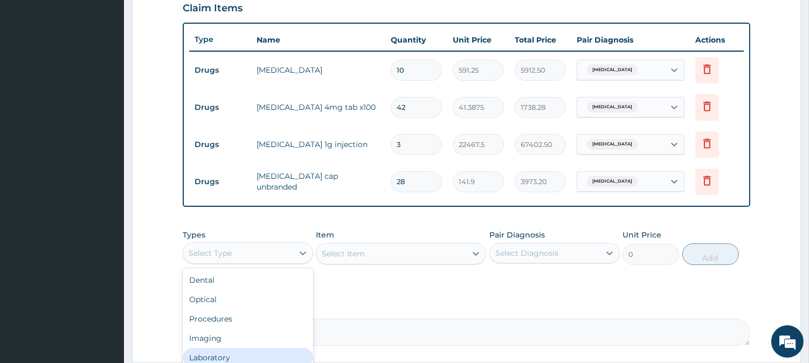
click at [223, 352] on div "Laboratory" at bounding box center [248, 357] width 130 height 19
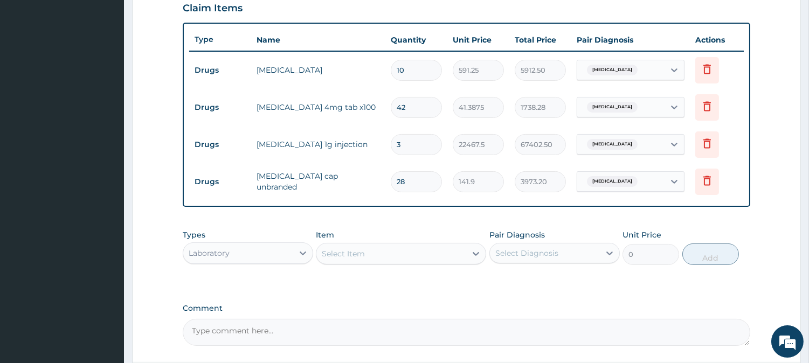
click at [365, 245] on div "Select Item" at bounding box center [391, 253] width 150 height 17
type input "GENE"
click at [260, 259] on div "Laboratory" at bounding box center [238, 253] width 110 height 17
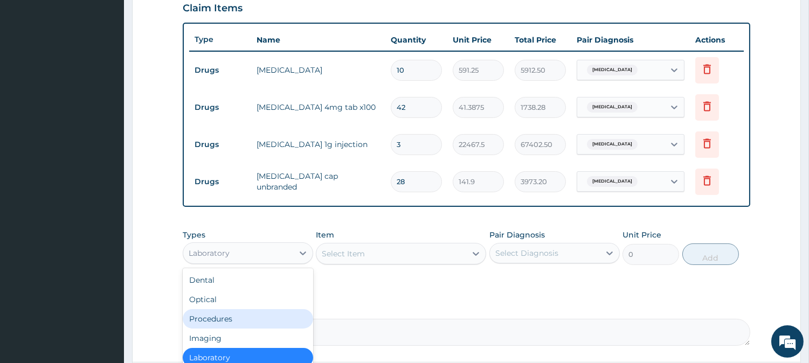
click at [240, 319] on div "Procedures" at bounding box center [248, 318] width 130 height 19
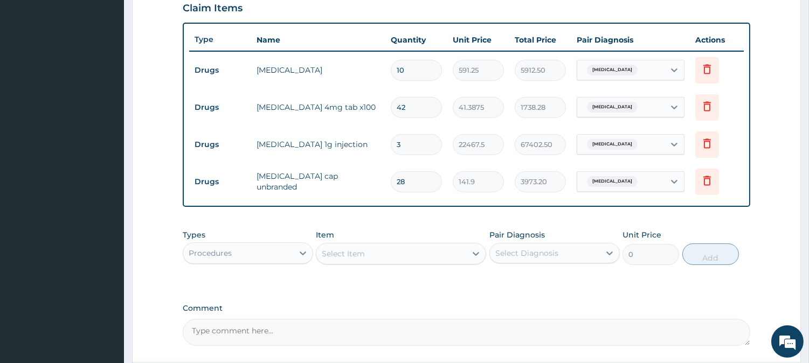
click at [397, 252] on div "Select Item" at bounding box center [391, 253] width 150 height 17
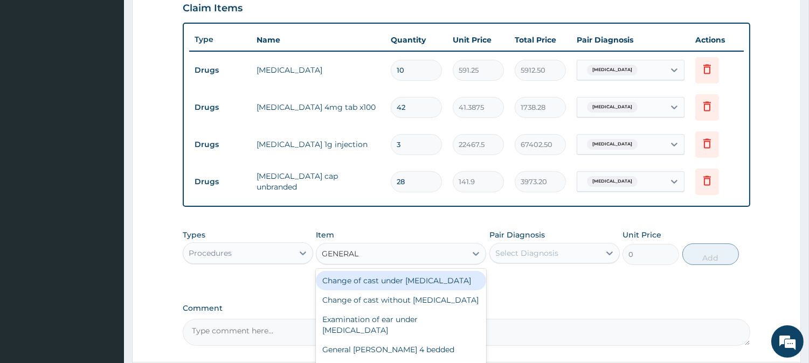
type input "GENERAL P"
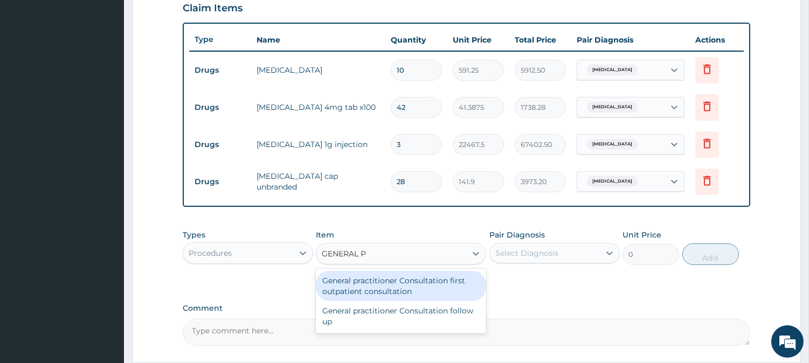
click at [418, 287] on div "General practitioner Consultation first outpatient consultation" at bounding box center [401, 286] width 170 height 30
type input "3547.5"
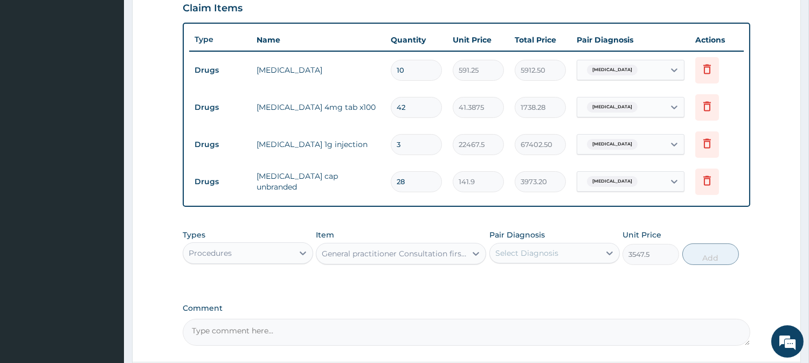
click at [525, 248] on div "Select Diagnosis" at bounding box center [526, 253] width 63 height 11
click at [521, 277] on label "Lymphadenitis" at bounding box center [540, 279] width 67 height 11
checkbox input "true"
click at [693, 247] on button "Add" at bounding box center [710, 255] width 57 height 22
type input "0"
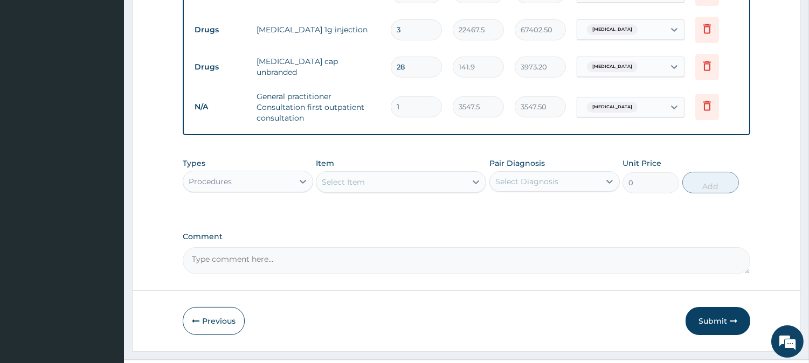
scroll to position [498, 0]
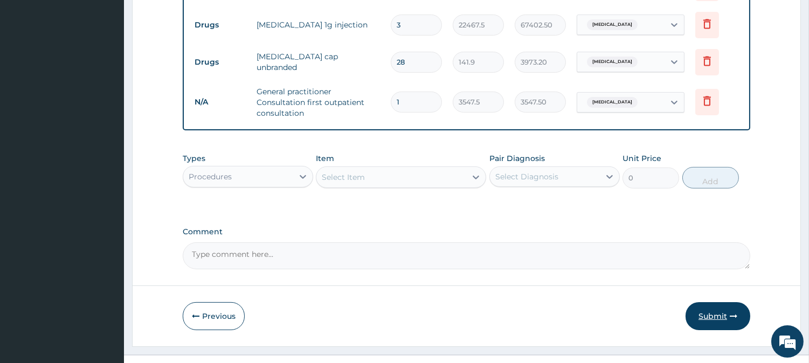
click at [726, 319] on button "Submit" at bounding box center [717, 316] width 65 height 28
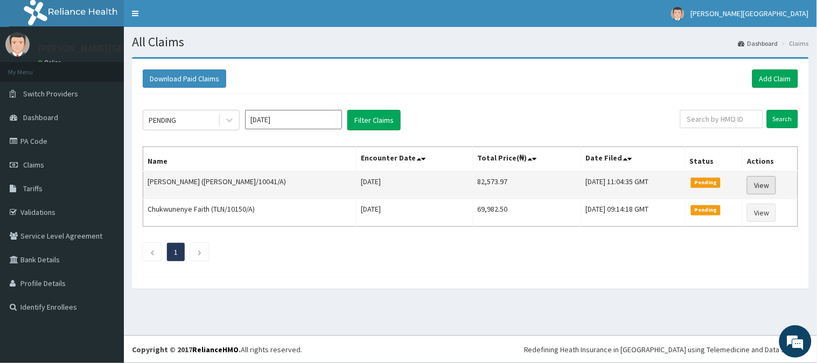
click at [769, 186] on link "View" at bounding box center [761, 185] width 29 height 18
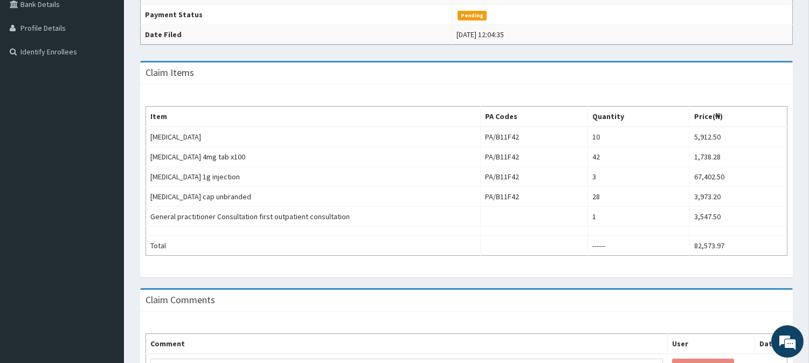
scroll to position [335, 0]
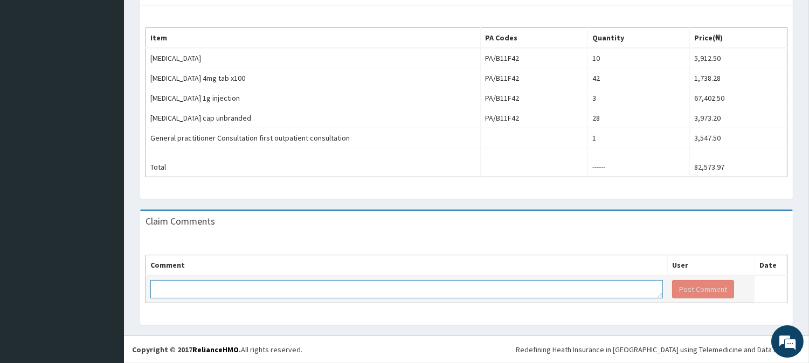
click at [245, 286] on textarea at bounding box center [406, 289] width 512 height 18
type textarea "THIS IS AN [PERSON_NAME]"
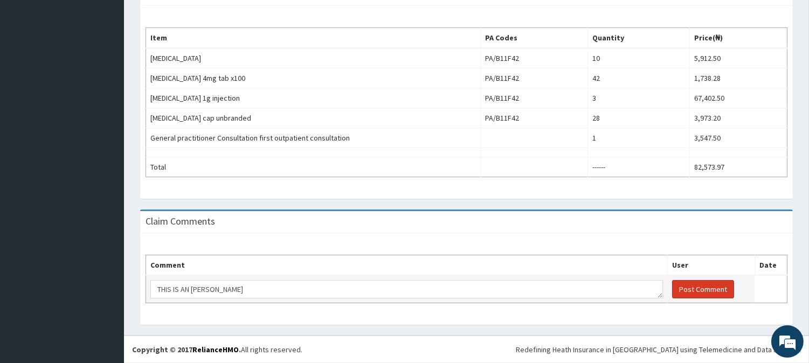
click at [697, 293] on button "Post Comment" at bounding box center [703, 289] width 62 height 18
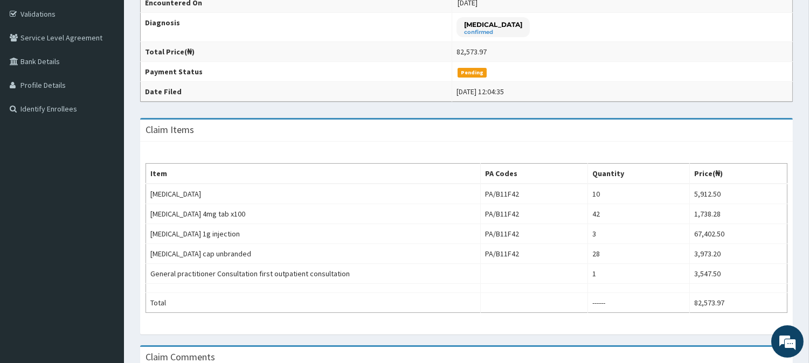
scroll to position [115, 0]
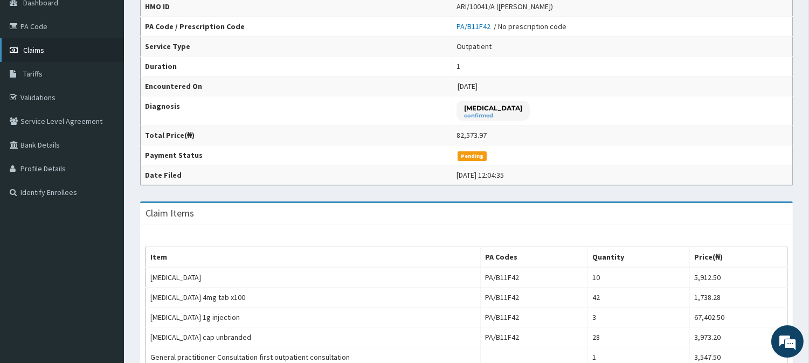
click at [46, 52] on link "Claims" at bounding box center [62, 50] width 124 height 24
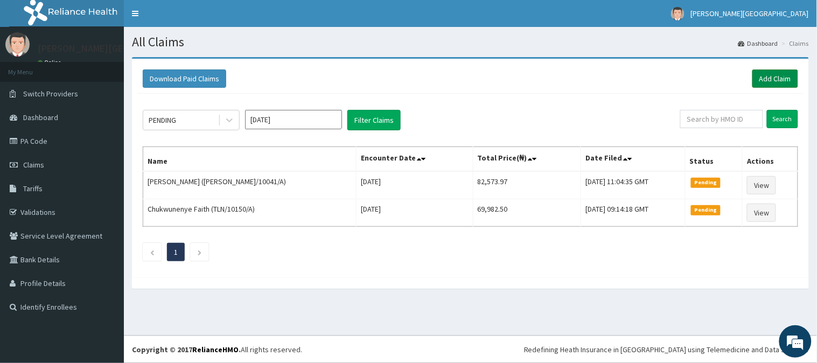
click at [769, 77] on link "Add Claim" at bounding box center [776, 79] width 46 height 18
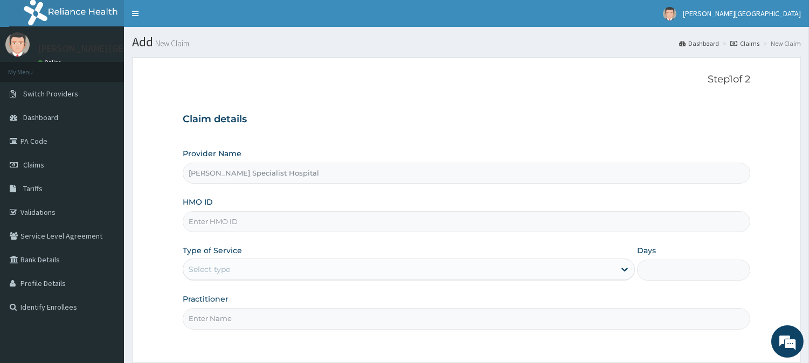
click at [277, 225] on input "HMO ID" at bounding box center [466, 221] width 567 height 21
type input "GEH/10124/A"
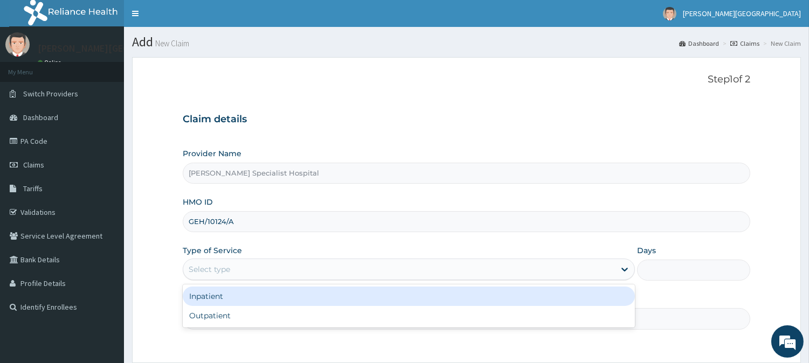
click at [262, 267] on div "Select type" at bounding box center [399, 269] width 432 height 17
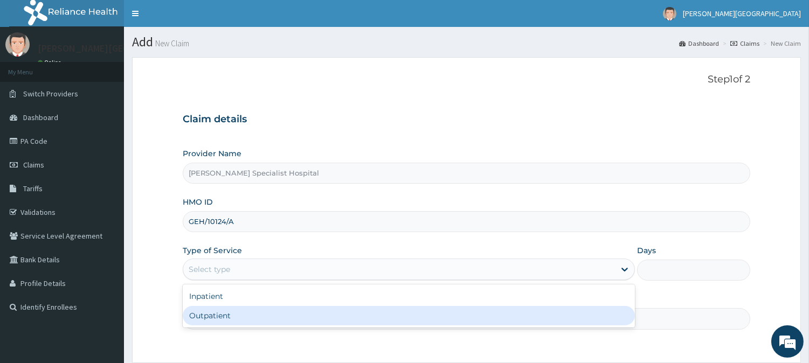
click at [224, 309] on div "Outpatient" at bounding box center [409, 315] width 452 height 19
type input "1"
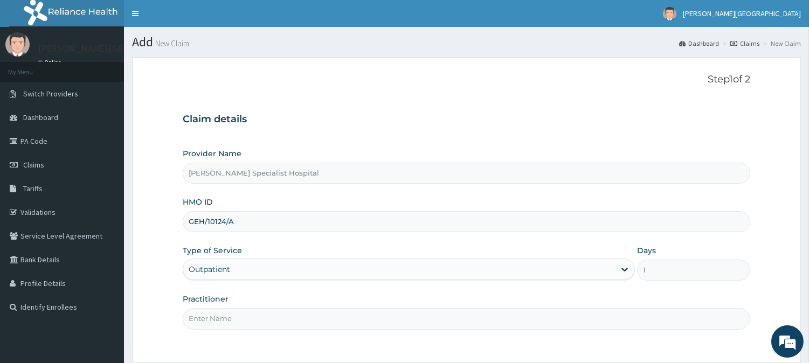
click at [214, 318] on input "Practitioner" at bounding box center [466, 318] width 567 height 21
type input "[PERSON_NAME]"
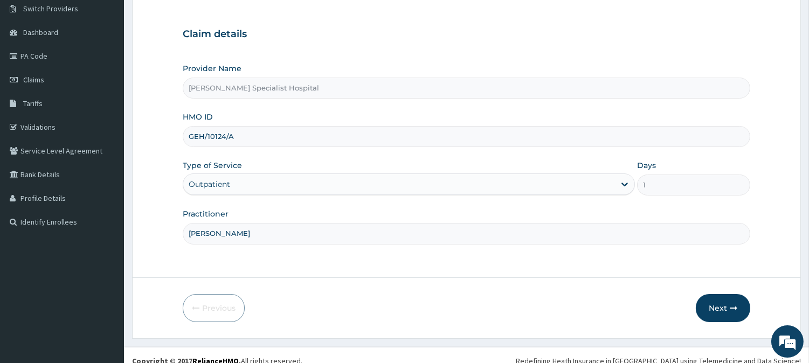
scroll to position [96, 0]
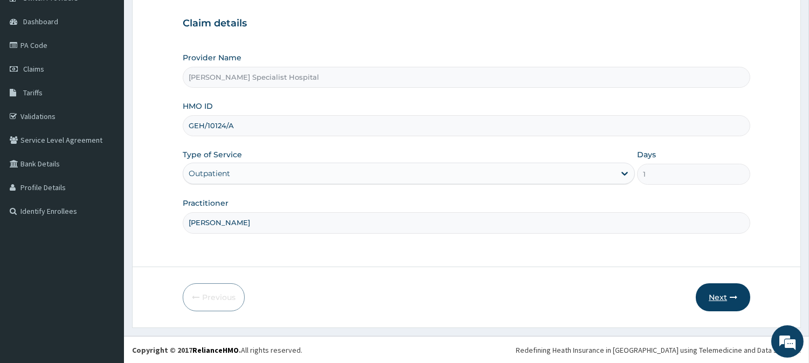
click at [730, 292] on button "Next" at bounding box center [723, 297] width 54 height 28
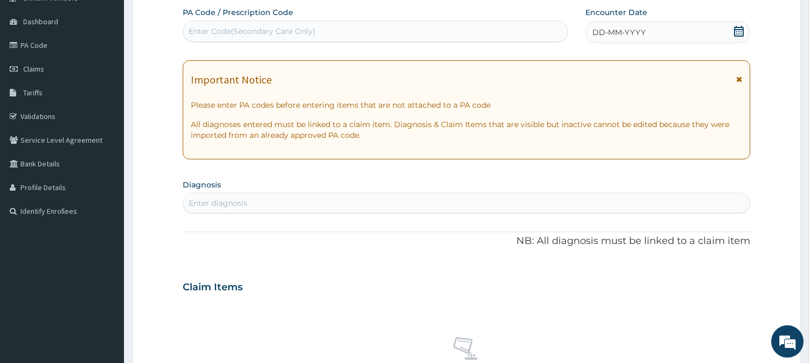
click at [737, 28] on icon at bounding box center [738, 31] width 11 height 11
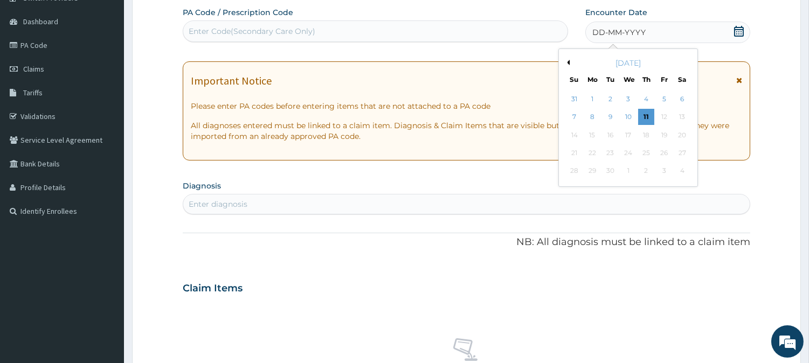
click at [567, 62] on button "Previous Month" at bounding box center [566, 62] width 5 height 5
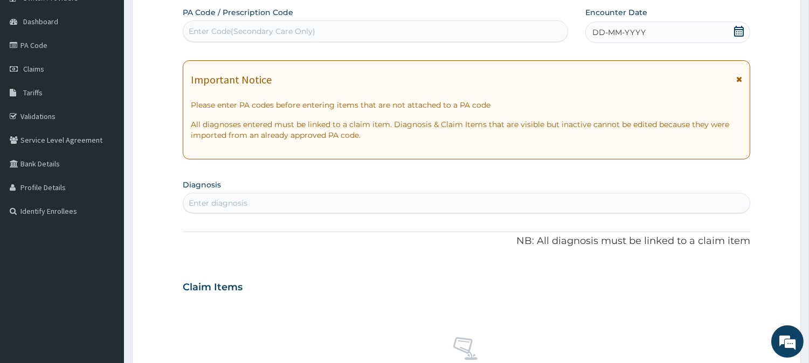
click at [227, 26] on div "Enter Code(Secondary Care Only)" at bounding box center [252, 31] width 127 height 11
type input "PA/D33813"
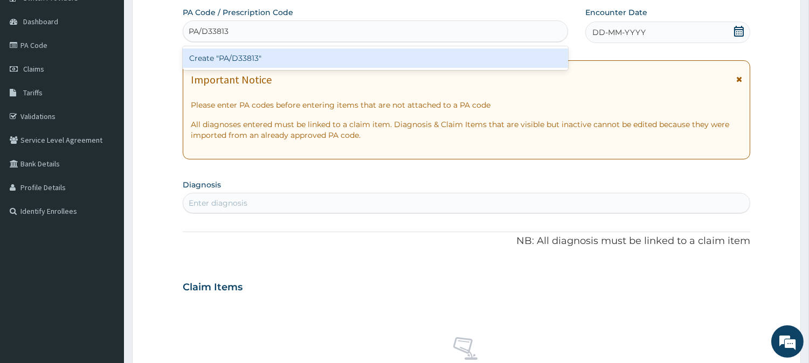
click at [501, 48] on div "Create "PA/D33813"" at bounding box center [375, 57] width 385 height 19
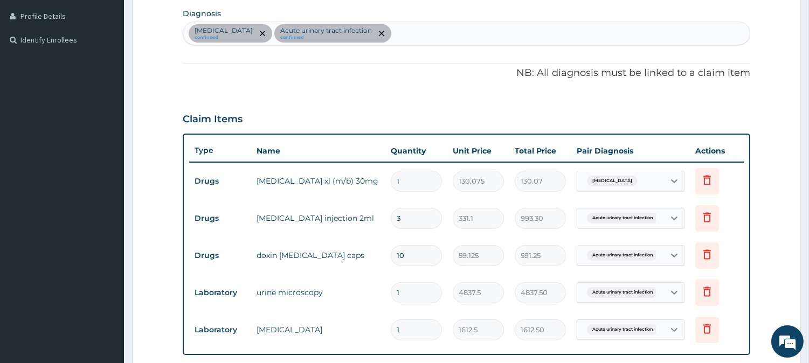
scroll to position [236, 0]
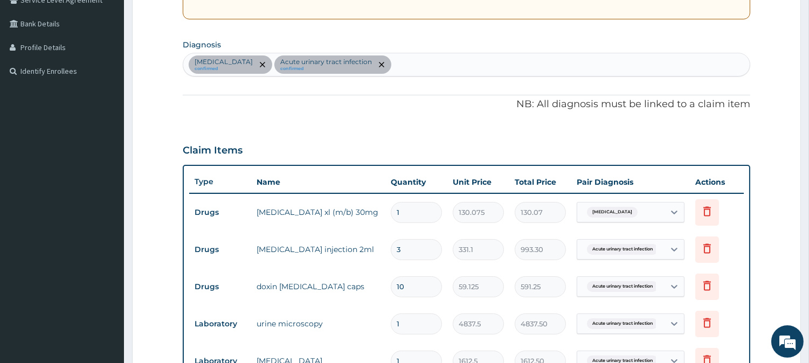
click at [452, 54] on div "[MEDICAL_DATA] confirmed Acute [MEDICAL_DATA] confirmed" at bounding box center [466, 64] width 566 height 23
type input "[MEDICAL_DATA]"
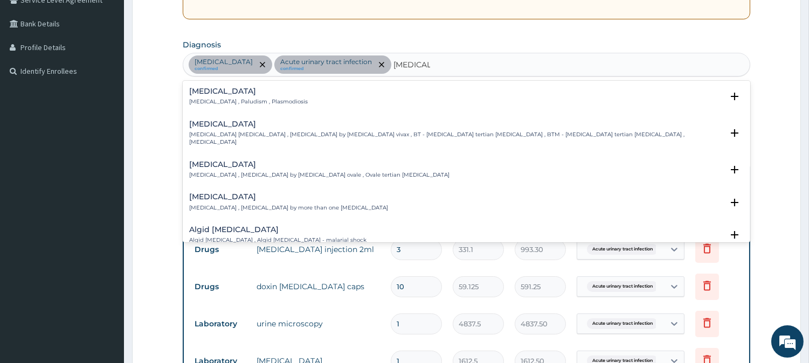
click at [233, 92] on h4 "[MEDICAL_DATA]" at bounding box center [248, 91] width 119 height 8
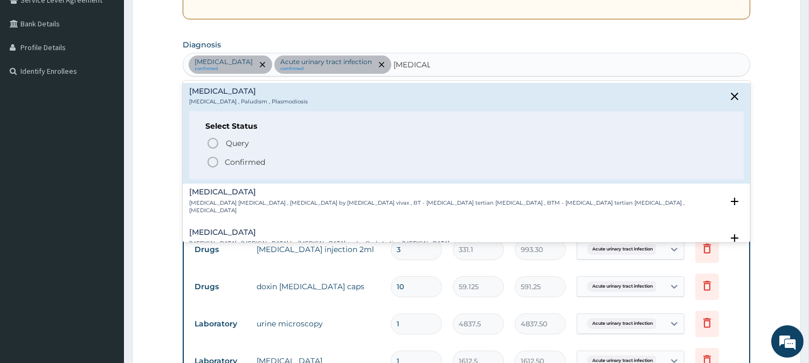
click at [225, 161] on p "Confirmed" at bounding box center [245, 162] width 40 height 11
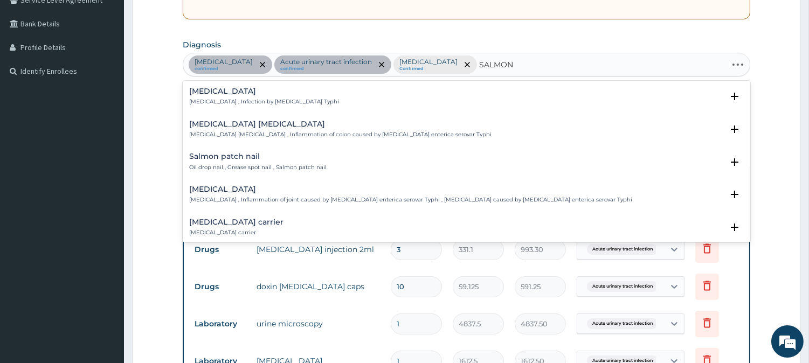
type input "SALMONE"
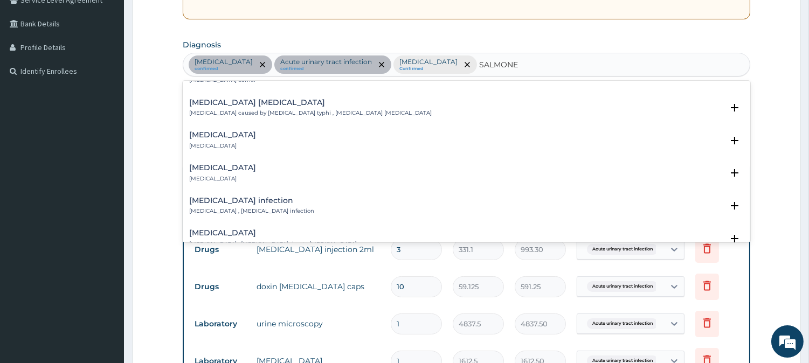
click at [252, 203] on h4 "[MEDICAL_DATA] infection" at bounding box center [251, 201] width 125 height 8
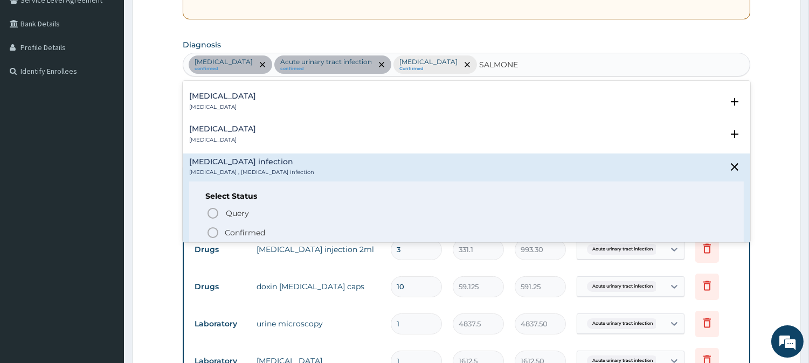
scroll to position [179, 0]
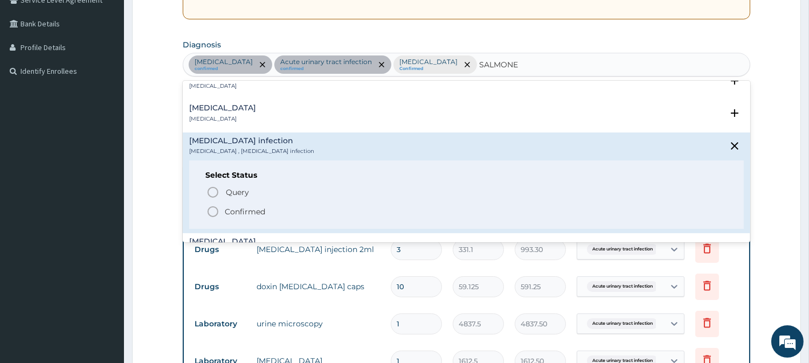
click at [253, 209] on p "Confirmed" at bounding box center [245, 211] width 40 height 11
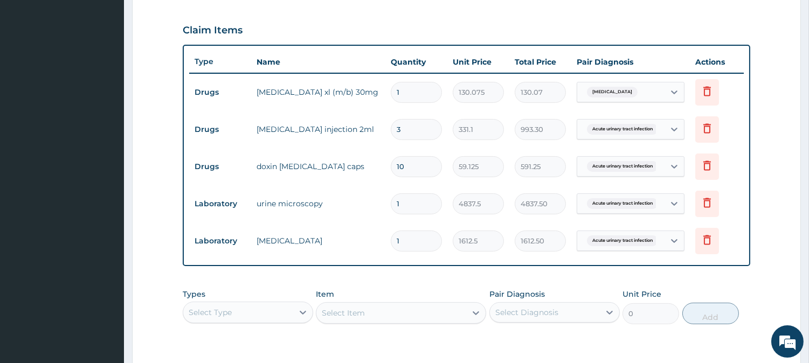
scroll to position [511, 0]
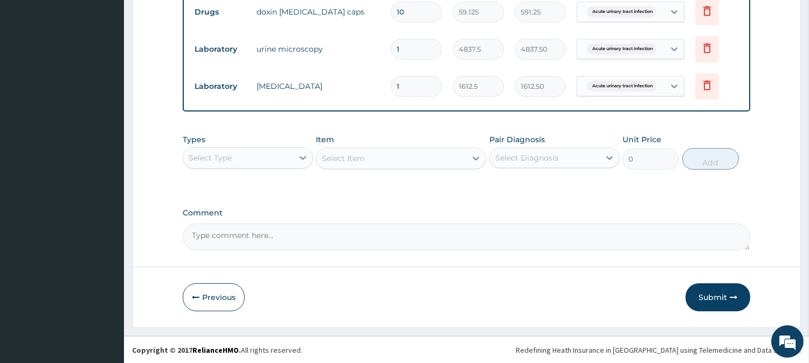
click at [264, 156] on div "Select Type" at bounding box center [238, 157] width 110 height 17
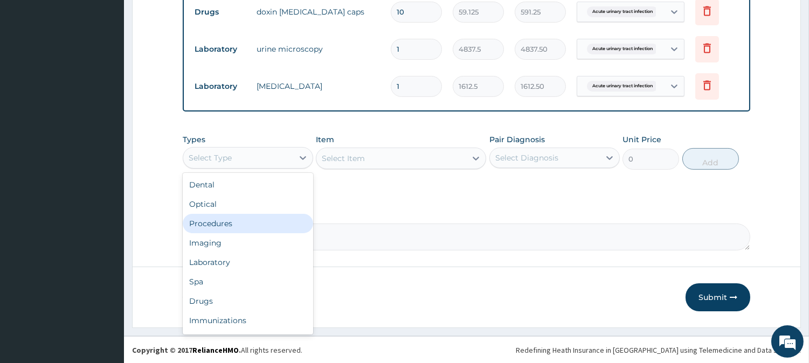
click at [227, 228] on div "Procedures" at bounding box center [248, 223] width 130 height 19
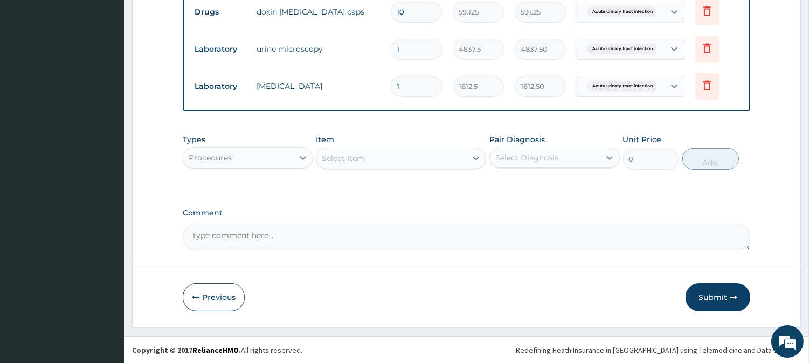
click at [375, 158] on div "Select Item" at bounding box center [391, 158] width 150 height 17
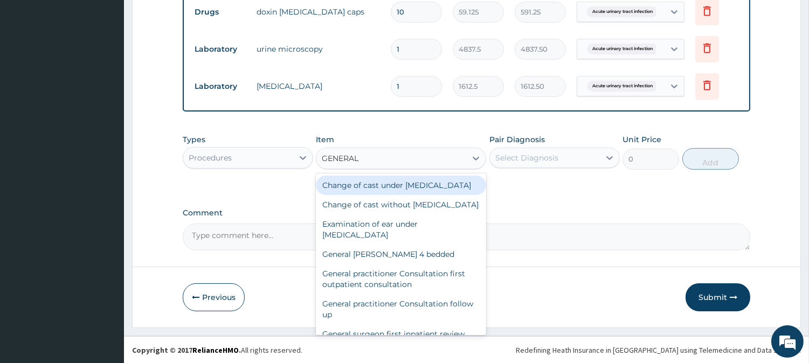
type input "GENERAL P"
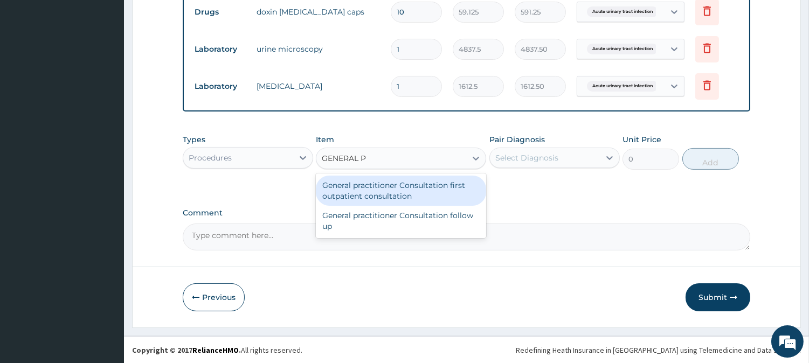
click at [376, 192] on div "General practitioner Consultation first outpatient consultation" at bounding box center [401, 191] width 170 height 30
type input "3547.5"
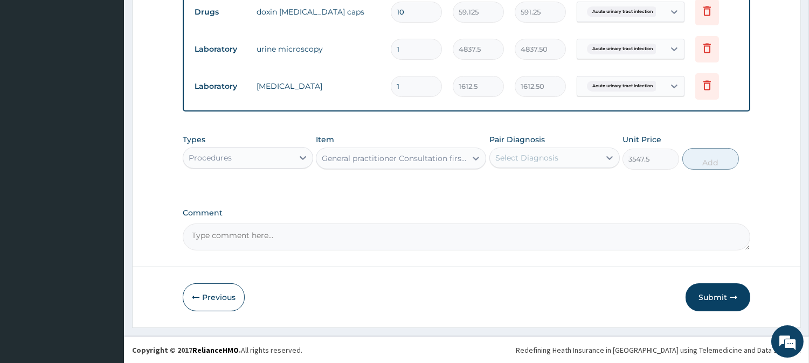
click at [541, 158] on div "Select Diagnosis" at bounding box center [526, 158] width 63 height 11
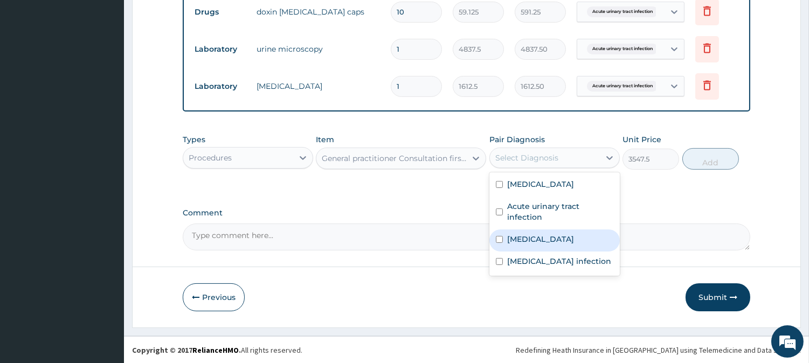
click at [546, 243] on div "Malaria" at bounding box center [554, 241] width 130 height 22
checkbox input "true"
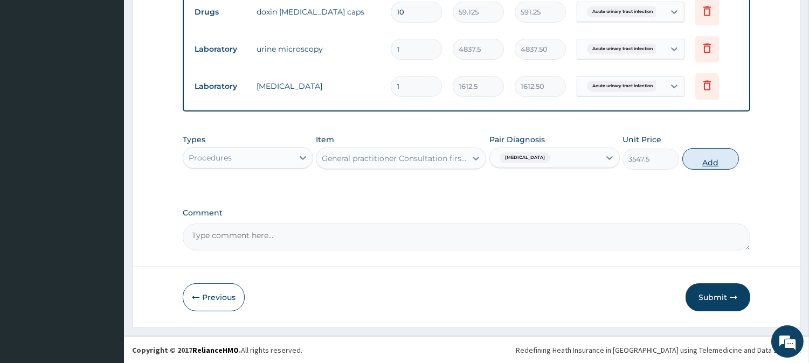
click at [725, 161] on button "Add" at bounding box center [710, 159] width 57 height 22
type input "0"
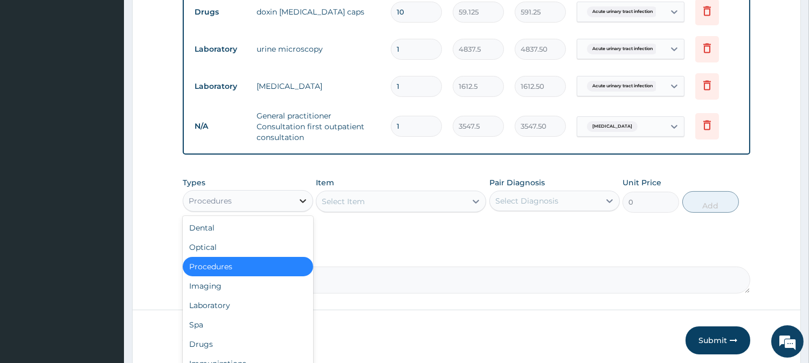
drag, startPoint x: 302, startPoint y: 207, endPoint x: 299, endPoint y: 202, distance: 6.1
click at [300, 204] on div at bounding box center [302, 200] width 19 height 19
click at [233, 303] on div "Laboratory" at bounding box center [248, 305] width 130 height 19
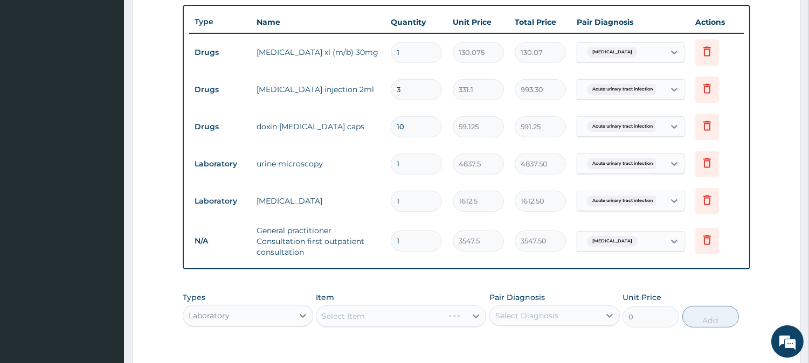
scroll to position [391, 0]
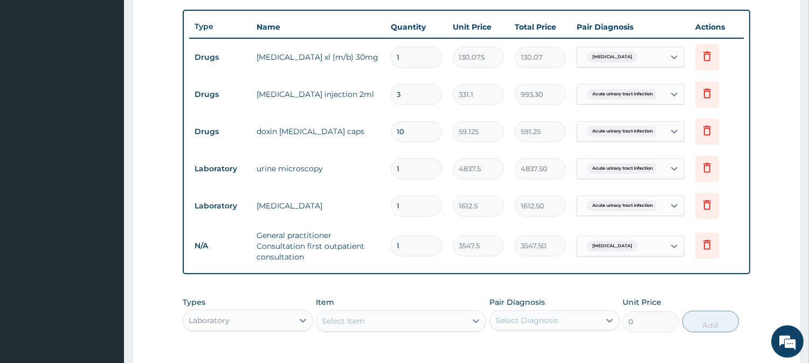
click at [324, 314] on div "Select Item" at bounding box center [391, 321] width 150 height 17
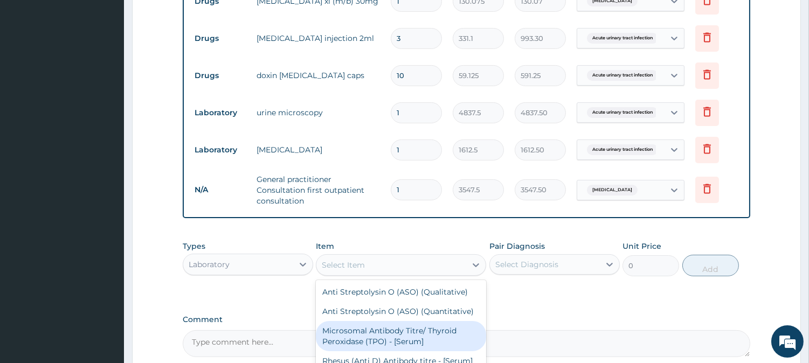
scroll to position [511, 0]
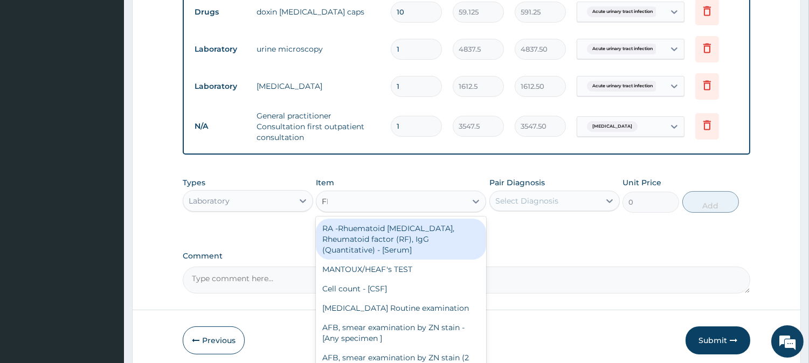
type input "FBC"
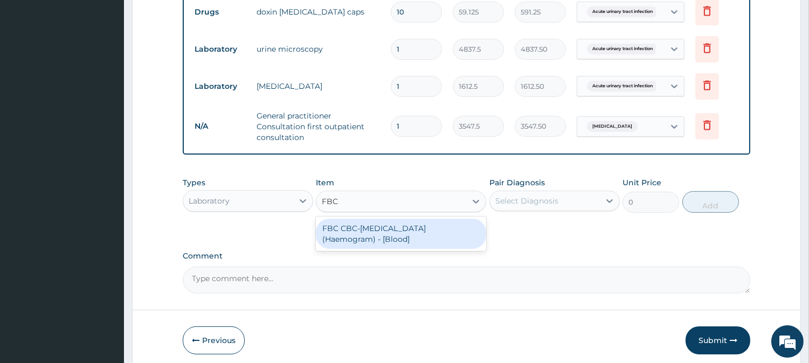
click at [373, 226] on div "FBC CBC-Complete Blood Count (Haemogram) - [Blood]" at bounding box center [401, 234] width 170 height 30
type input "4300"
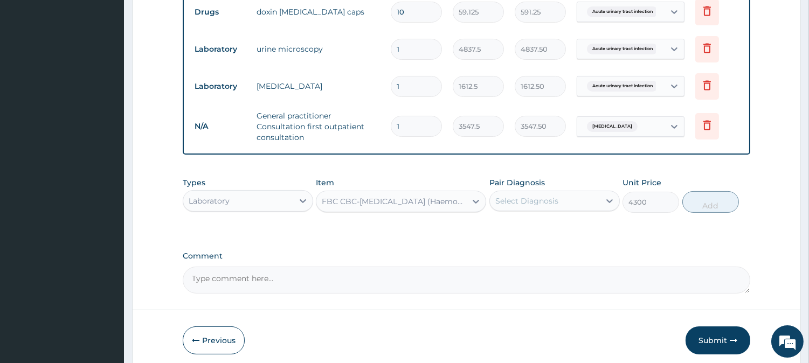
click at [543, 195] on div "Select Diagnosis" at bounding box center [545, 200] width 110 height 17
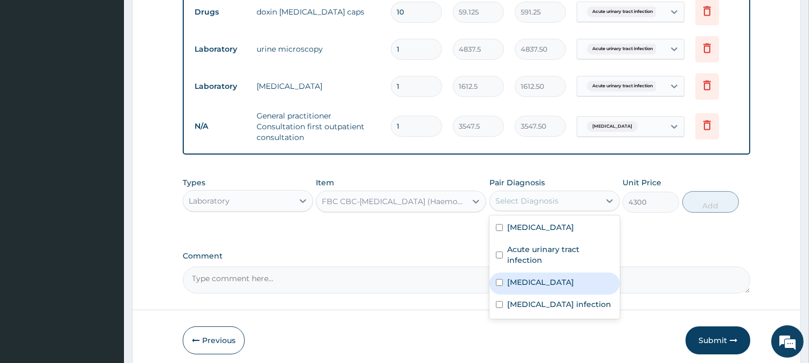
click at [520, 279] on label "Malaria" at bounding box center [540, 282] width 67 height 11
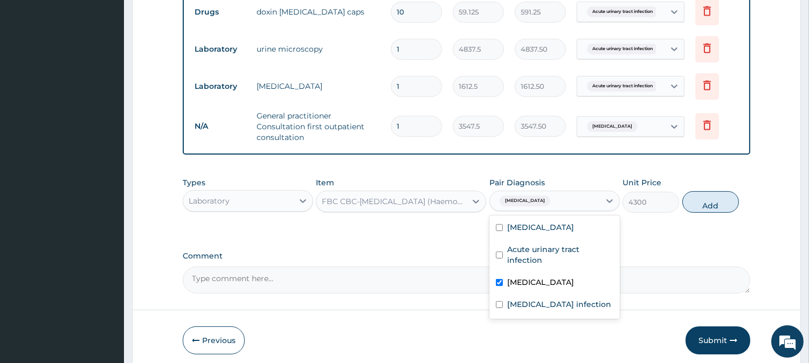
click at [546, 279] on div "Malaria" at bounding box center [554, 284] width 130 height 22
checkbox input "false"
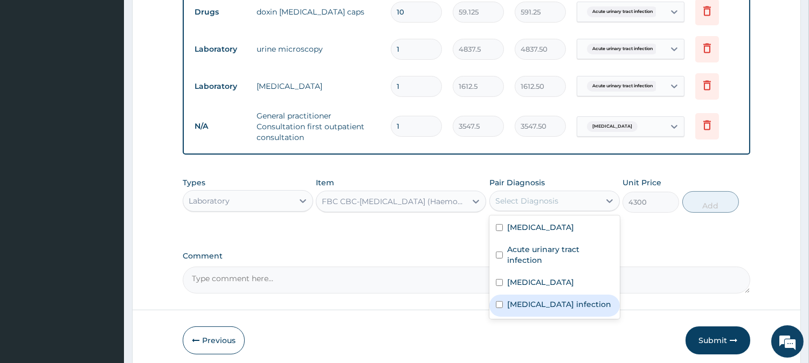
click at [530, 306] on label "Salmonella infection" at bounding box center [559, 304] width 104 height 11
checkbox input "true"
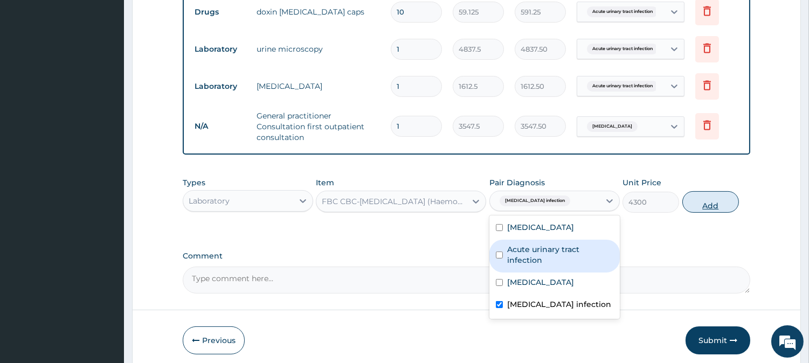
click at [692, 209] on button "Add" at bounding box center [710, 202] width 57 height 22
type input "0"
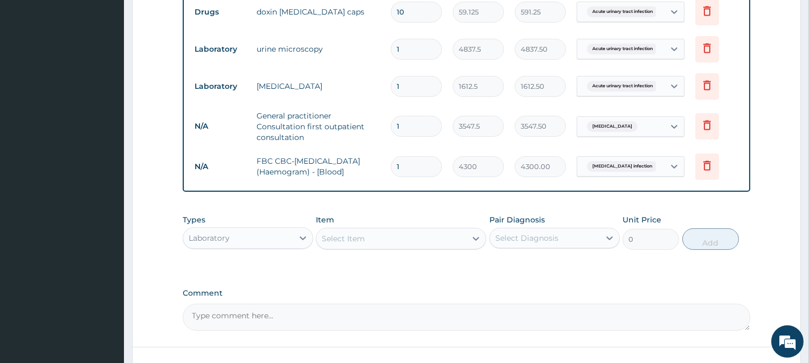
click at [408, 238] on div "Select Item" at bounding box center [391, 238] width 150 height 17
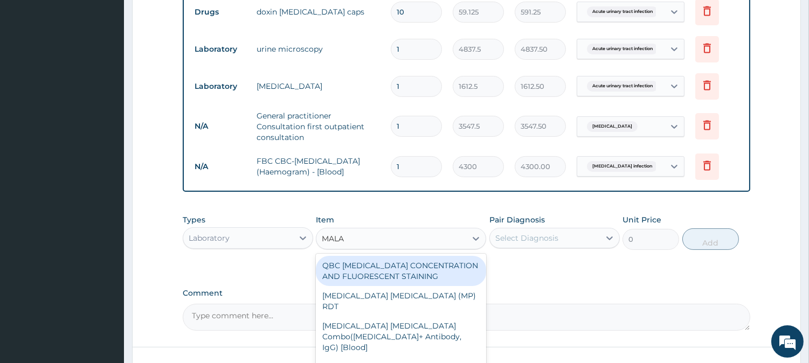
type input "MALAR"
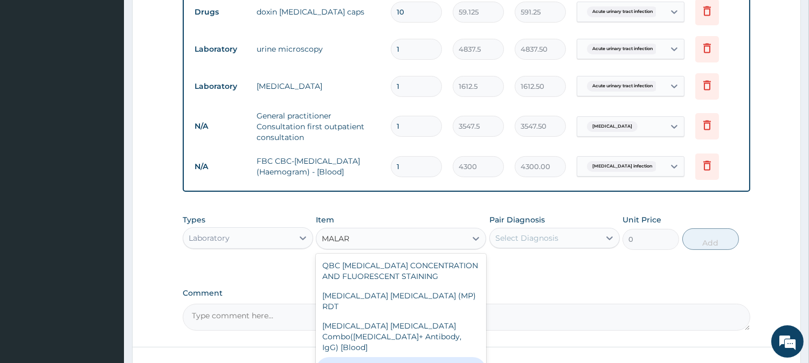
type input "1612.5"
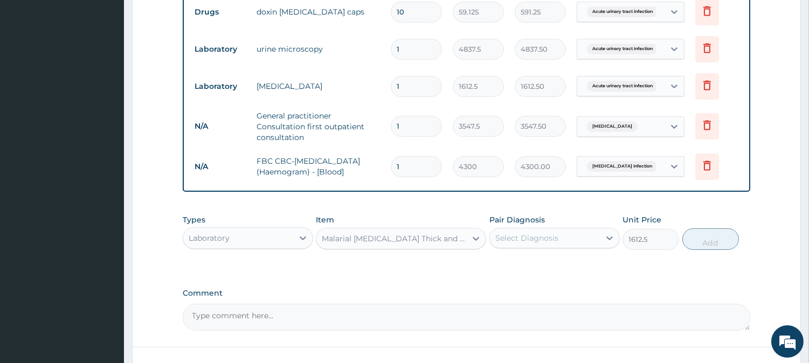
click at [550, 238] on div "Select Diagnosis" at bounding box center [526, 238] width 63 height 11
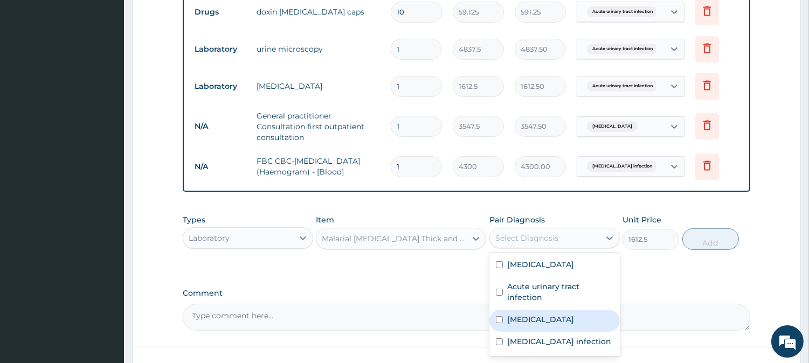
click at [514, 324] on label "Malaria" at bounding box center [540, 319] width 67 height 11
checkbox input "true"
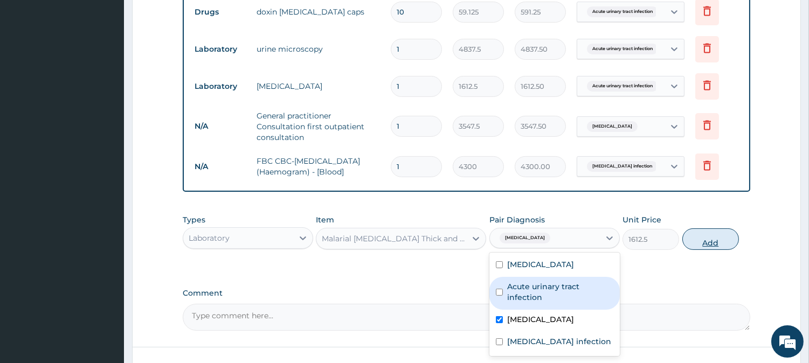
click at [701, 239] on button "Add" at bounding box center [710, 239] width 57 height 22
type input "0"
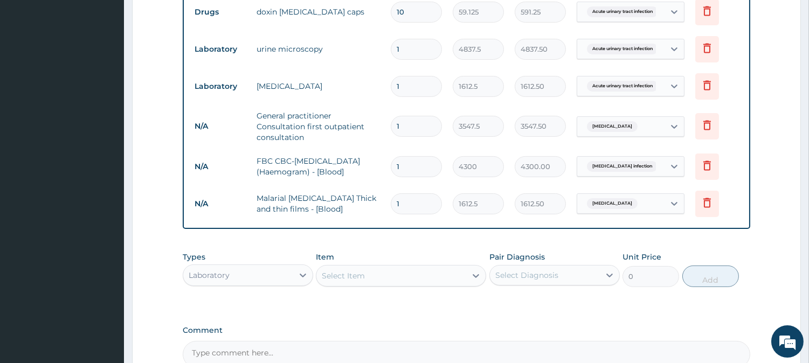
click at [287, 273] on div "Laboratory" at bounding box center [238, 275] width 110 height 17
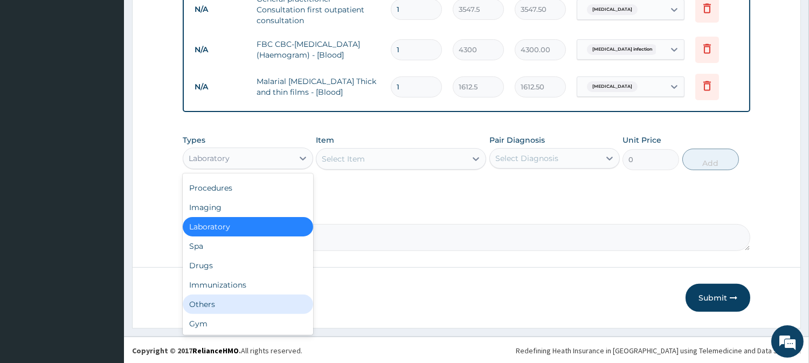
scroll to position [629, 0]
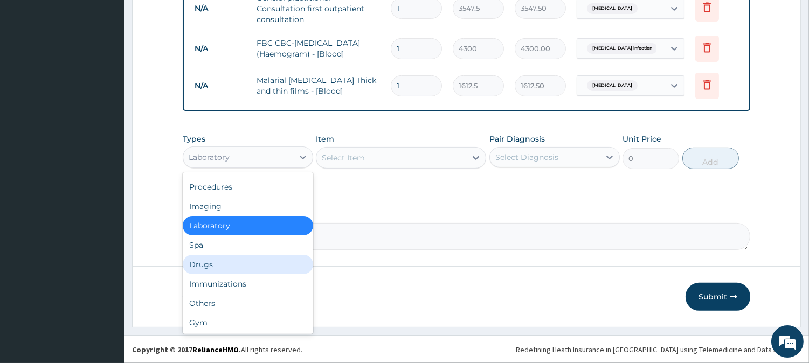
click at [227, 265] on div "Drugs" at bounding box center [248, 264] width 130 height 19
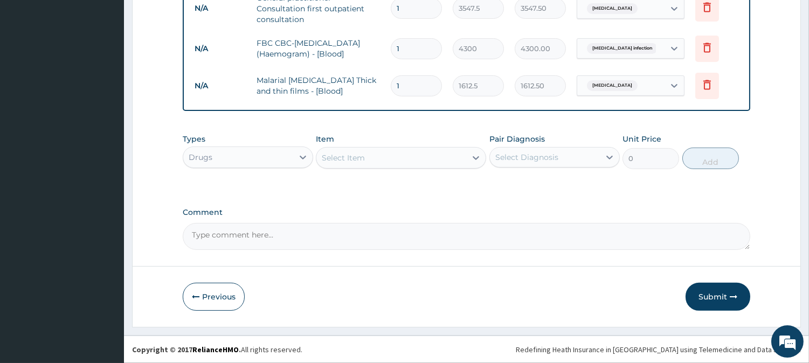
click at [364, 154] on div "Select Item" at bounding box center [343, 158] width 43 height 11
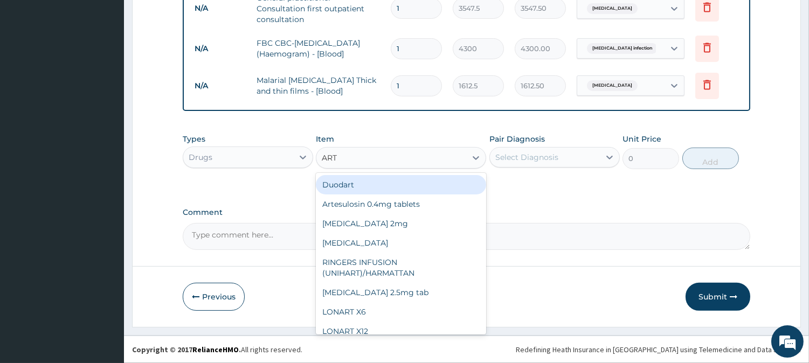
type input "ARTE"
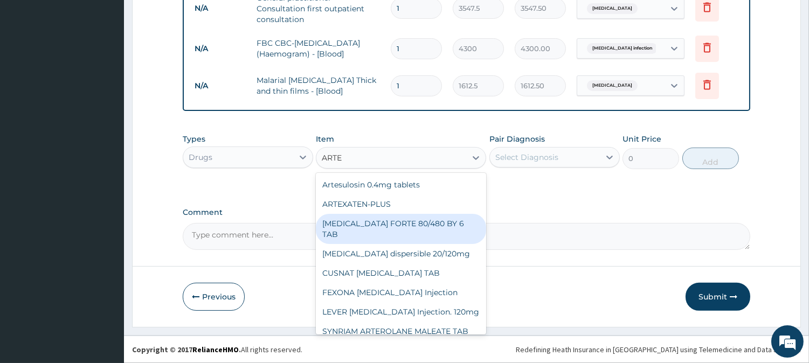
scroll to position [75, 0]
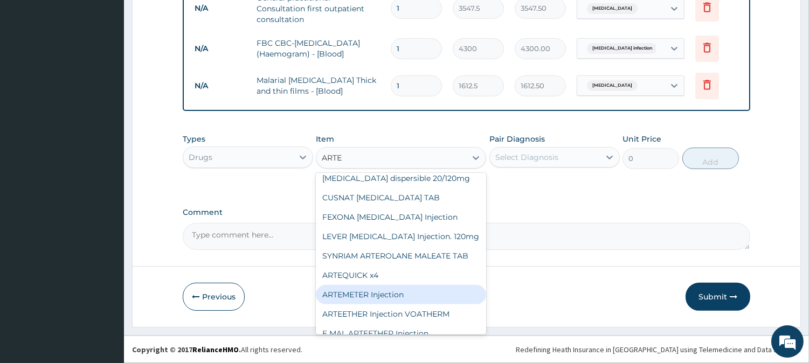
click at [383, 288] on div "ARTEMETER Injection" at bounding box center [401, 294] width 170 height 19
type input "946"
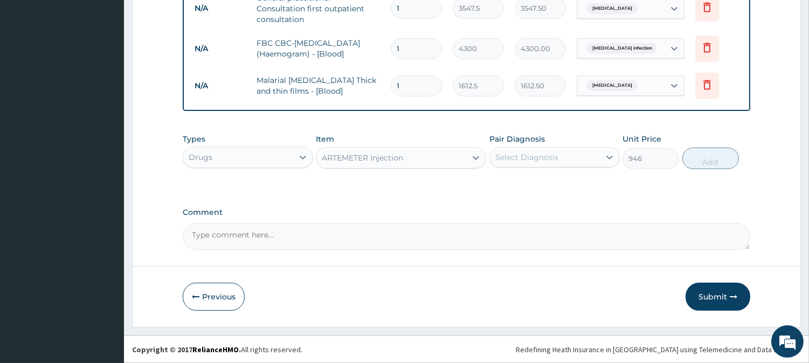
click at [581, 153] on div "Select Diagnosis" at bounding box center [545, 157] width 110 height 17
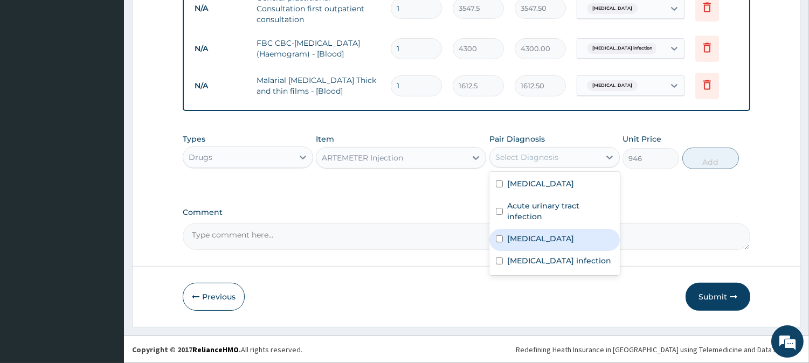
click at [512, 235] on label "Malaria" at bounding box center [540, 238] width 67 height 11
checkbox input "true"
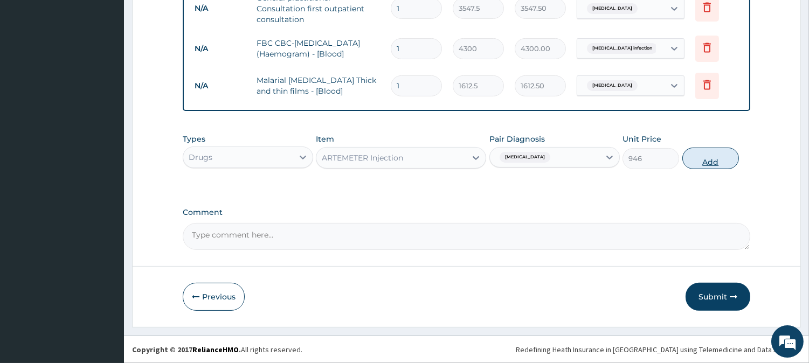
click at [707, 153] on button "Add" at bounding box center [710, 159] width 57 height 22
type input "0"
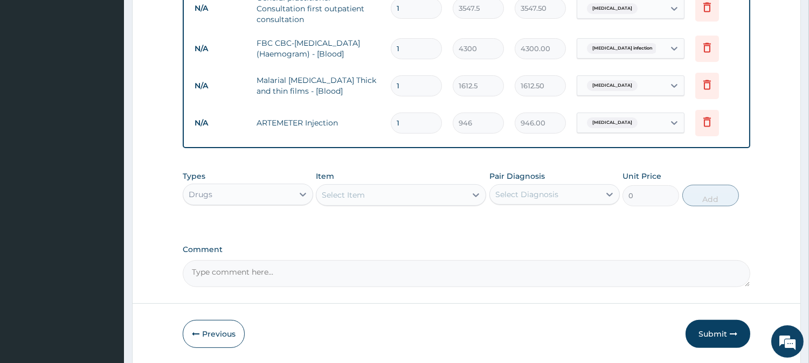
type input "0.00"
type input "3"
type input "2838.00"
type input "3"
click at [348, 200] on div "Select Item" at bounding box center [343, 195] width 43 height 11
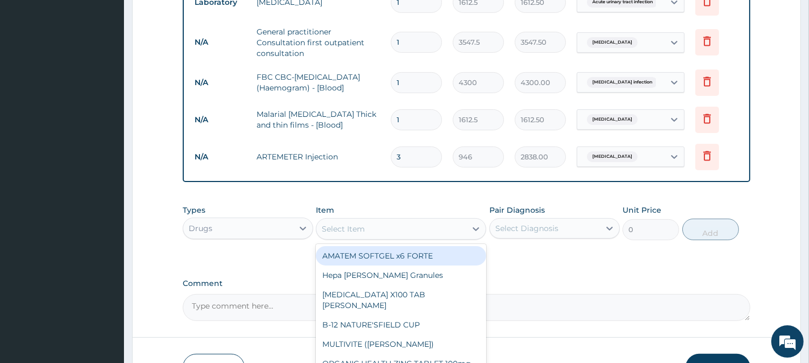
scroll to position [629, 0]
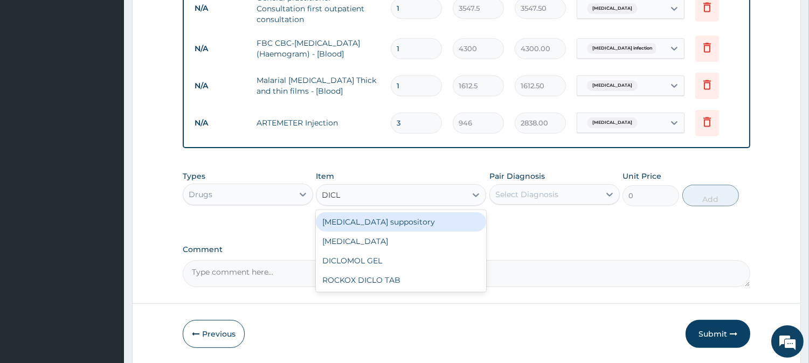
type input "DICLO"
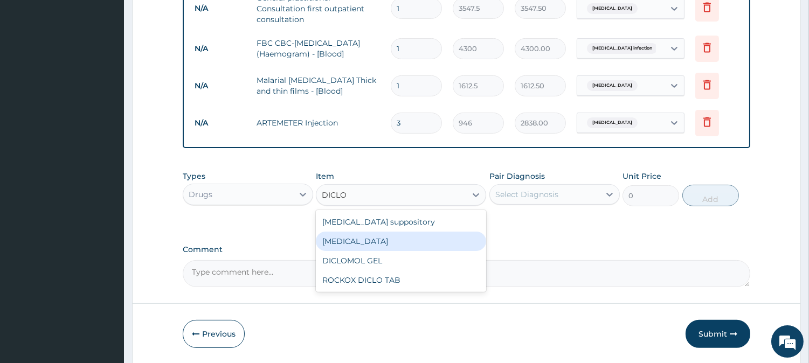
click at [357, 245] on div "Diclofenac" at bounding box center [401, 241] width 170 height 19
type input "591.25"
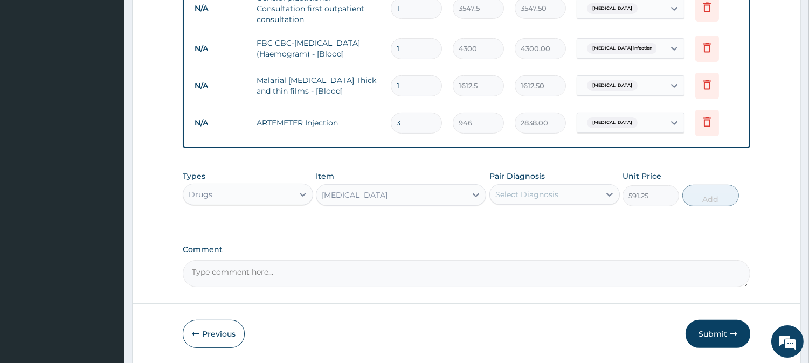
click at [537, 192] on div "Select Diagnosis" at bounding box center [526, 194] width 63 height 11
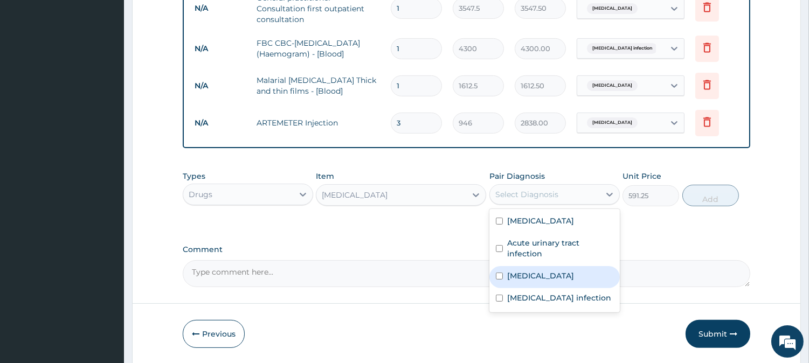
click at [532, 275] on label "Malaria" at bounding box center [540, 276] width 67 height 11
checkbox input "true"
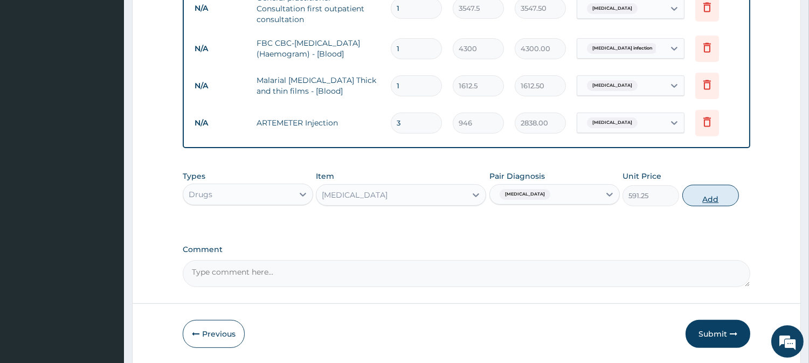
click at [717, 200] on button "Add" at bounding box center [710, 196] width 57 height 22
type input "0"
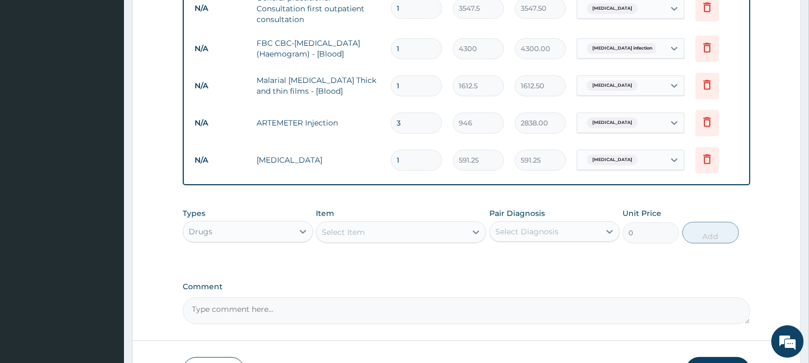
type input "0.00"
type input "3"
type input "1773.75"
type input "3"
click at [403, 228] on div "Select Item" at bounding box center [391, 232] width 150 height 17
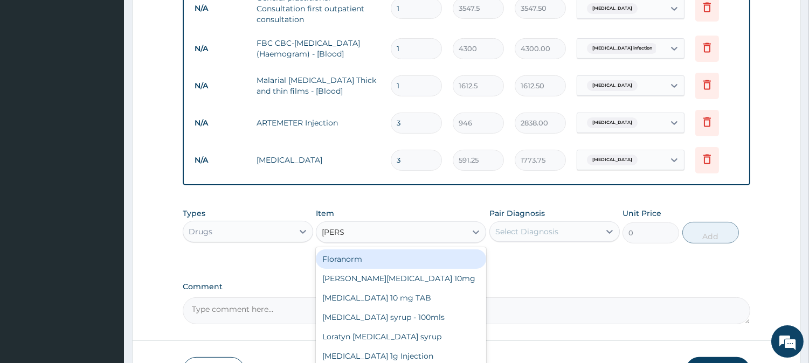
type input "LORAT"
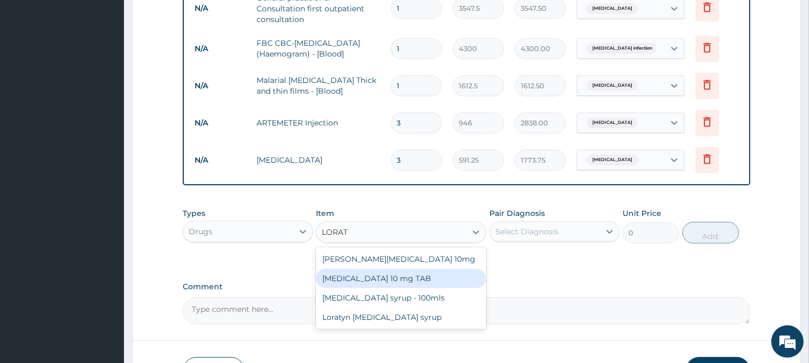
click at [400, 276] on div "LORATADINE 10 mg TAB" at bounding box center [401, 278] width 170 height 19
type input "59.125"
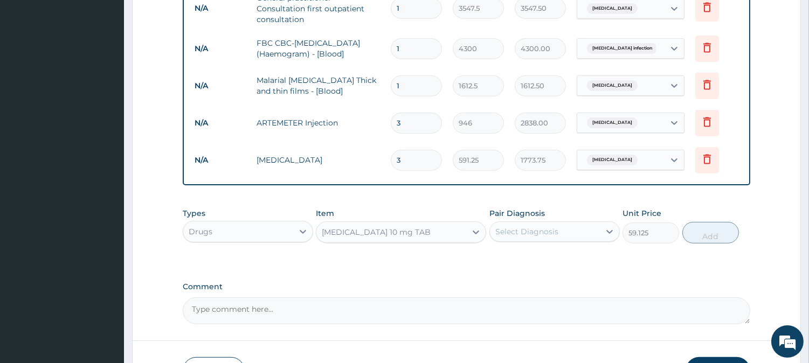
click at [552, 231] on div "Select Diagnosis" at bounding box center [526, 231] width 63 height 11
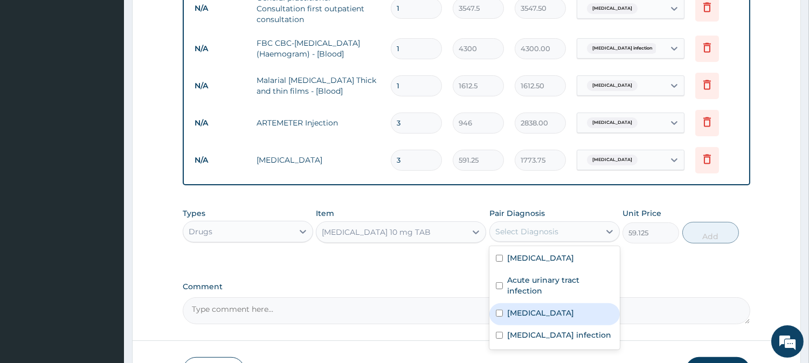
click at [526, 305] on div "Malaria" at bounding box center [554, 314] width 130 height 22
checkbox input "true"
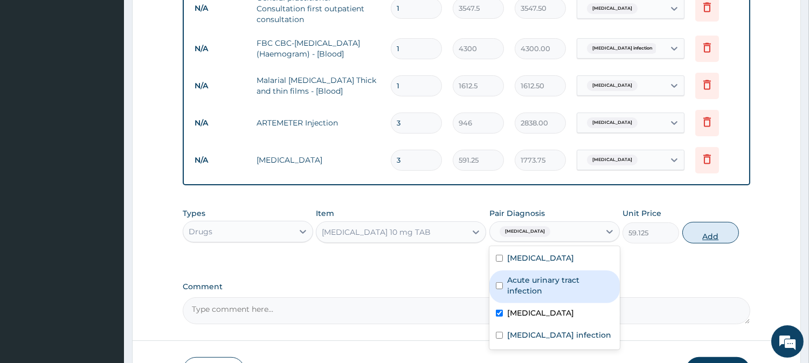
click at [712, 231] on button "Add" at bounding box center [710, 233] width 57 height 22
type input "0"
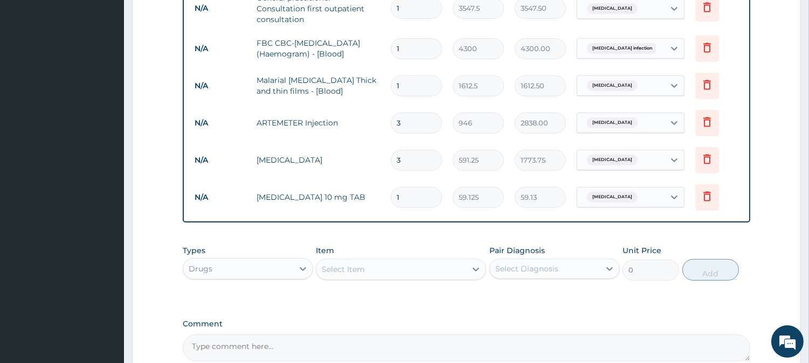
type input "10"
type input "591.25"
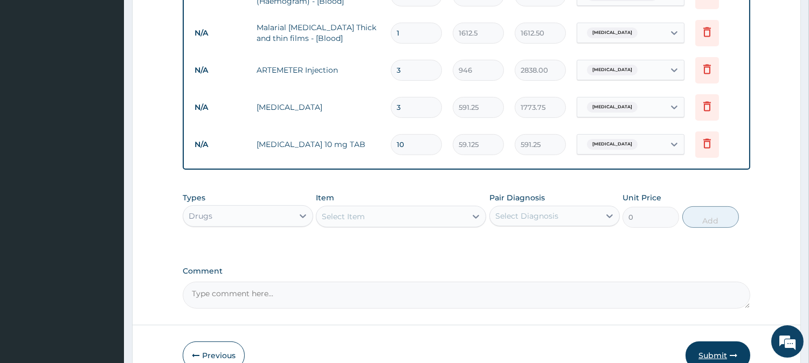
type input "10"
click at [715, 351] on button "Submit" at bounding box center [717, 356] width 65 height 28
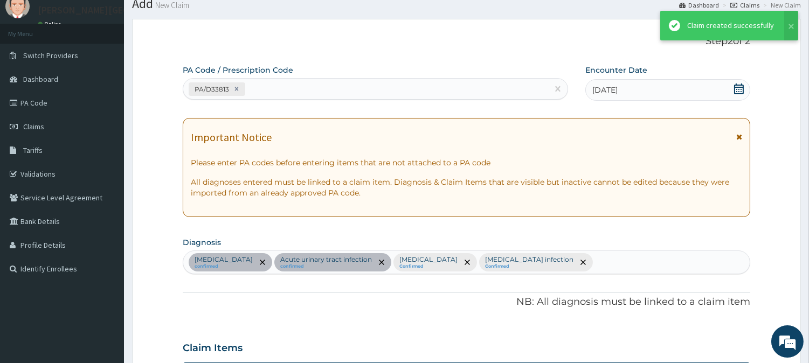
scroll to position [682, 0]
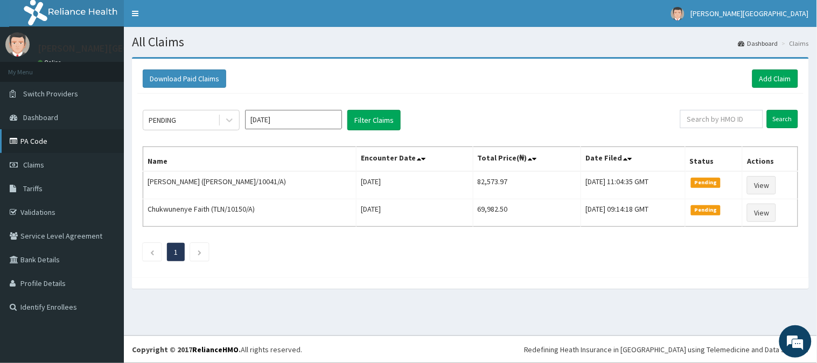
click at [36, 140] on link "PA Code" at bounding box center [62, 141] width 124 height 24
